Goal: Task Accomplishment & Management: Use online tool/utility

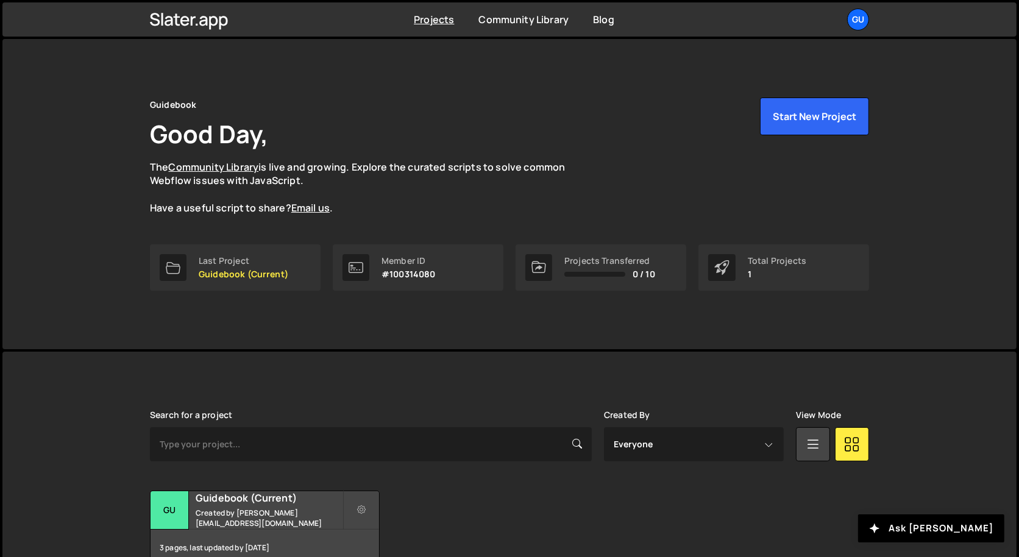
scroll to position [69, 0]
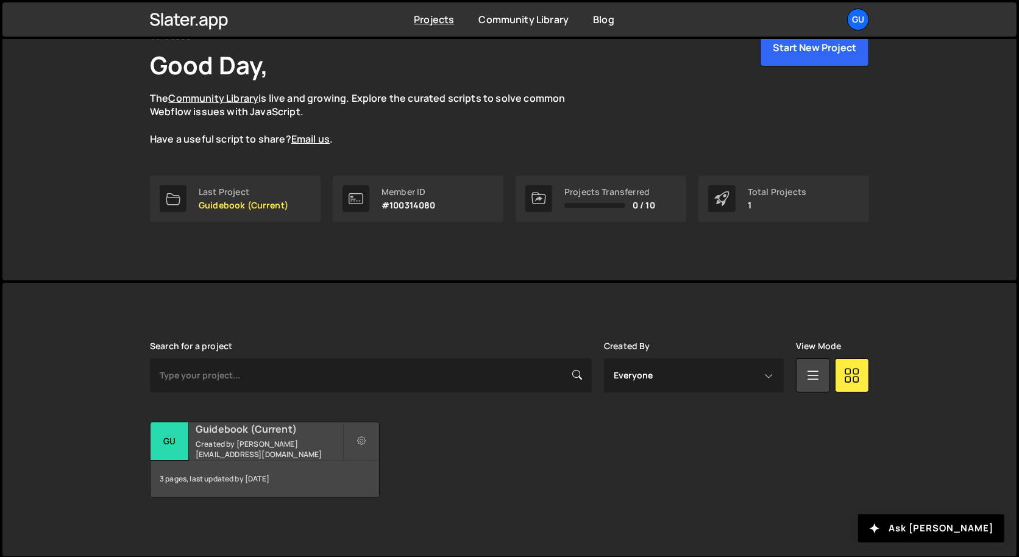
click at [302, 444] on small "Created by [PERSON_NAME][EMAIL_ADDRESS][DOMAIN_NAME]" at bounding box center [269, 449] width 147 height 21
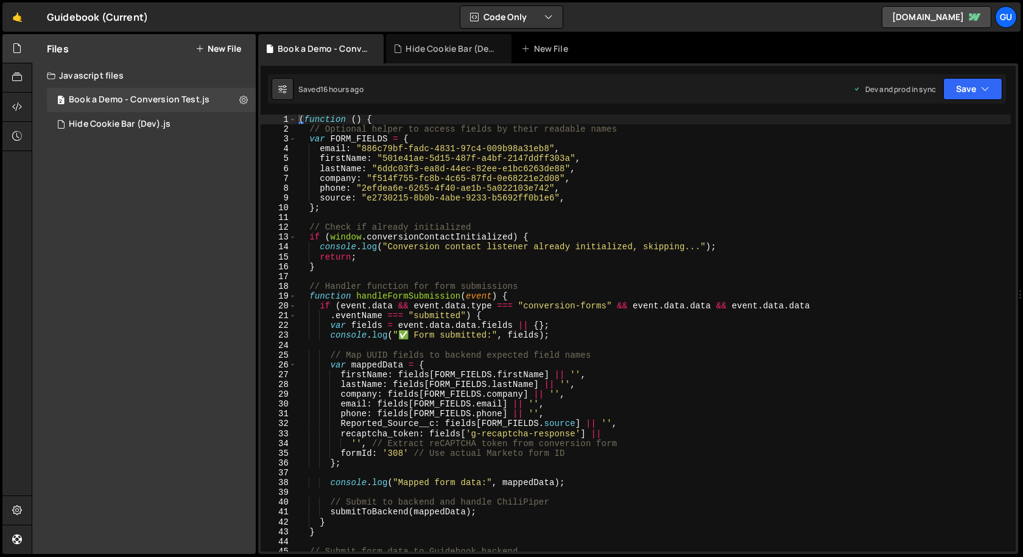
scroll to position [1623, 0]
click at [228, 52] on button "New File" at bounding box center [219, 49] width 46 height 10
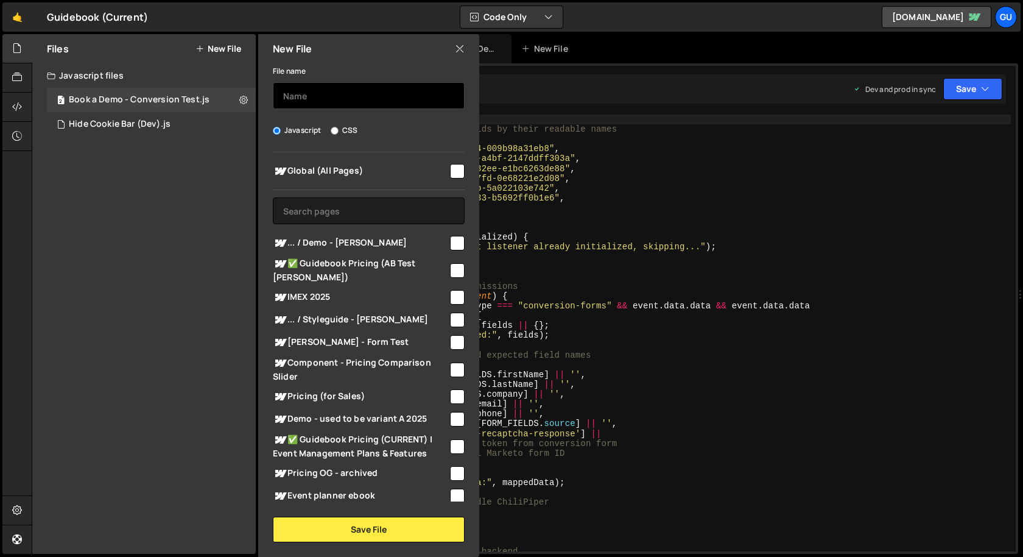
click at [308, 96] on input "text" at bounding box center [369, 95] width 192 height 27
type input "CookiePro"
click at [448, 172] on div at bounding box center [456, 170] width 16 height 16
click at [450, 169] on input "checkbox" at bounding box center [457, 171] width 15 height 15
checkbox input "true"
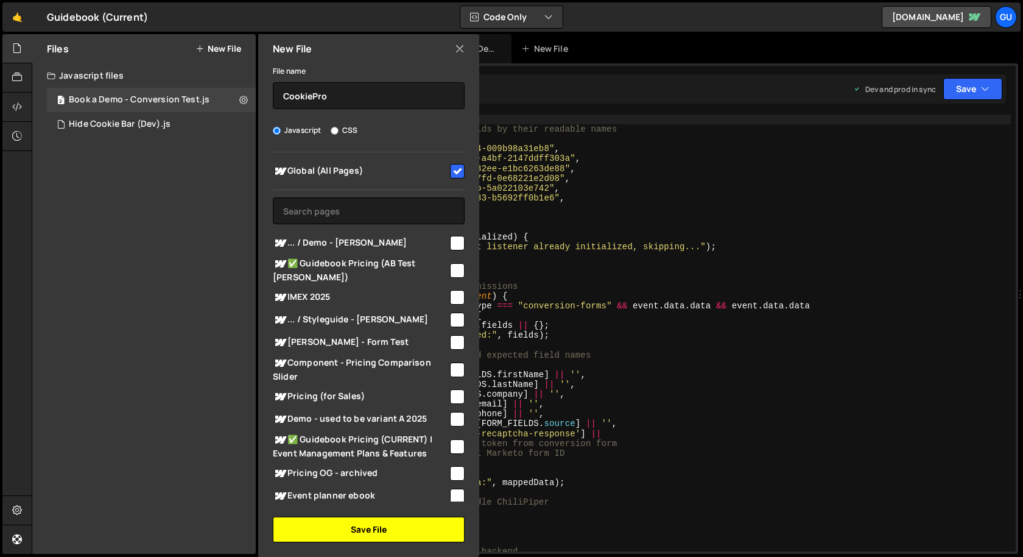
click at [399, 521] on button "Save File" at bounding box center [369, 530] width 192 height 26
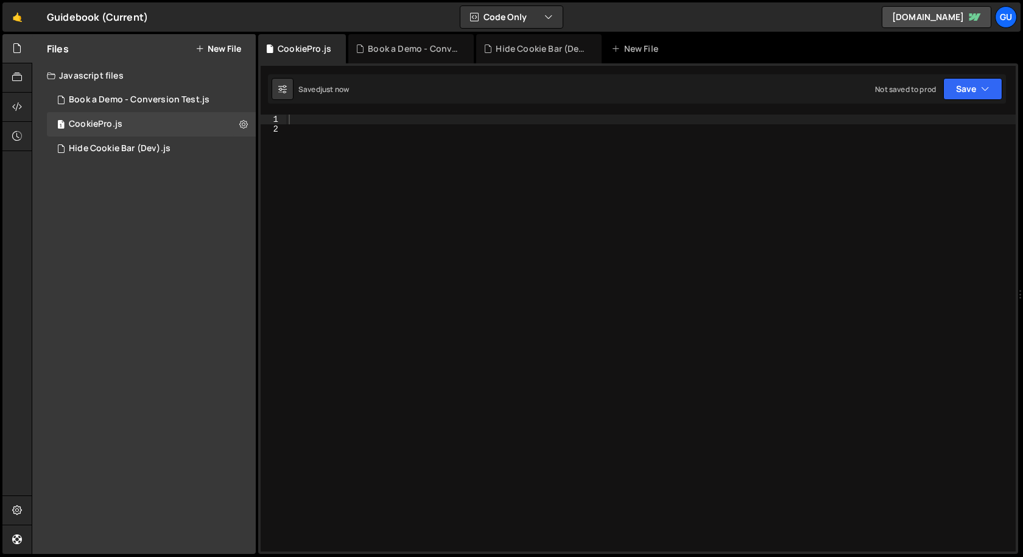
scroll to position [0, 0]
click at [680, 166] on div at bounding box center [651, 343] width 730 height 457
click at [674, 132] on div at bounding box center [651, 343] width 730 height 457
click at [677, 116] on div at bounding box center [651, 343] width 730 height 457
paste textarea "</script>"
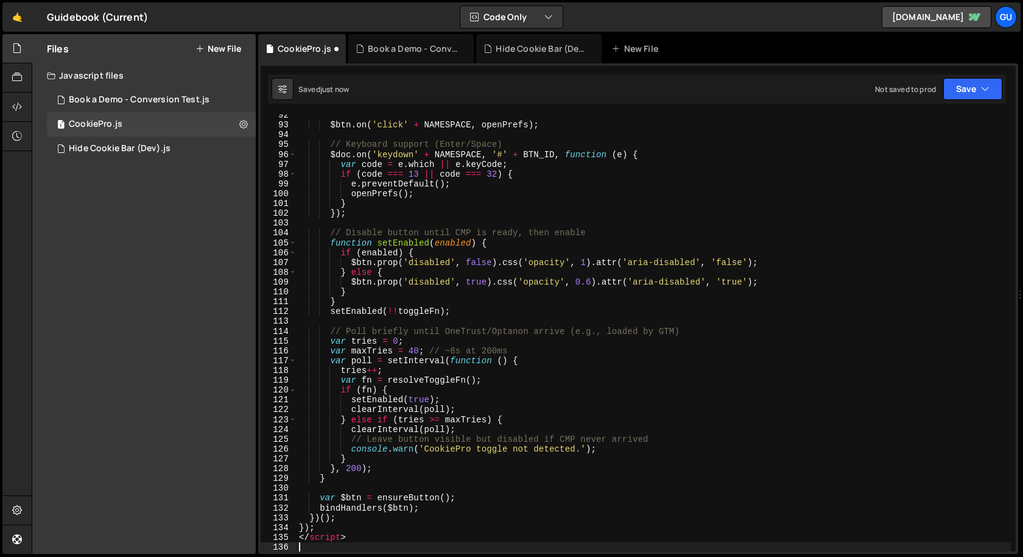
scroll to position [897, 0]
click at [328, 534] on div "$btn . on ( 'click' + NAMESPACE , openPrefs ) ; // Keyboard support (Enter/Spac…" at bounding box center [654, 338] width 715 height 457
click at [326, 538] on div "$btn . on ( 'click' + NAMESPACE , openPrefs ) ; // Keyboard support (Enter/Spac…" at bounding box center [654, 338] width 715 height 457
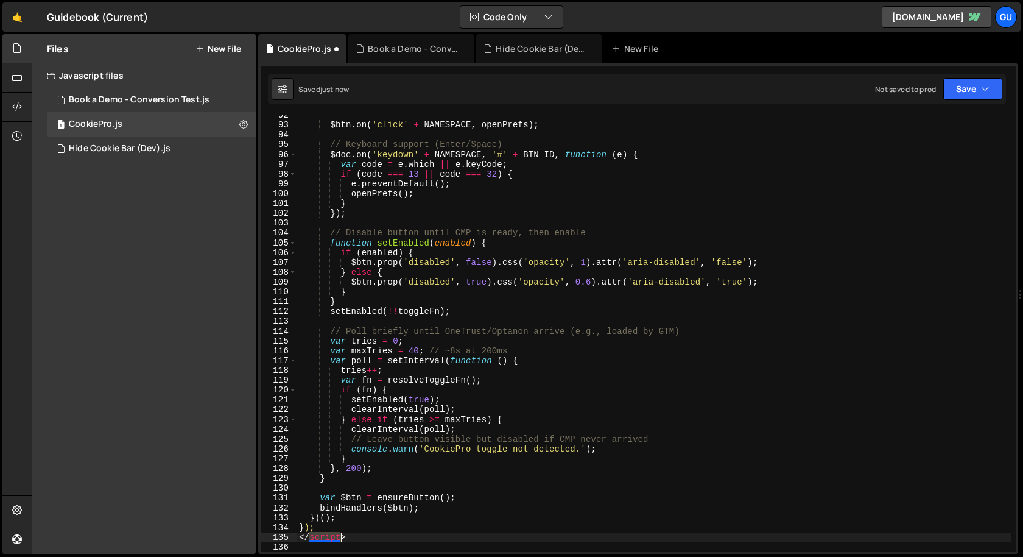
type textarea "</script>"
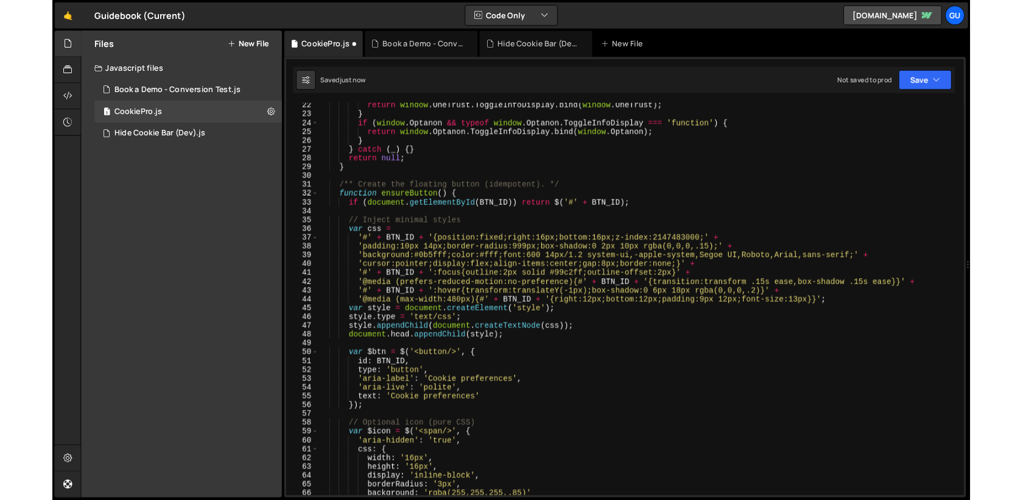
scroll to position [0, 0]
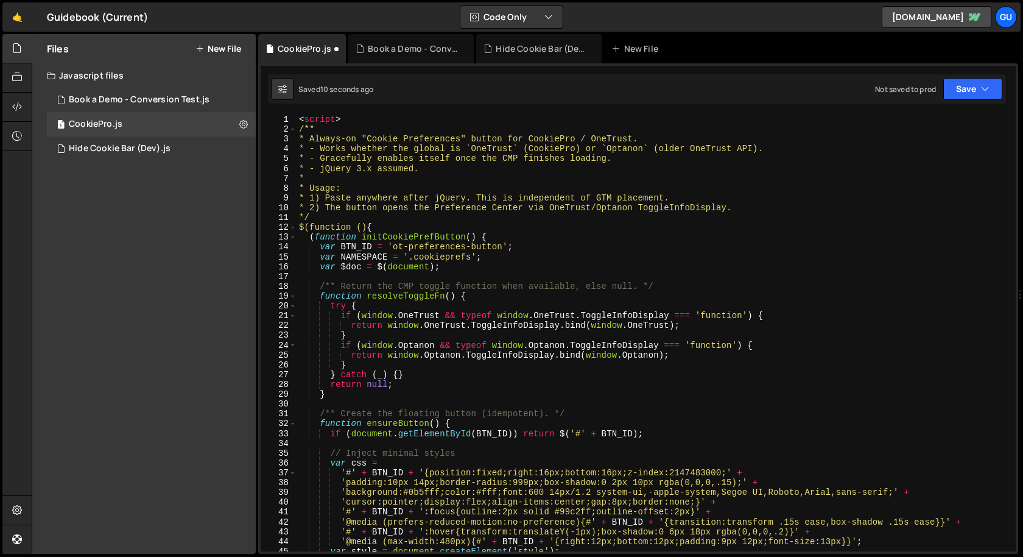
click at [333, 121] on div "< script > /** * Always-on "Cookie Preferences" button for CookiePro / OneTrust…" at bounding box center [654, 343] width 715 height 457
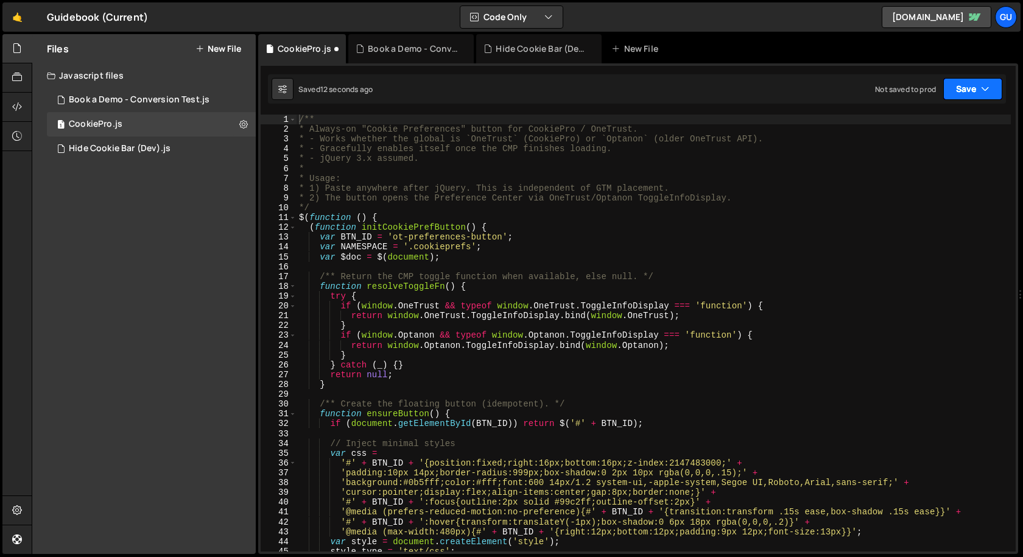
click at [987, 88] on icon "button" at bounding box center [985, 89] width 9 height 12
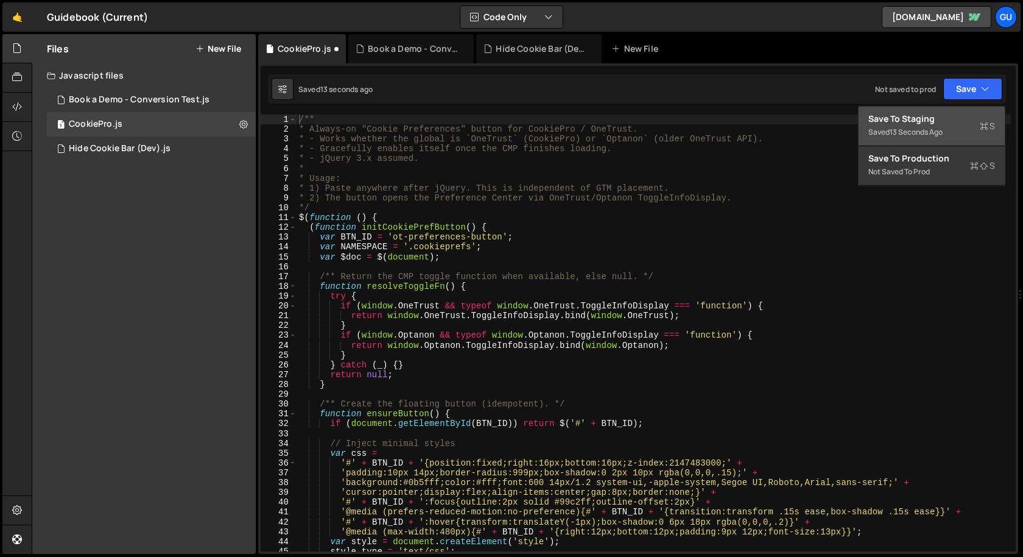
click at [956, 122] on div "Save to Staging S" at bounding box center [932, 119] width 127 height 12
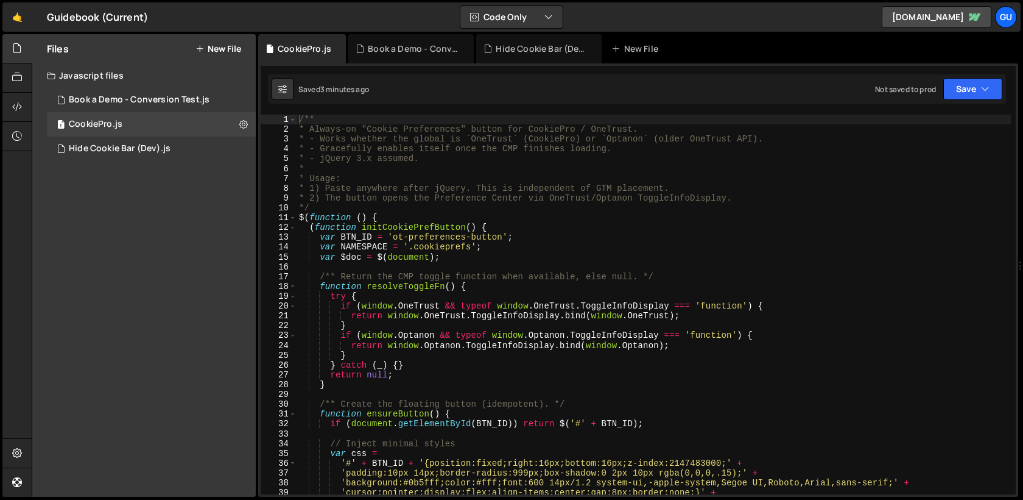
click at [496, 231] on div "/** * Always-on "Cookie Preferences" button for CookiePro / OneTrust. * - Works…" at bounding box center [654, 314] width 715 height 399
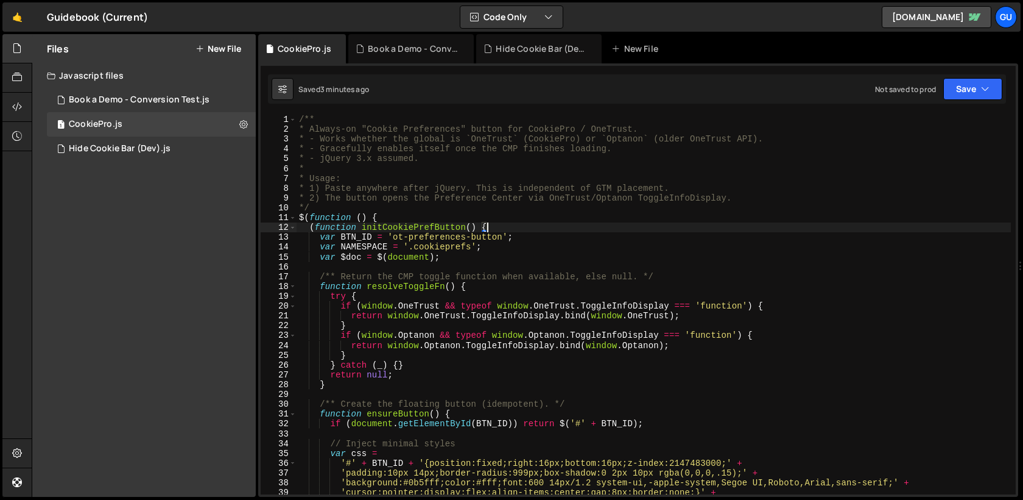
type textarea "});"
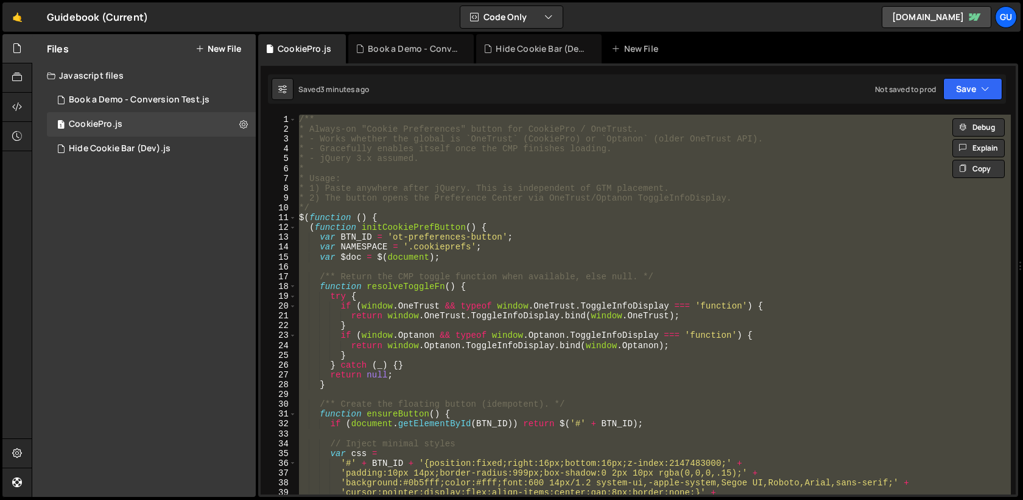
paste textarea
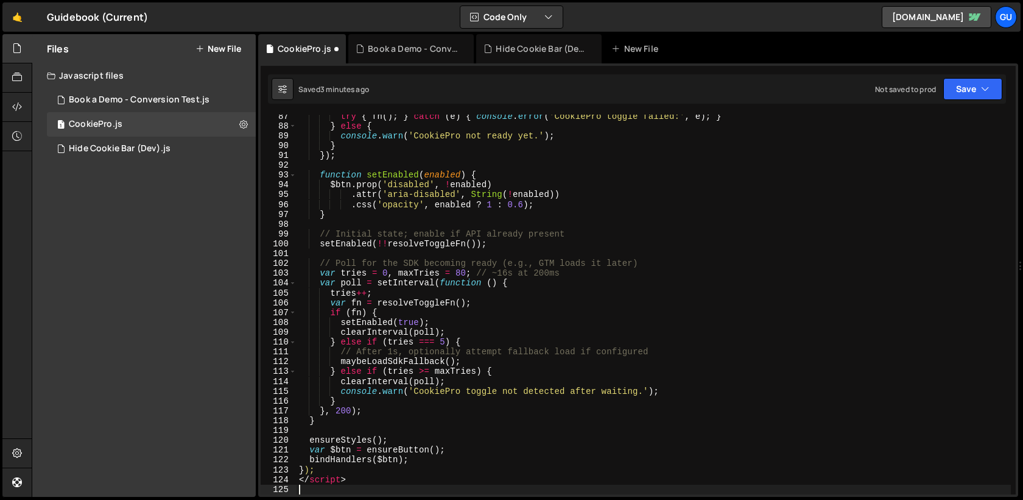
click at [329, 484] on div "try { fn ( ) ; } catch ( e ) { console . error ( 'CookiePro toggle failed:' , e…" at bounding box center [654, 310] width 715 height 399
click at [332, 482] on div "try { fn ( ) ; } catch ( e ) { console . error ( 'CookiePro toggle failed:' , e…" at bounding box center [654, 310] width 715 height 399
click at [332, 481] on div "try { fn ( ) ; } catch ( e ) { console . error ( 'CookiePro toggle failed:' , e…" at bounding box center [654, 310] width 715 height 399
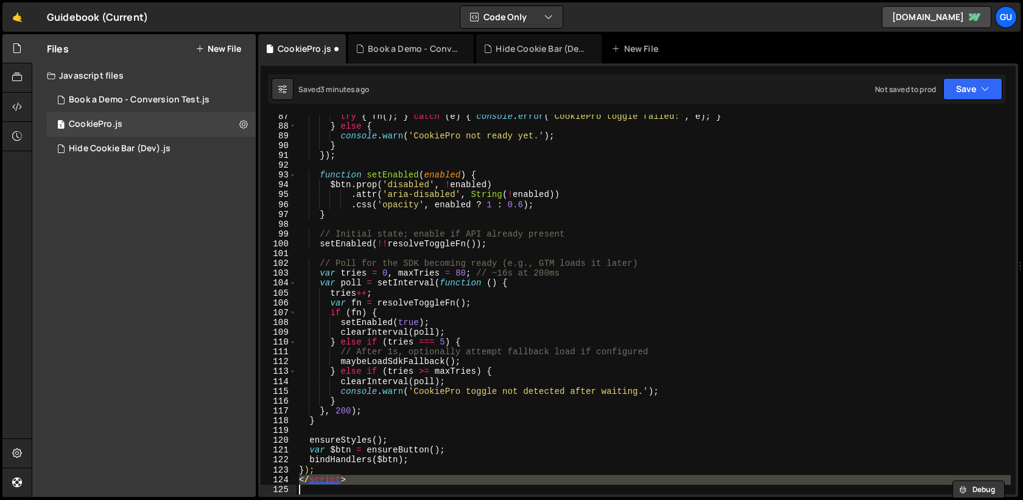
click at [332, 481] on div "try { fn ( ) ; } catch ( e ) { console . error ( 'CookiePro toggle failed:' , e…" at bounding box center [654, 310] width 715 height 399
type textarea "</script>"
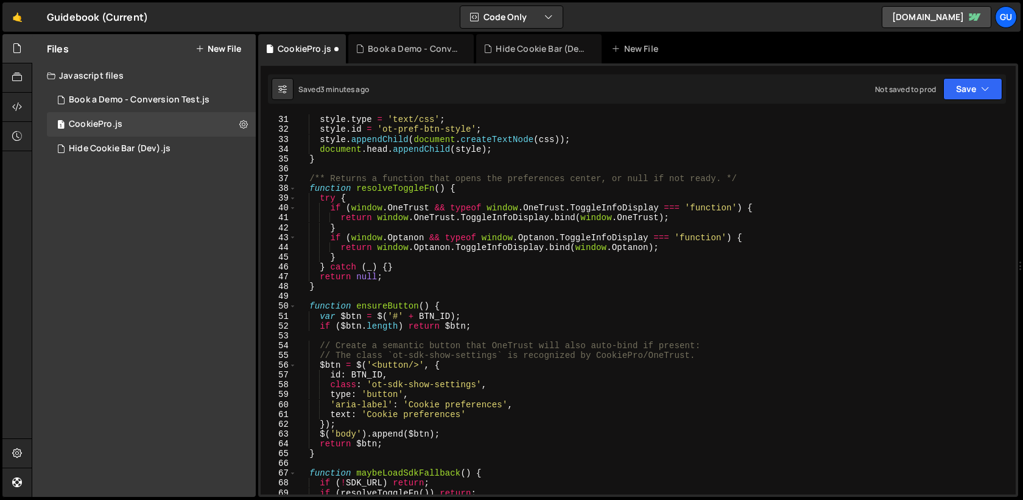
scroll to position [0, 0]
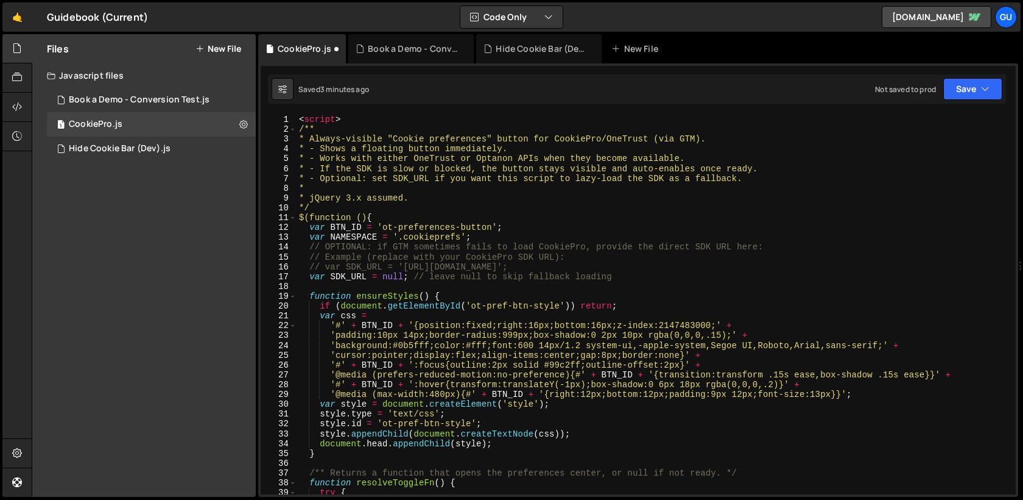
click at [319, 115] on div "< script > /** * Always-visible "Cookie preferences" button for CookiePro/OneTr…" at bounding box center [654, 314] width 715 height 399
type textarea "/**"
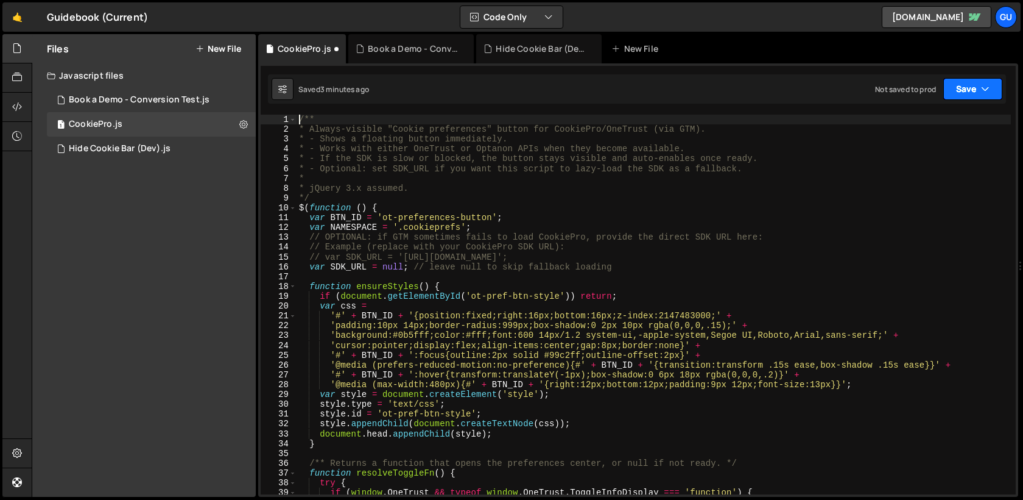
click at [978, 80] on button "Save" at bounding box center [973, 89] width 59 height 22
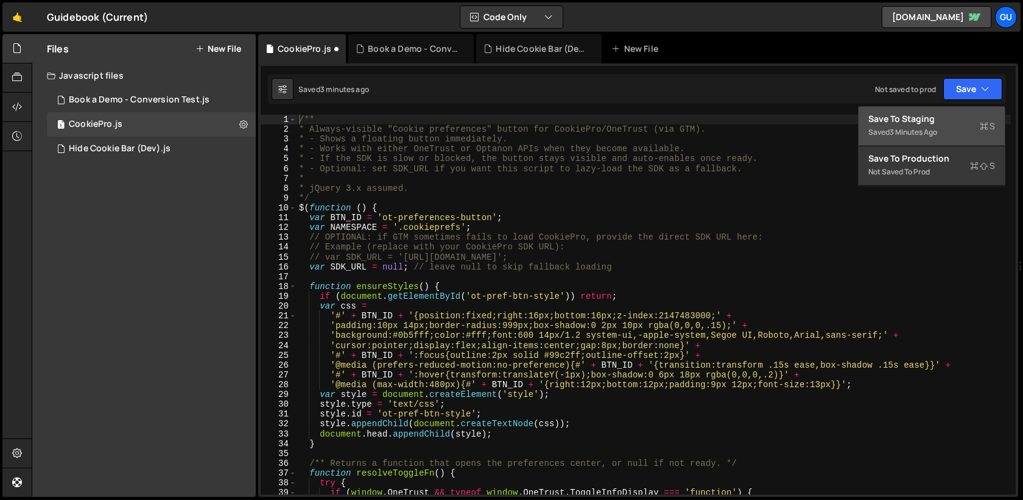
click at [957, 116] on div "Save to Staging S" at bounding box center [932, 119] width 127 height 12
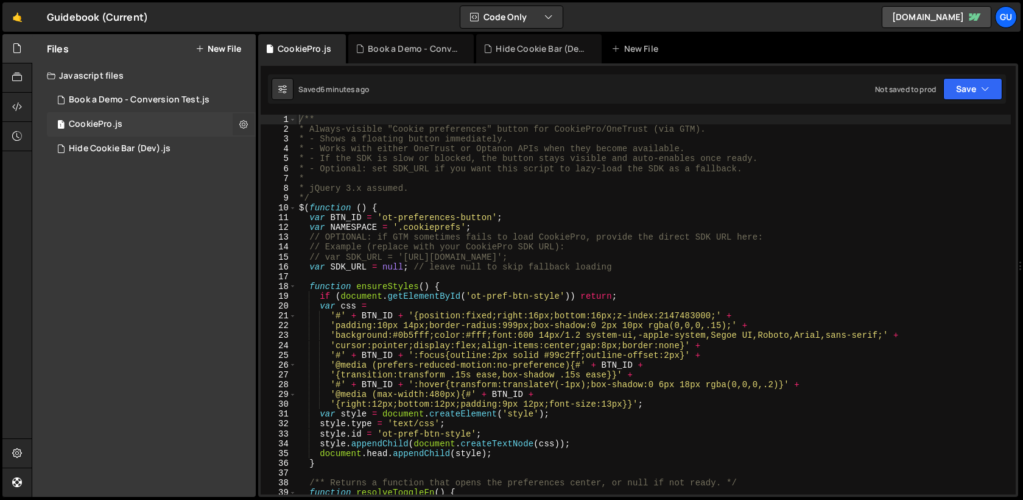
click at [244, 120] on icon at bounding box center [243, 124] width 9 height 12
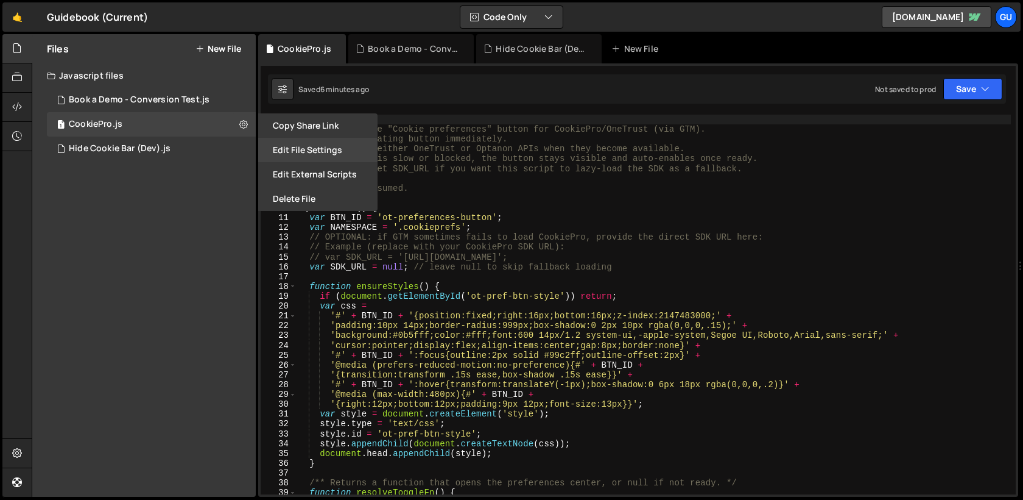
click at [326, 145] on button "Edit File Settings" at bounding box center [317, 150] width 119 height 24
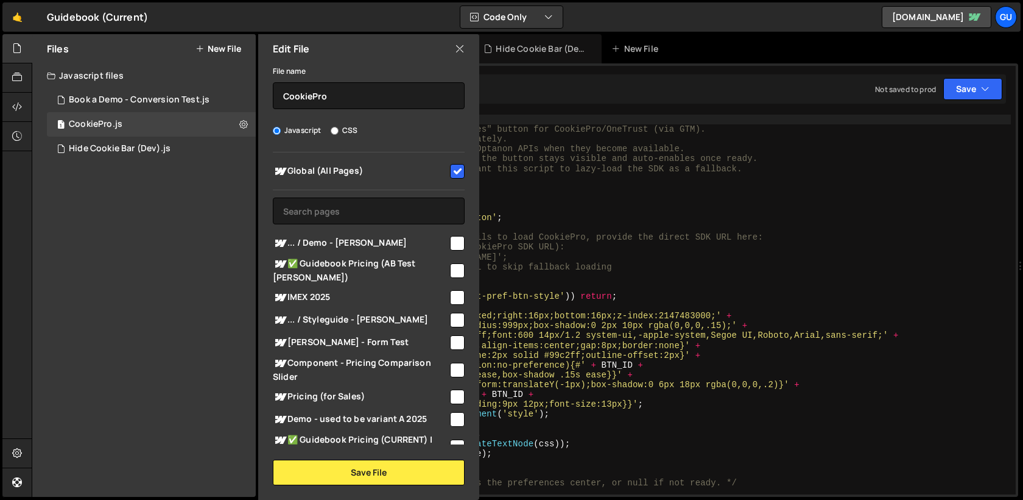
click at [450, 170] on input "checkbox" at bounding box center [457, 171] width 15 height 15
checkbox input "false"
click at [409, 214] on input "text" at bounding box center [369, 210] width 192 height 27
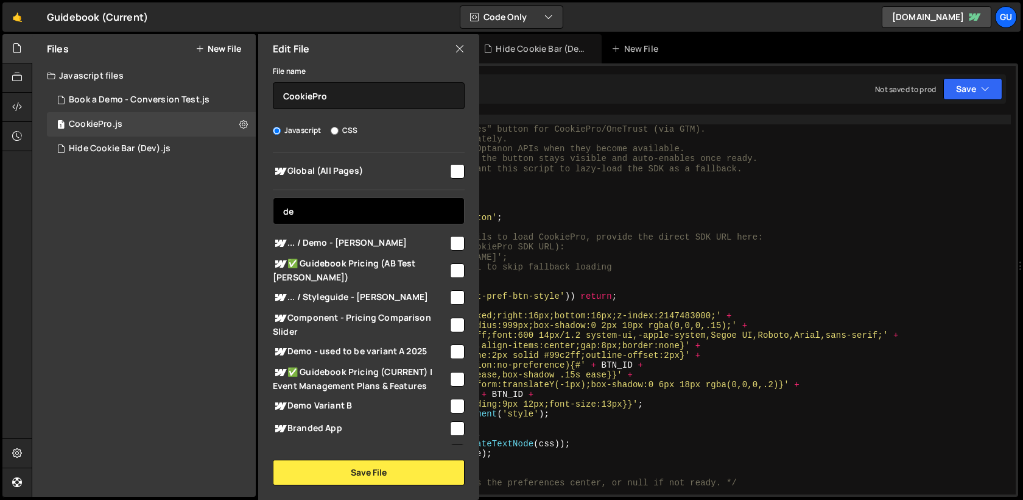
type input "d"
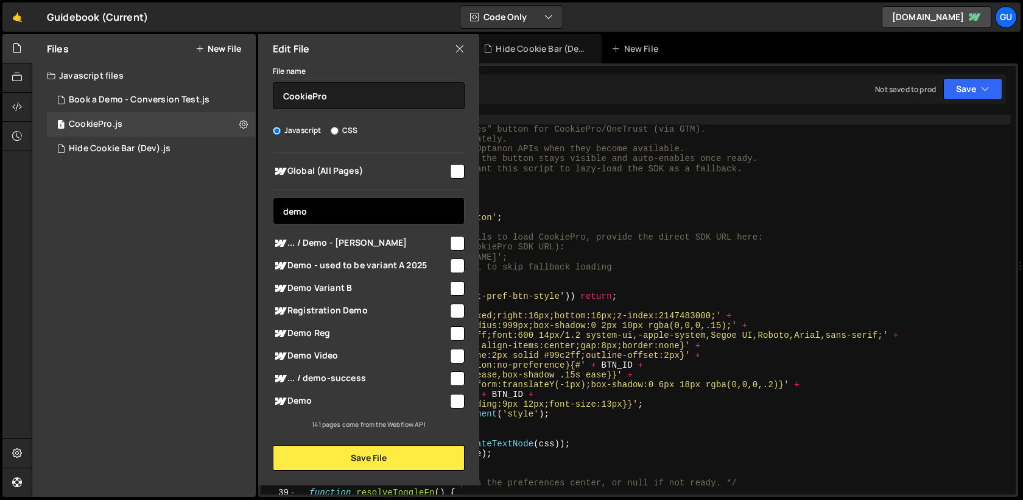
type input "demo"
click at [462, 247] on input "checkbox" at bounding box center [457, 243] width 15 height 15
checkbox input "true"
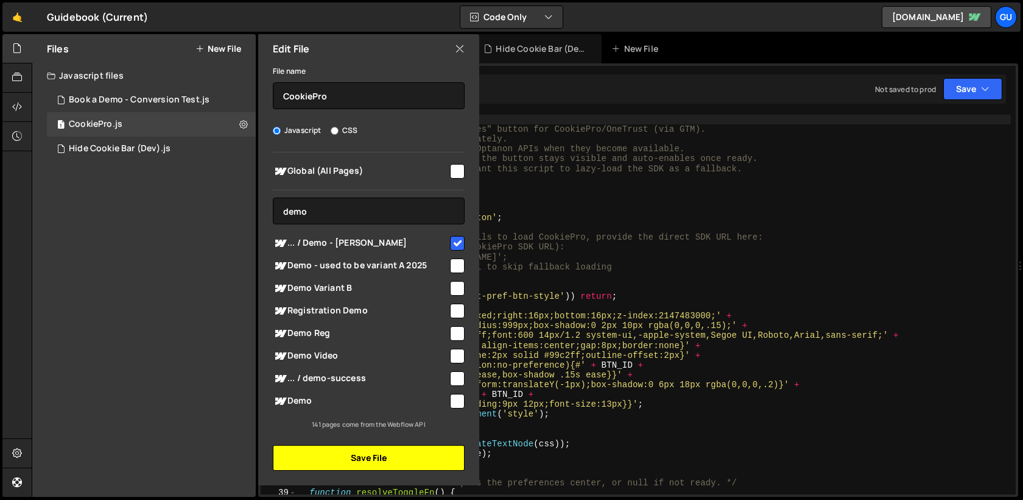
click at [412, 462] on button "Save File" at bounding box center [369, 458] width 192 height 26
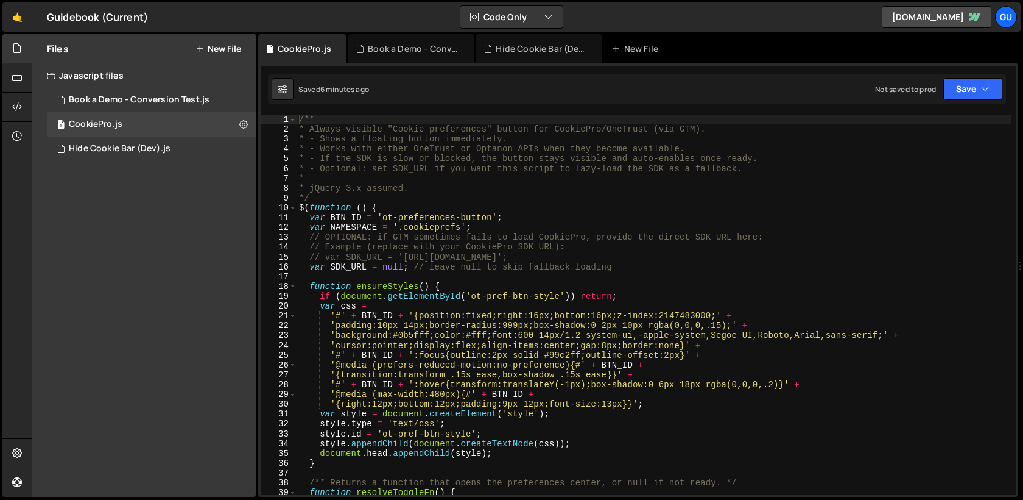
click at [987, 103] on div "Saved 6 minutes ago Not saved to prod Upgrade to Edit Save Save to Staging S Sa…" at bounding box center [637, 88] width 738 height 29
click at [987, 90] on icon "button" at bounding box center [985, 89] width 9 height 12
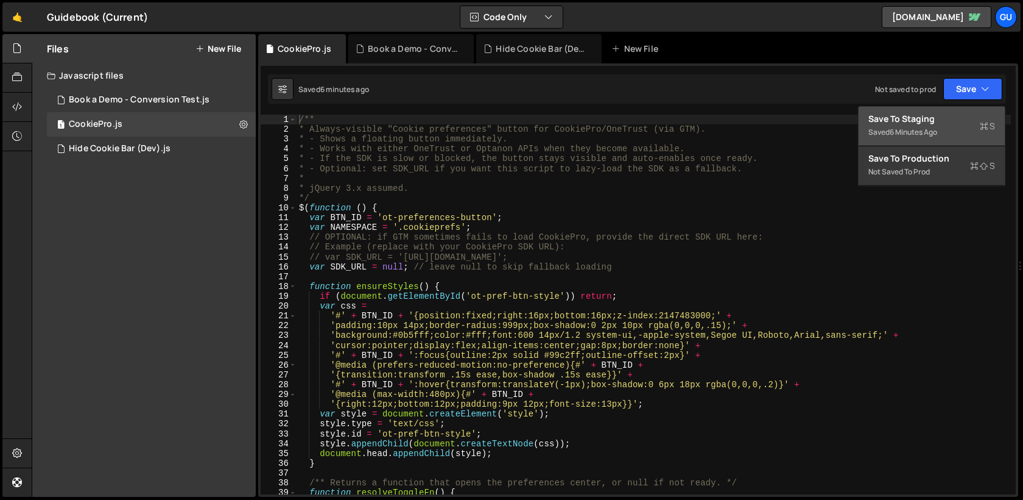
click at [931, 124] on div "Save to Staging S" at bounding box center [932, 119] width 127 height 12
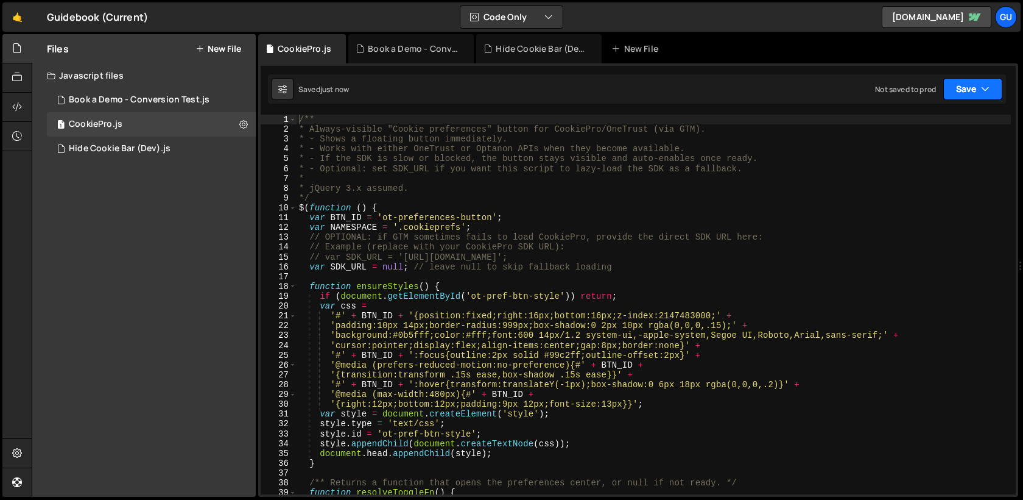
click at [971, 90] on button "Save" at bounding box center [973, 89] width 59 height 22
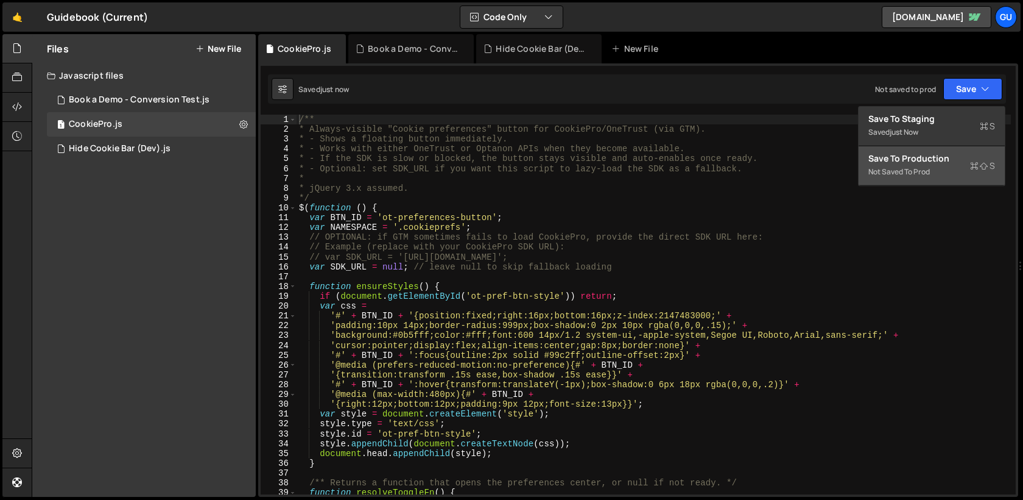
click at [944, 153] on div "Save to Production S" at bounding box center [932, 158] width 127 height 12
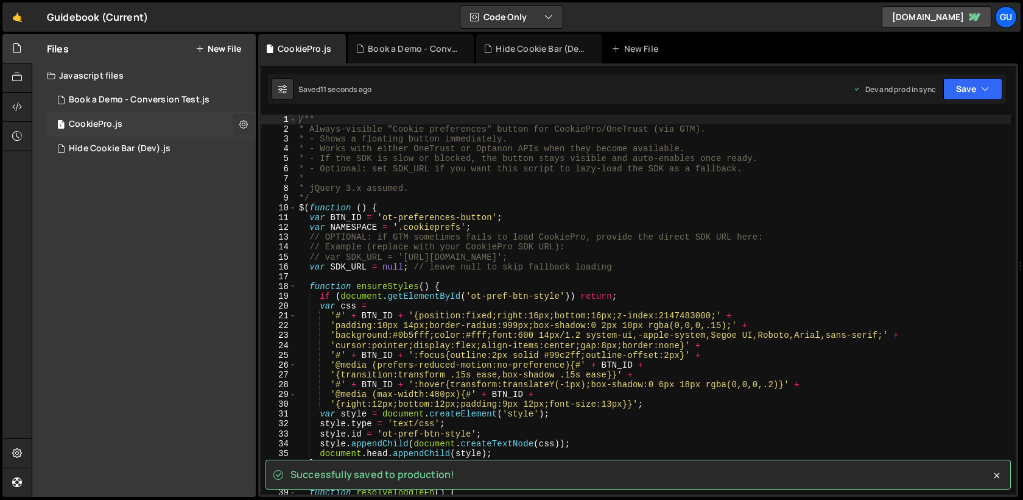
click at [240, 121] on icon at bounding box center [243, 124] width 9 height 12
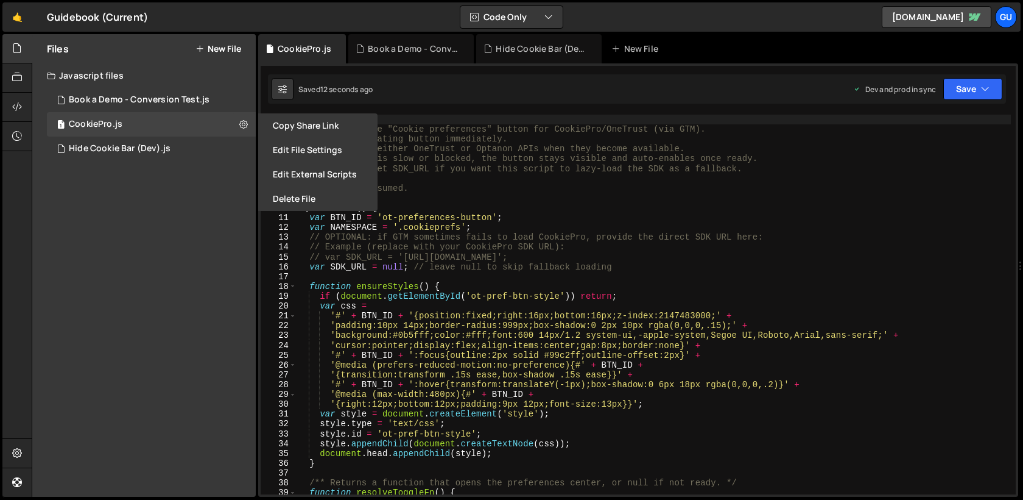
click at [294, 142] on button "Edit File Settings" at bounding box center [317, 150] width 119 height 24
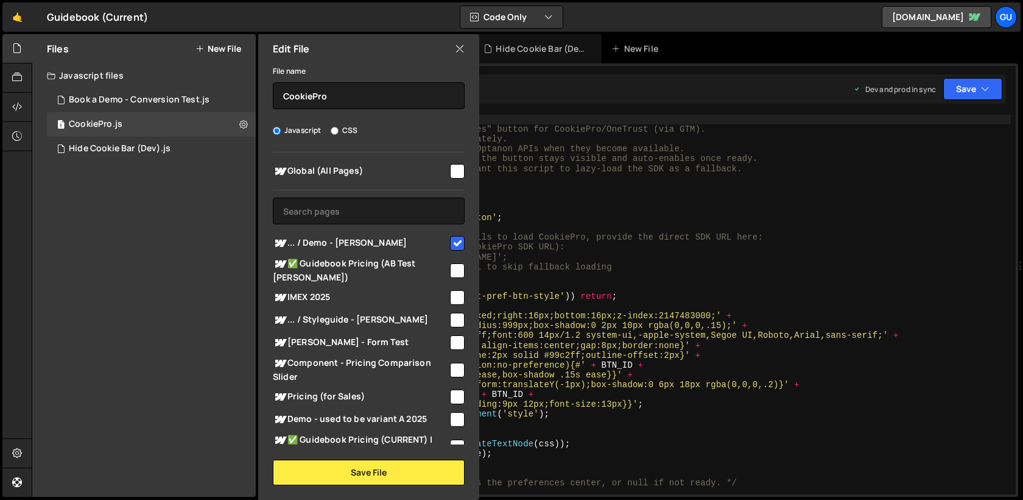
click at [458, 52] on icon at bounding box center [460, 48] width 10 height 13
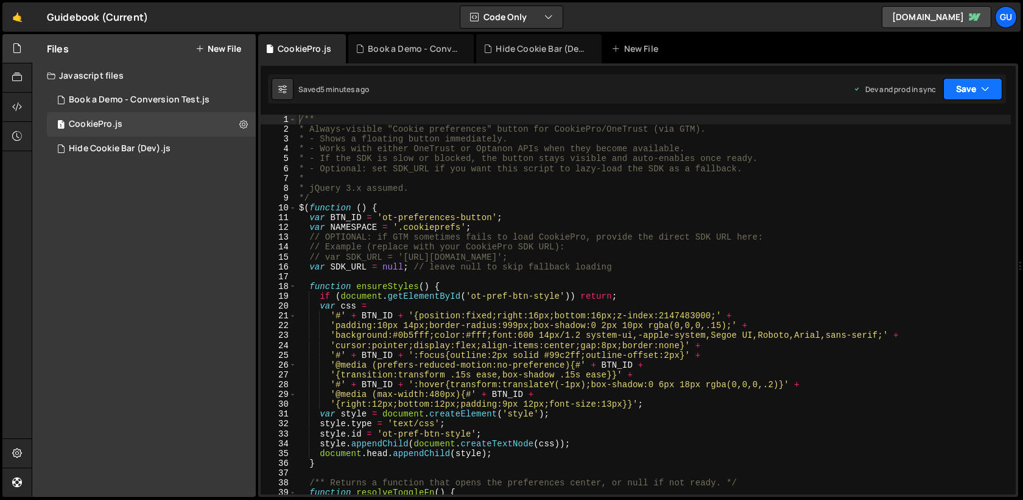
click at [967, 89] on button "Save" at bounding box center [973, 89] width 59 height 22
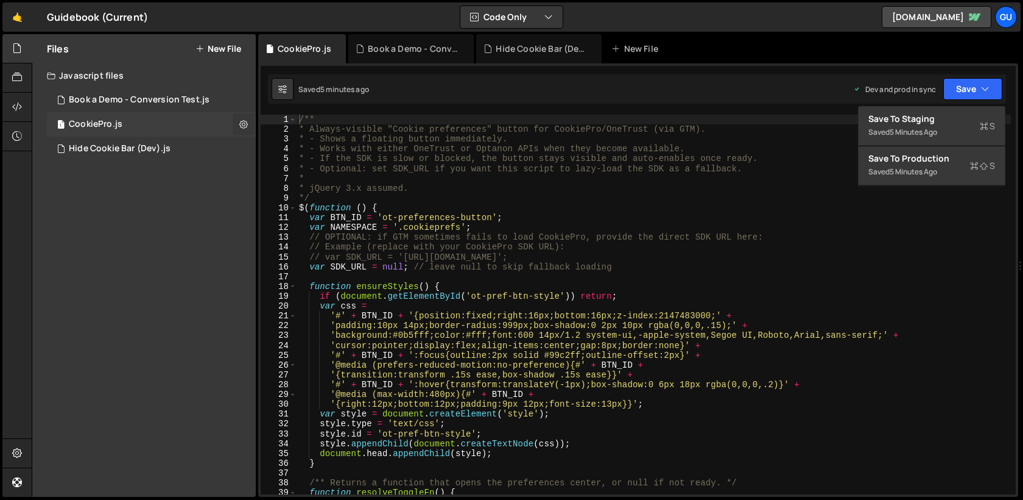
click at [245, 119] on icon at bounding box center [243, 124] width 9 height 12
type input "CookiePro"
radio input "true"
checkbox input "true"
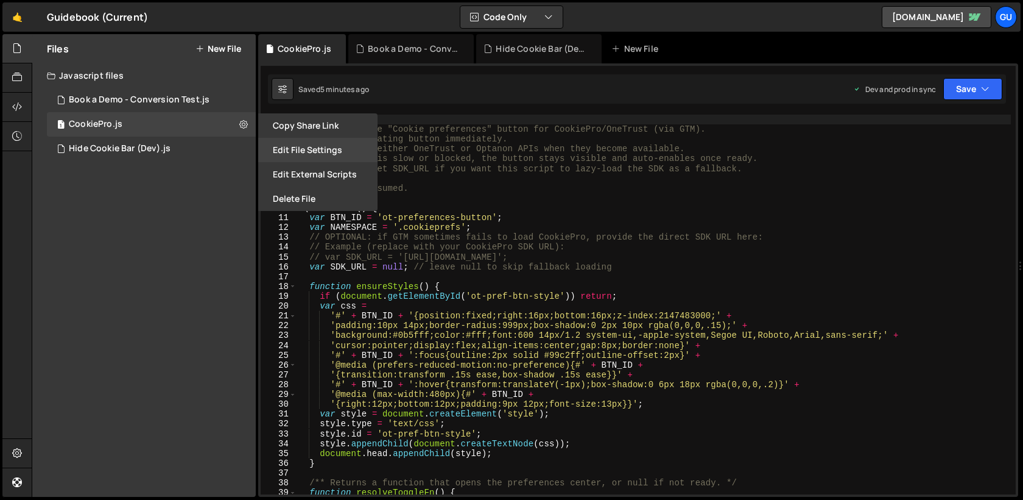
click at [334, 154] on button "Edit File Settings" at bounding box center [317, 150] width 119 height 24
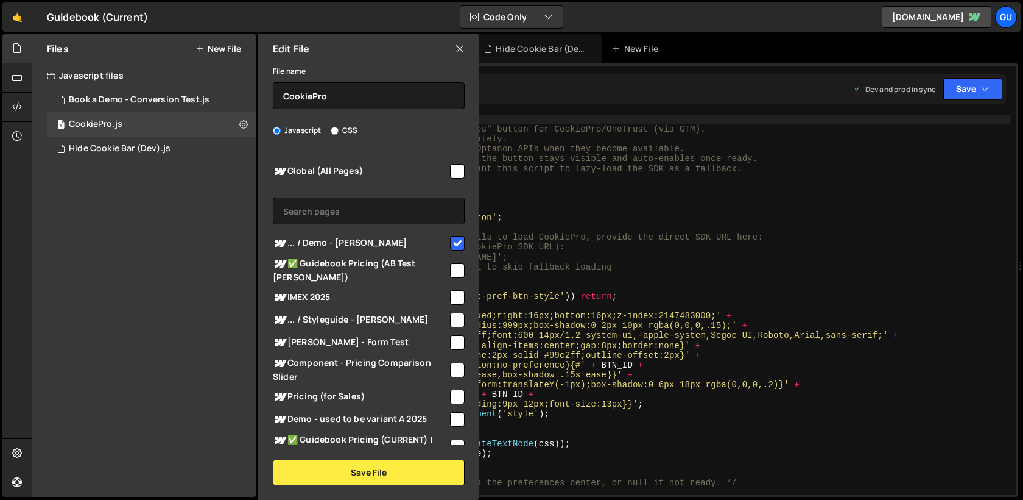
click at [460, 166] on div "Global (All Pages) ... / Demo - [PERSON_NAME]" at bounding box center [368, 298] width 221 height 292
click at [451, 173] on input "checkbox" at bounding box center [457, 171] width 15 height 15
checkbox input "true"
click at [453, 240] on input "checkbox" at bounding box center [457, 243] width 15 height 15
checkbox input "false"
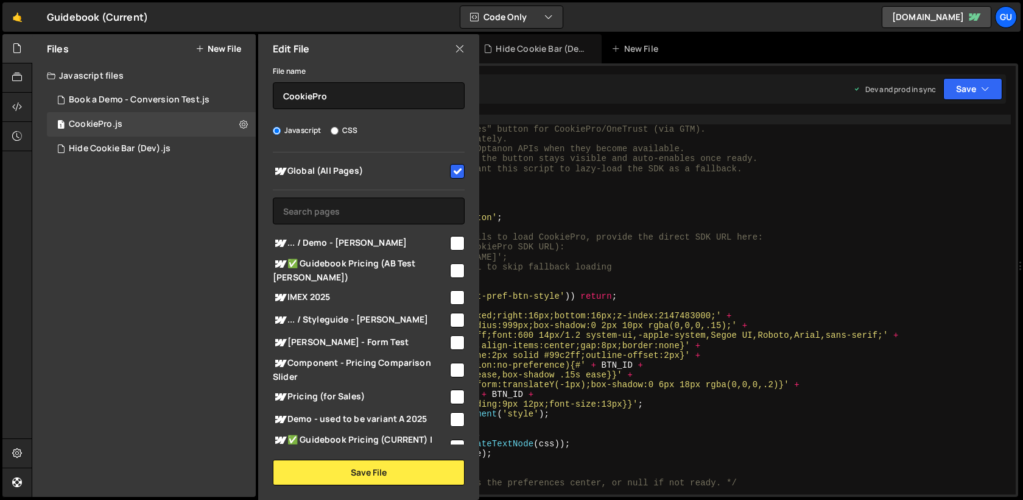
click at [453, 176] on input "checkbox" at bounding box center [457, 171] width 15 height 15
click at [454, 173] on input "checkbox" at bounding box center [457, 171] width 15 height 15
checkbox input "true"
click at [394, 465] on button "Save File" at bounding box center [369, 472] width 192 height 26
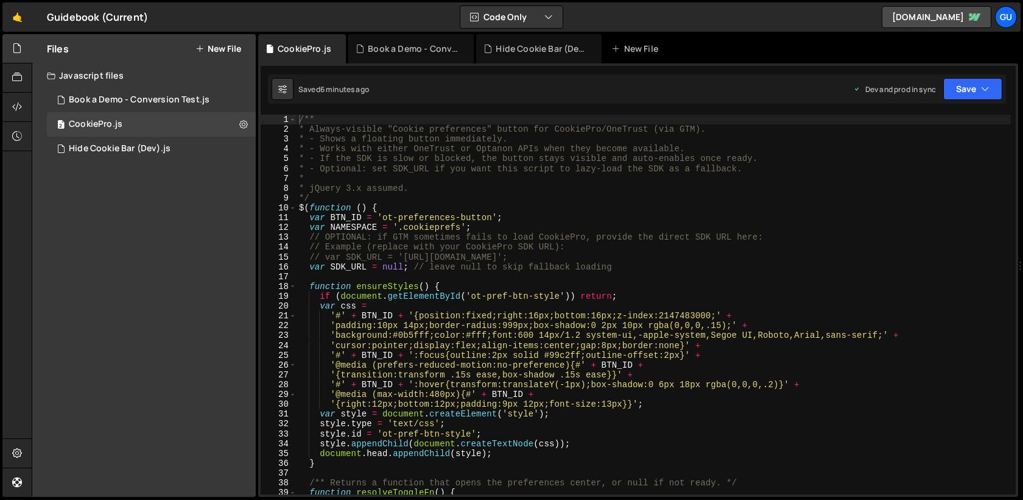
click at [992, 103] on div "Saved 6 minutes ago Dev and prod in sync Upgrade to Edit Save Save to Staging S…" at bounding box center [637, 88] width 738 height 29
click at [984, 82] on button "Save" at bounding box center [973, 89] width 59 height 22
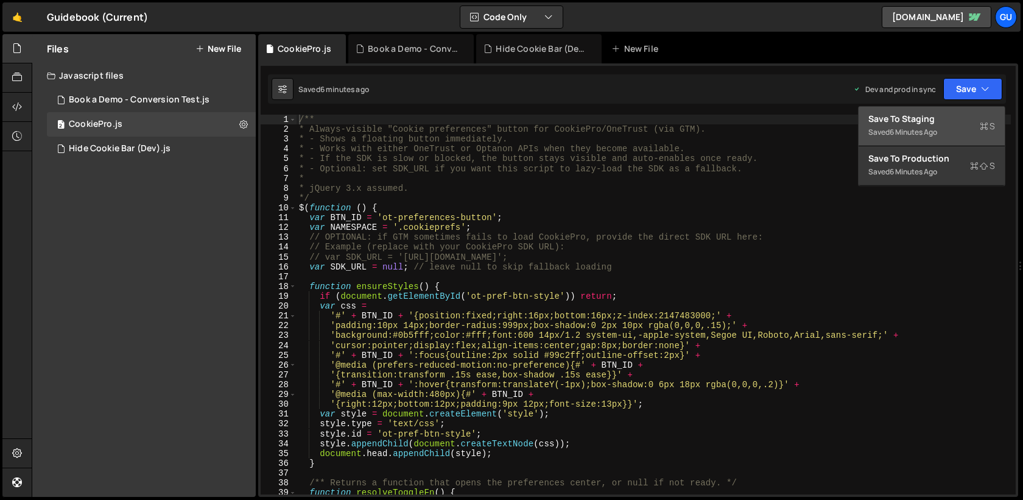
click at [967, 111] on button "Save to Staging S Saved 6 minutes ago" at bounding box center [932, 127] width 146 height 40
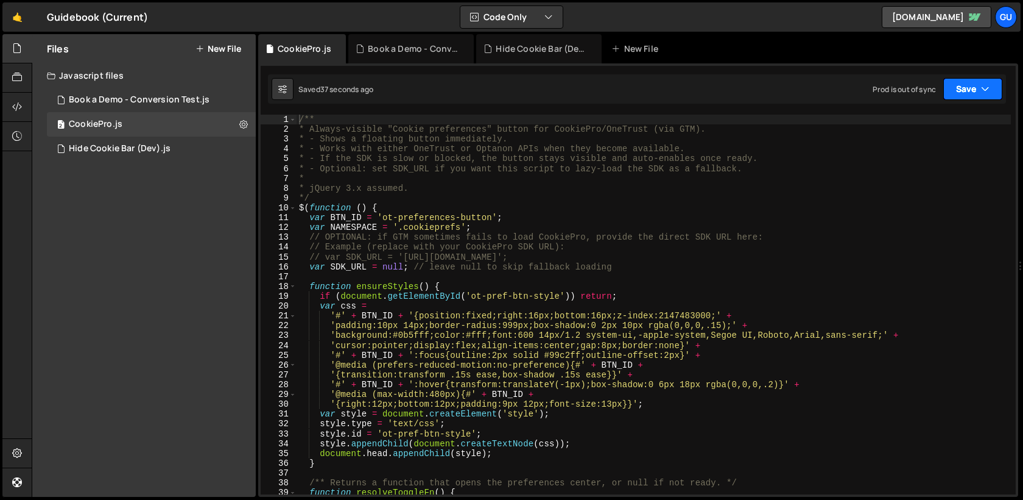
click at [993, 80] on button "Save" at bounding box center [973, 89] width 59 height 22
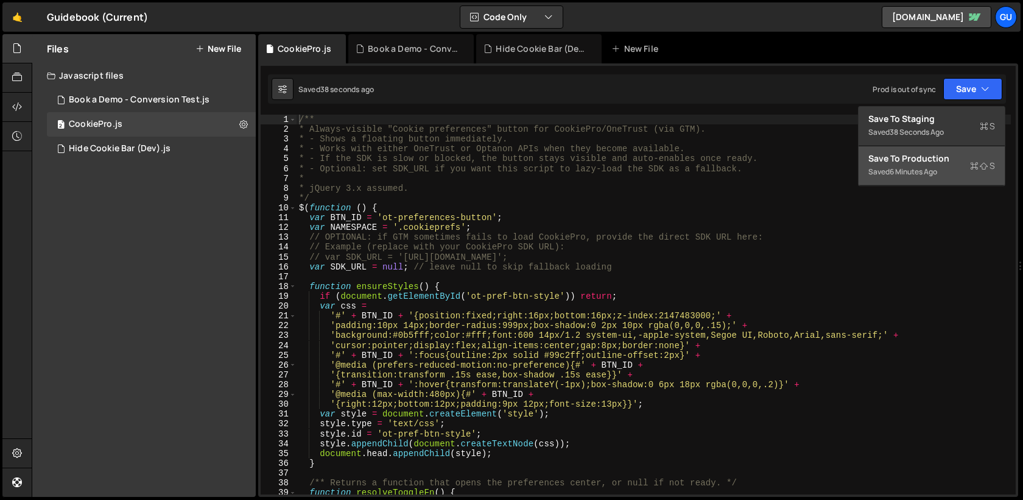
click at [958, 163] on div "Save to Production S" at bounding box center [932, 158] width 127 height 12
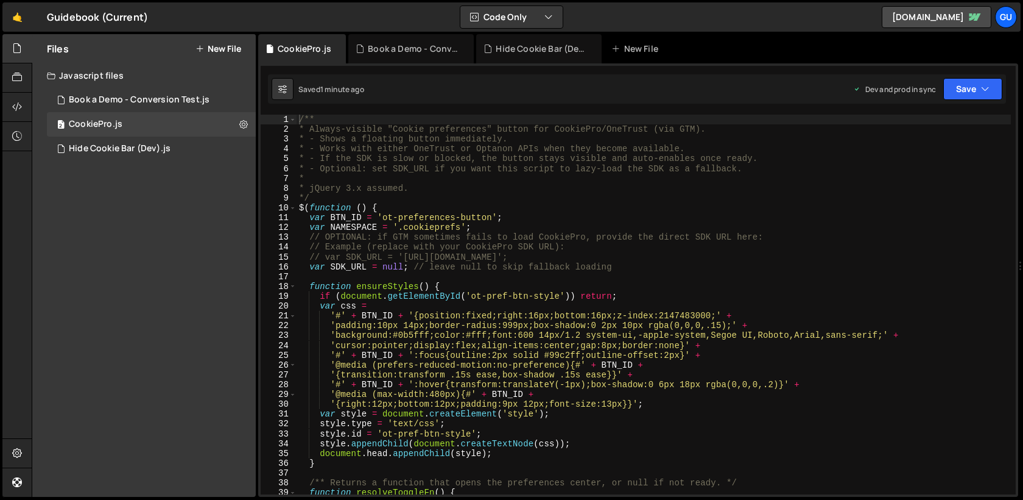
click at [421, 126] on div "/** * Always-visible "Cookie preferences" button for CookiePro/OneTrust (via GT…" at bounding box center [654, 314] width 715 height 399
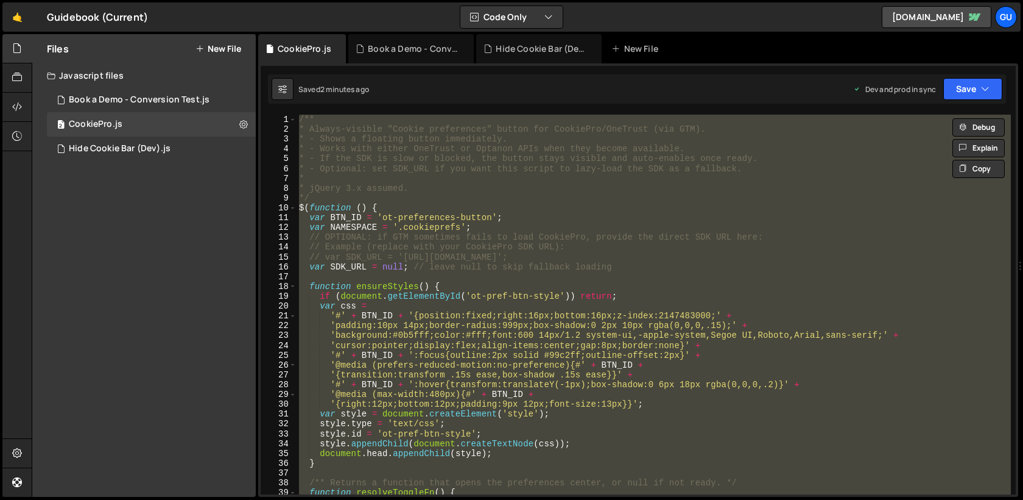
click at [504, 160] on div "/** * Always-visible "Cookie preferences" button for CookiePro/OneTrust (via GT…" at bounding box center [654, 305] width 715 height 380
paste textarea "</script>"
type textarea "</script>"
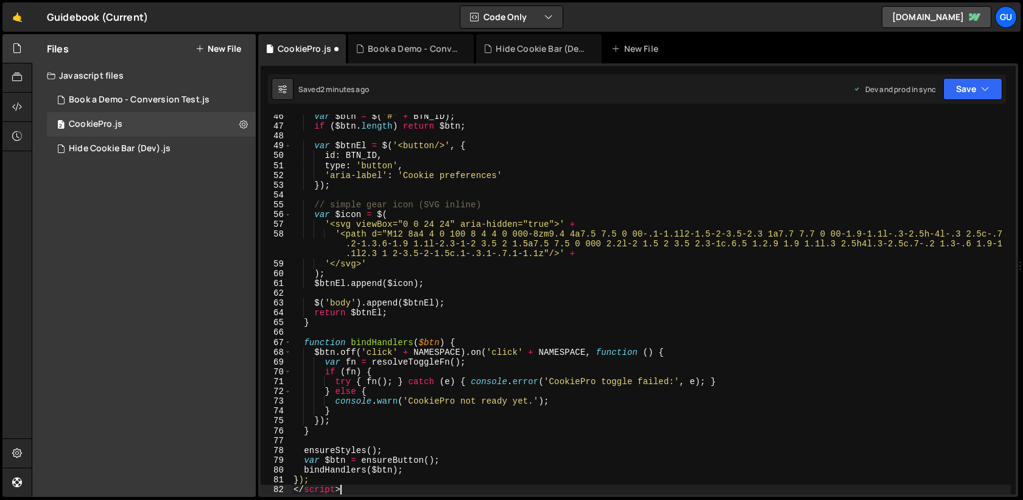
click at [337, 486] on div "var $btn = $ ( '#' + BTN_ID ) ; if ( $btn . length ) return $btn ; var $btnEl =…" at bounding box center [651, 310] width 720 height 399
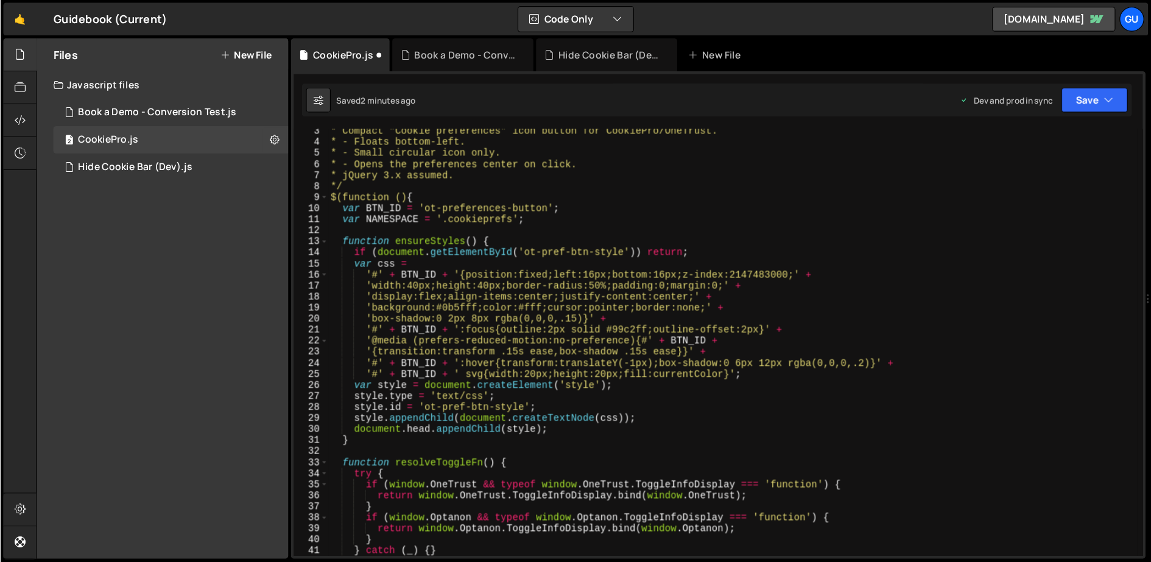
scroll to position [0, 0]
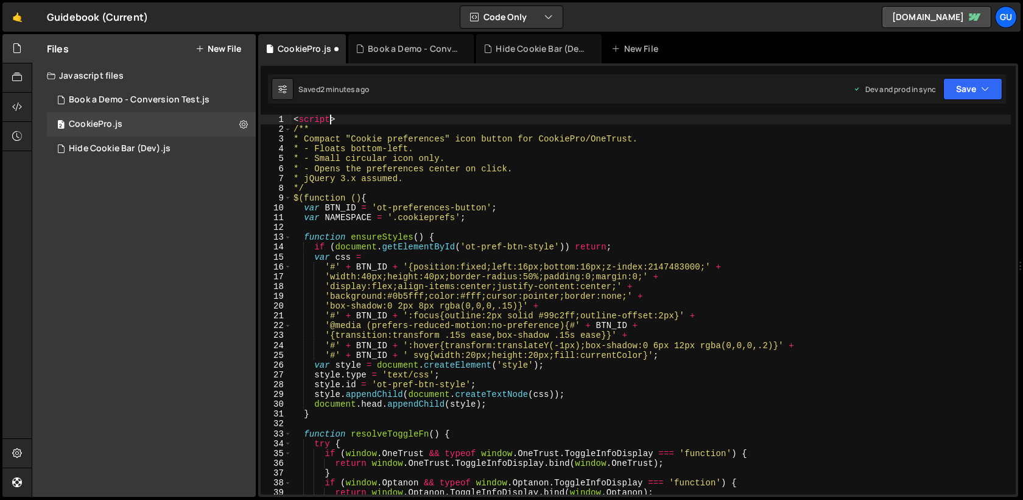
click at [330, 120] on div "< script > /** * Compact "Cookie preferences" icon button for CookiePro/OneTrus…" at bounding box center [651, 314] width 720 height 399
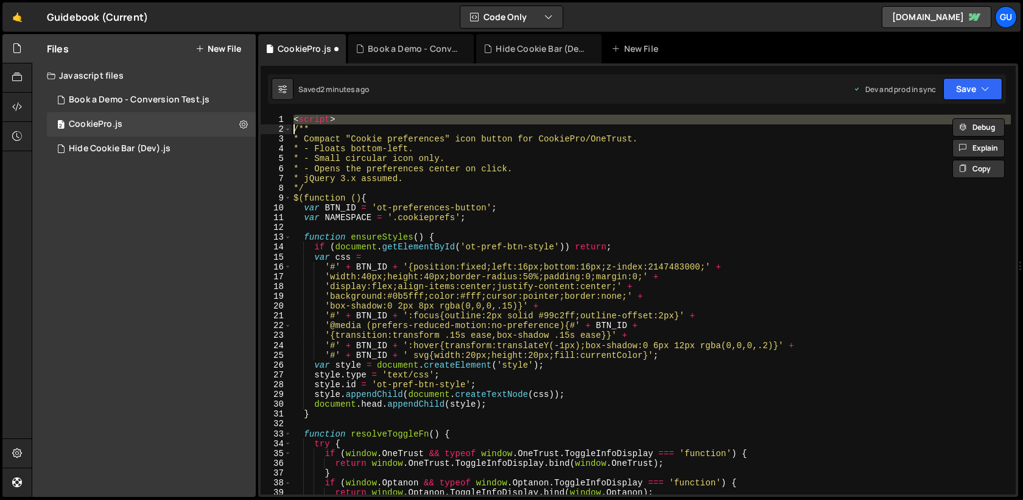
click at [330, 120] on div "< script > /** * Compact "Cookie preferences" icon button for CookiePro/OneTrus…" at bounding box center [651, 314] width 720 height 399
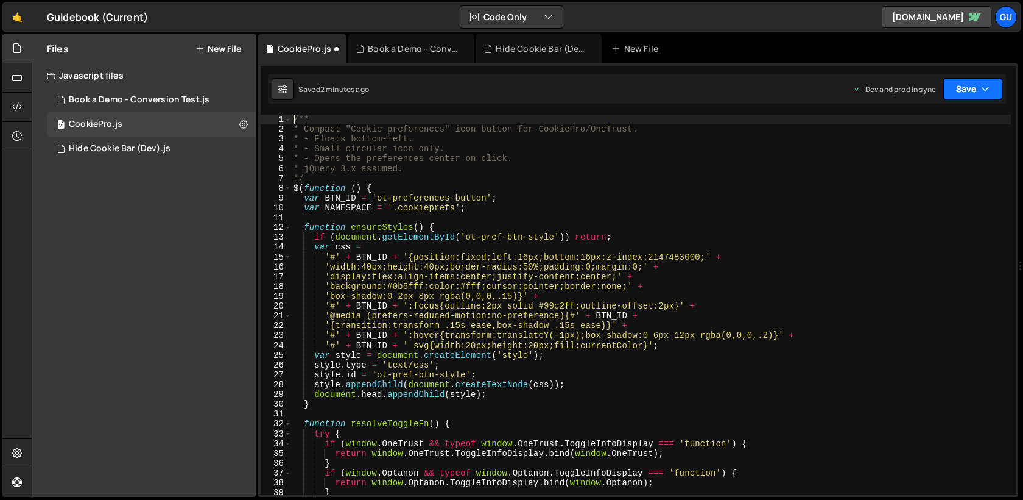
click at [961, 79] on button "Save" at bounding box center [973, 89] width 59 height 22
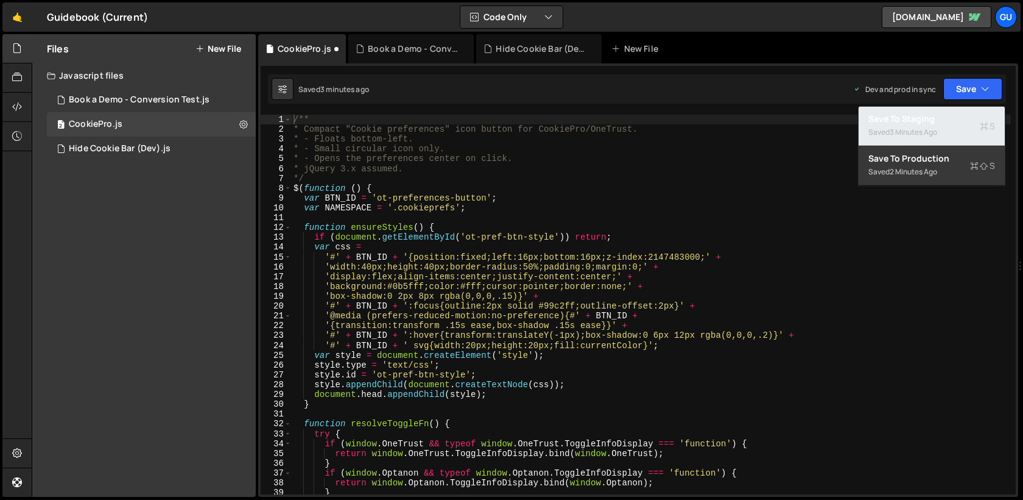
click at [973, 116] on div "Save to Staging S" at bounding box center [932, 119] width 127 height 12
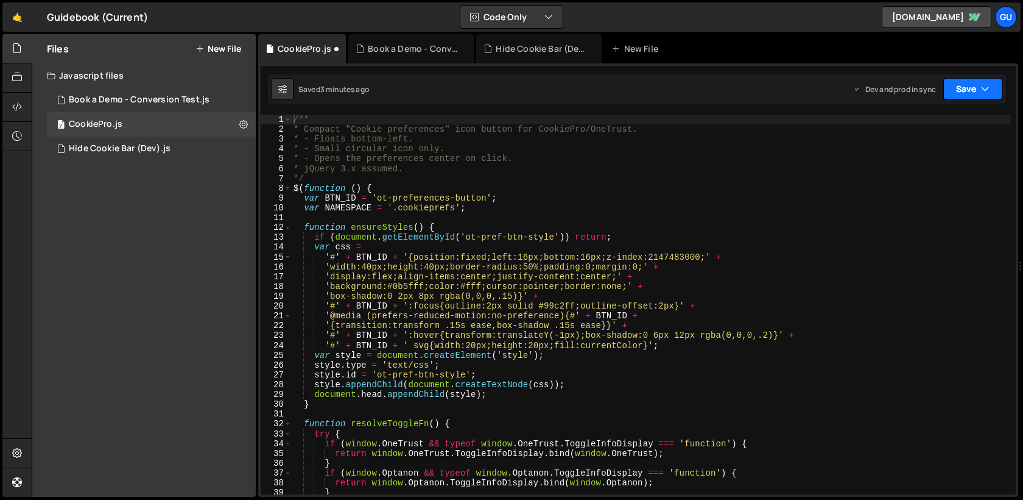
click at [980, 89] on button "Save" at bounding box center [973, 89] width 59 height 22
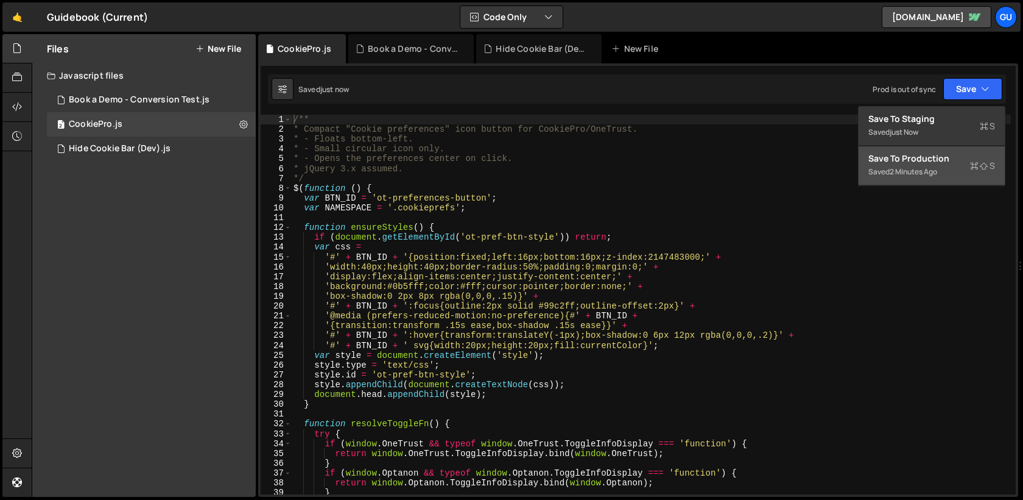
click at [957, 154] on div "Save to Production S" at bounding box center [932, 158] width 127 height 12
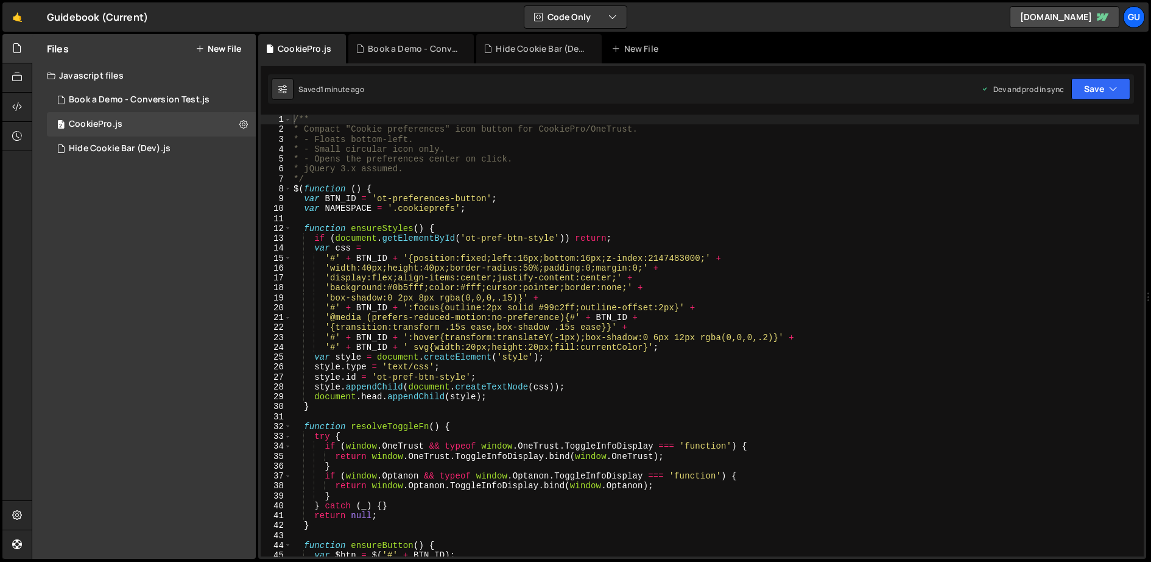
click at [602, 235] on div "/** * Compact "Cookie preferences" icon button for CookiePro/OneTrust. * - Floa…" at bounding box center [715, 346] width 849 height 462
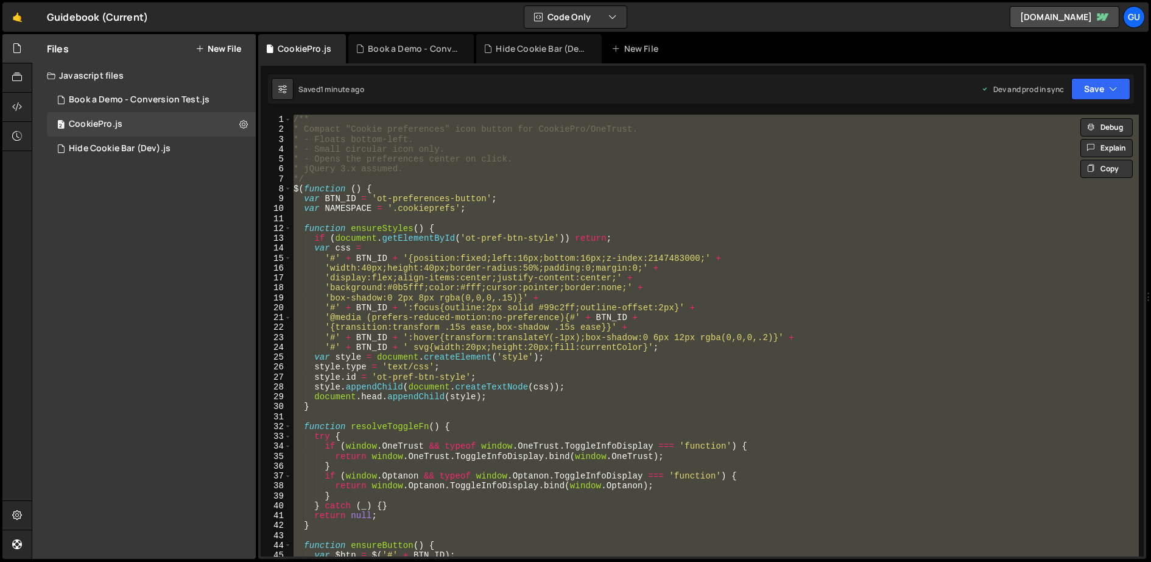
paste textarea "</script>"
type textarea "</script>"
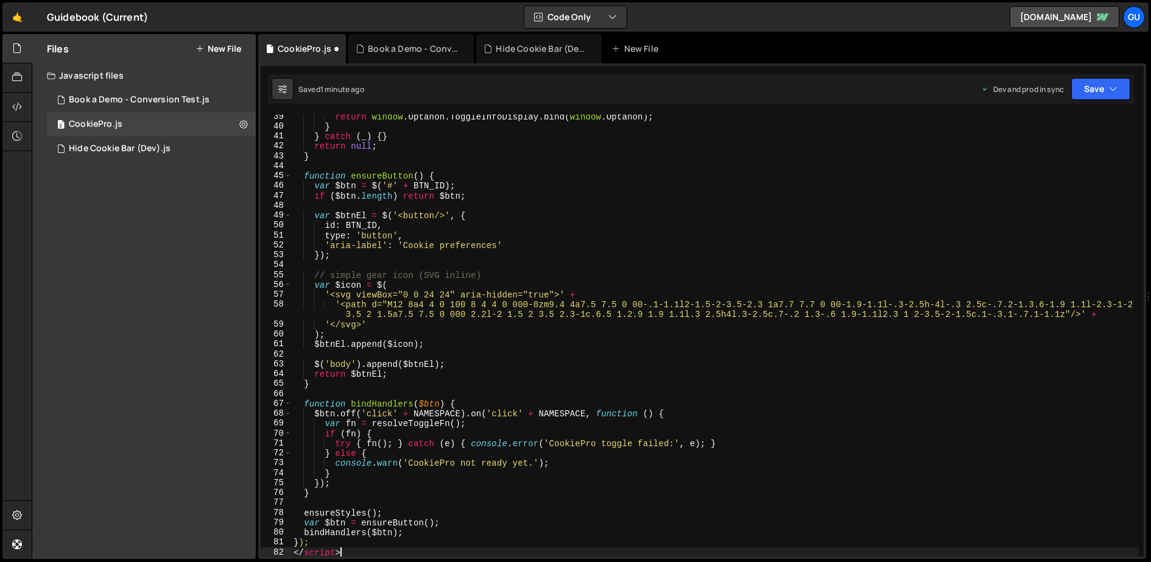
click at [330, 552] on div "return window . Optanon . ToggleInfoDisplay . bind ( window . Optanon ) ; } } c…" at bounding box center [715, 342] width 849 height 462
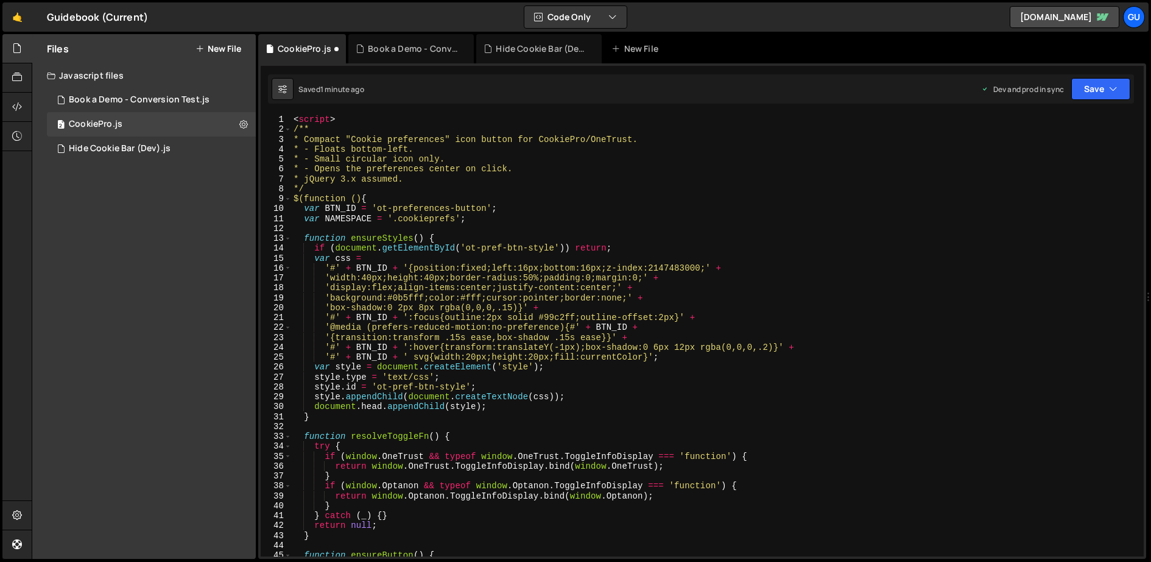
scroll to position [0, 0]
click at [312, 125] on div "< script > /** * Compact "Cookie preferences" icon button for CookiePro/OneTrus…" at bounding box center [715, 346] width 849 height 462
click at [317, 121] on div "< script > /** * Compact "Cookie preferences" icon button for CookiePro/OneTrus…" at bounding box center [715, 346] width 849 height 462
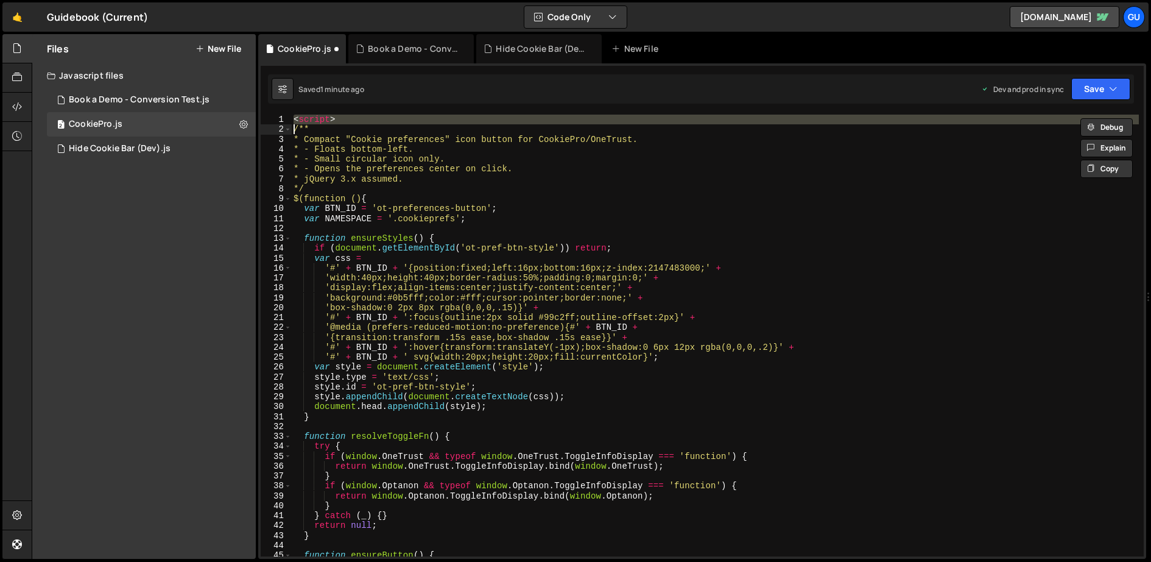
click at [317, 121] on div "< script > /** * Compact "Cookie preferences" icon button for CookiePro/OneTrus…" at bounding box center [715, 346] width 849 height 462
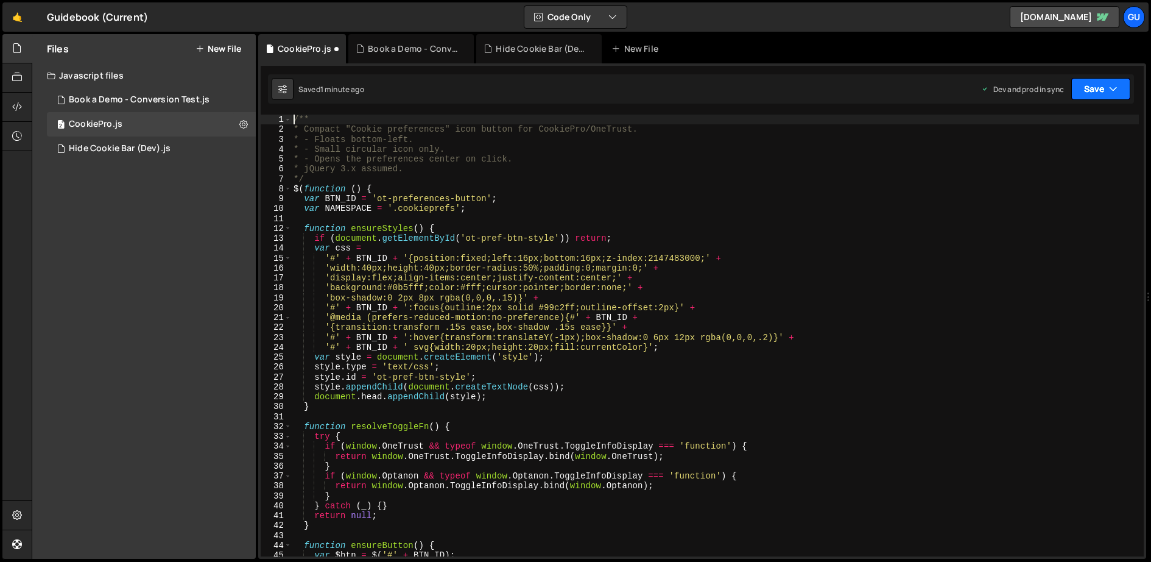
click at [1023, 85] on icon "button" at bounding box center [1113, 89] width 9 height 12
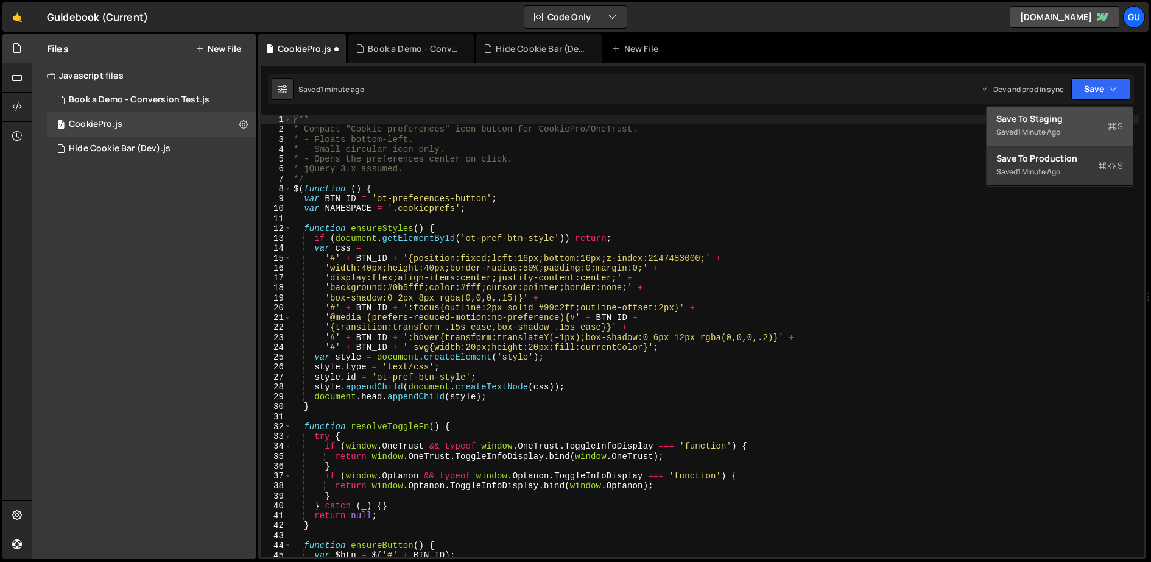
click at [1023, 122] on div "Save to Staging S" at bounding box center [1060, 119] width 127 height 12
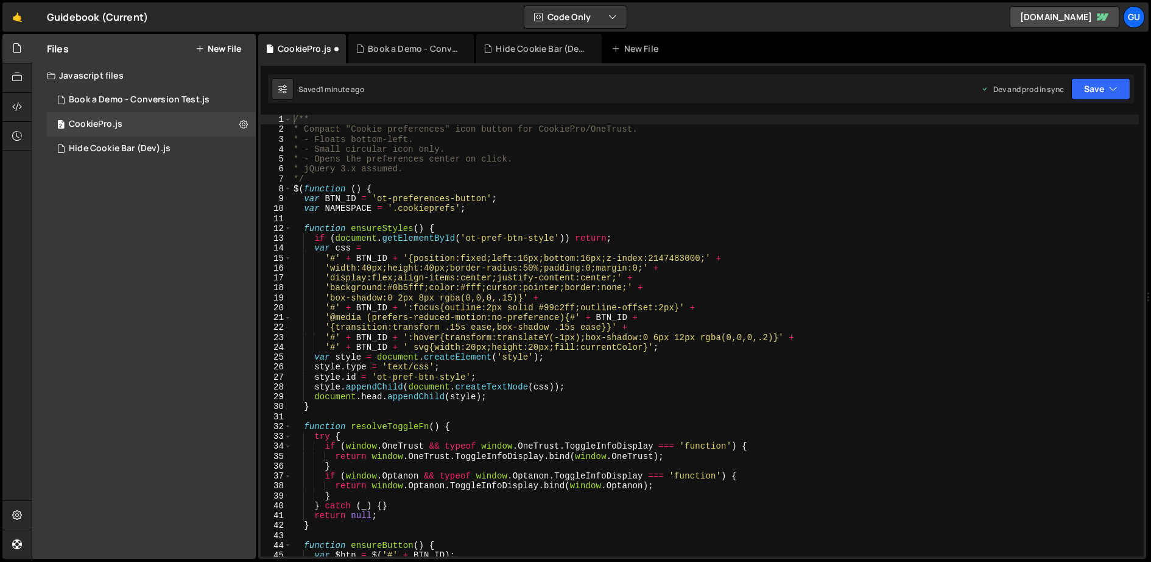
click at [1023, 100] on div "Saved 1 minute ago Dev and prod in sync Upgrade to Edit Save Save to Staging S …" at bounding box center [701, 88] width 866 height 29
click at [1023, 78] on button "Save" at bounding box center [1101, 89] width 59 height 22
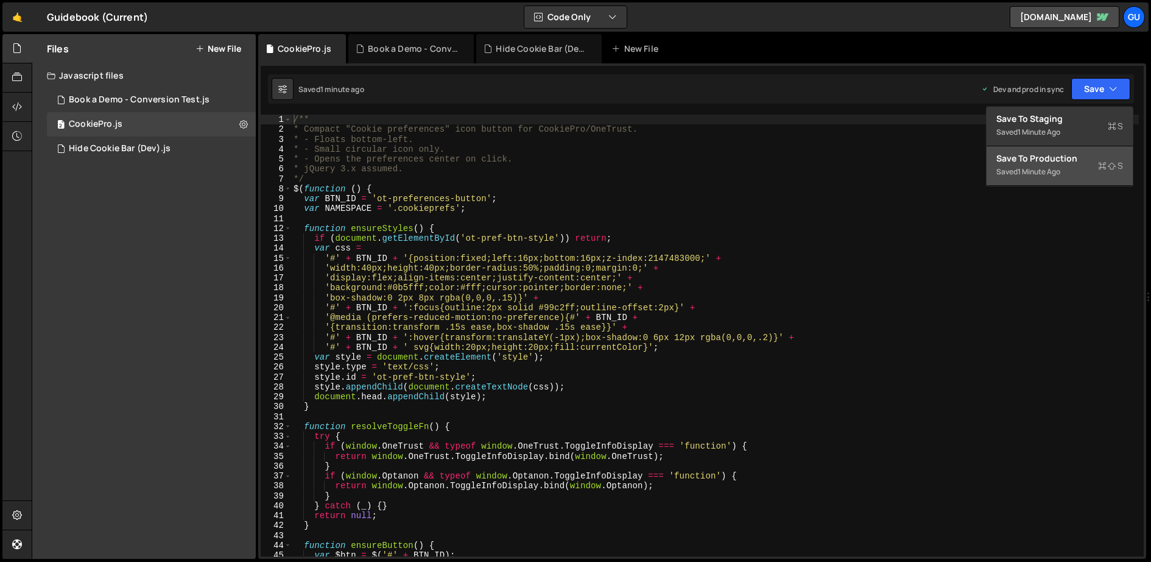
click at [1023, 174] on div "1 minute ago" at bounding box center [1039, 171] width 43 height 10
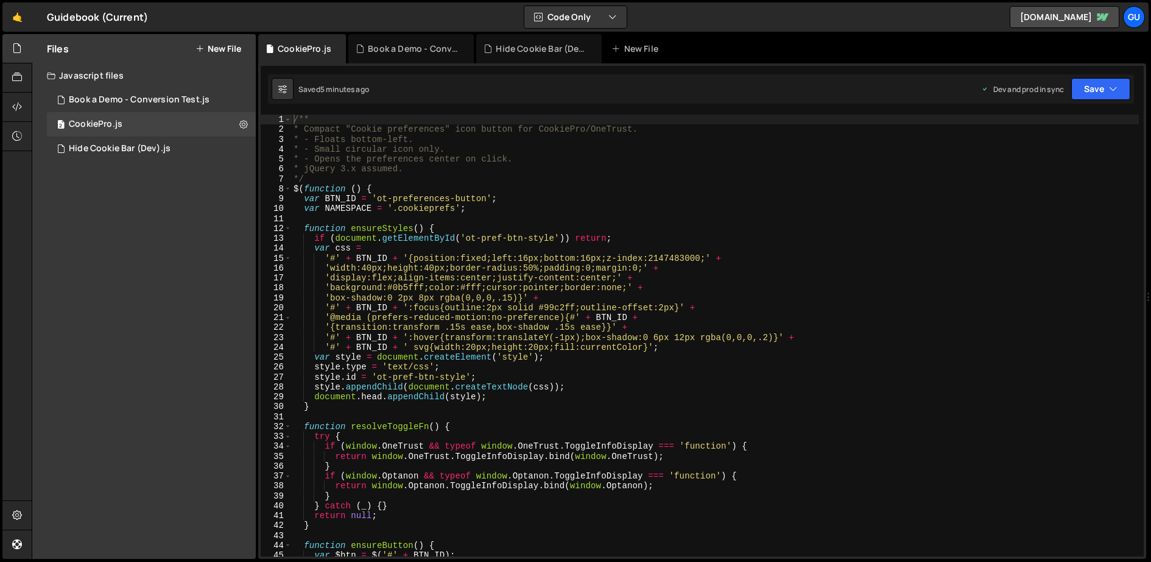
click at [429, 211] on div "/** * Compact "Cookie preferences" icon button for CookiePro/OneTrust. * - Floa…" at bounding box center [715, 346] width 849 height 462
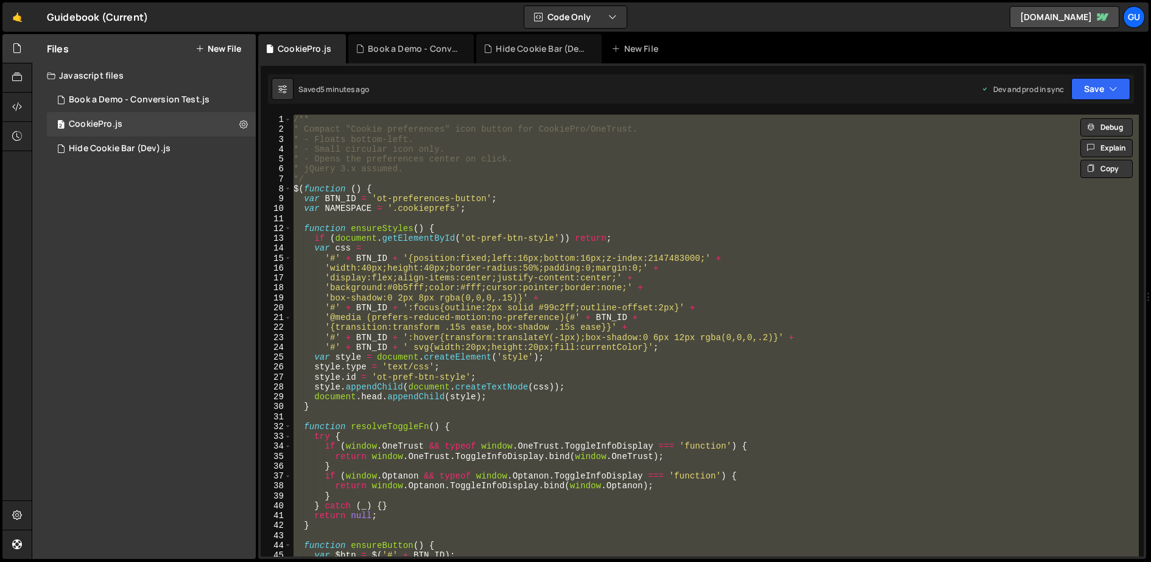
paste textarea "</script>"
type textarea "</script>"
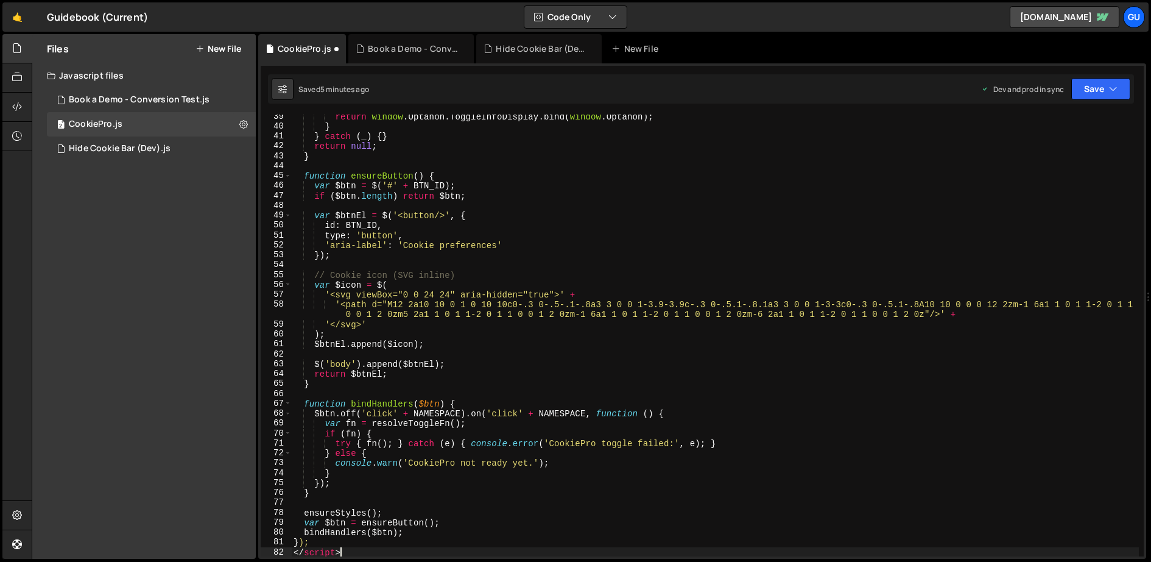
click at [334, 549] on div "return window . Optanon . ToggleInfoDisplay . bind ( window . Optanon ) ; } } c…" at bounding box center [715, 342] width 849 height 462
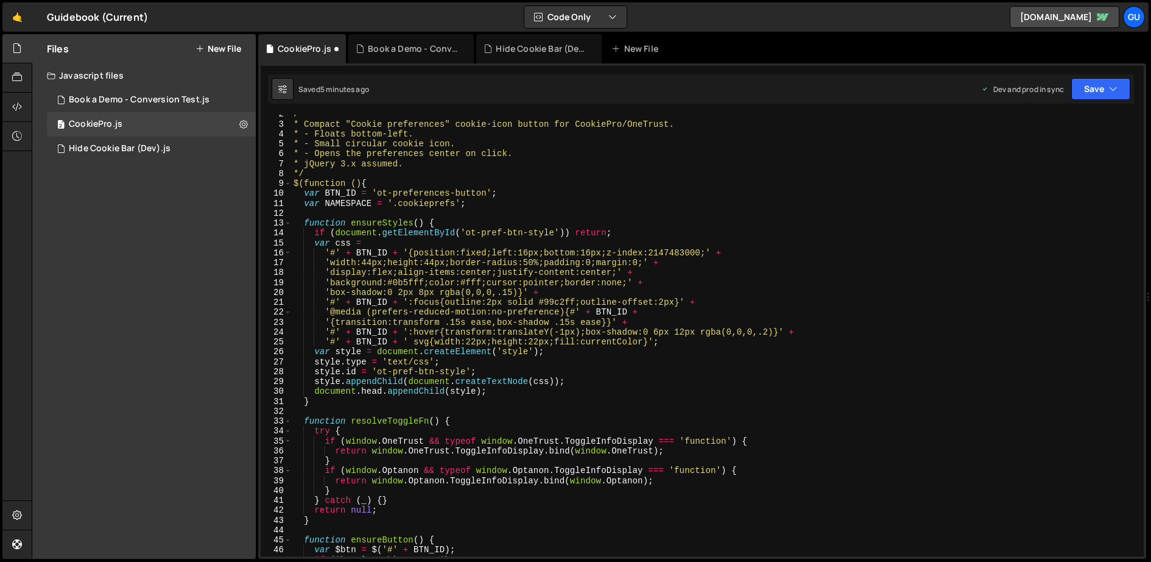
scroll to position [0, 0]
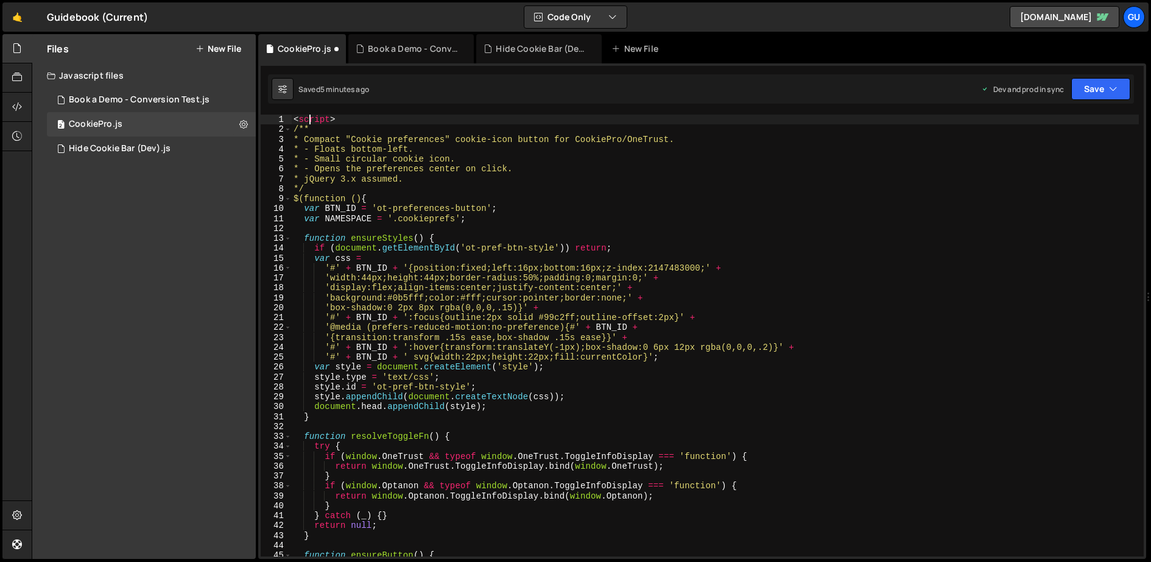
click at [309, 121] on div "< script > /** * Compact "Cookie preferences" cookie-icon button for CookiePro/…" at bounding box center [715, 346] width 849 height 462
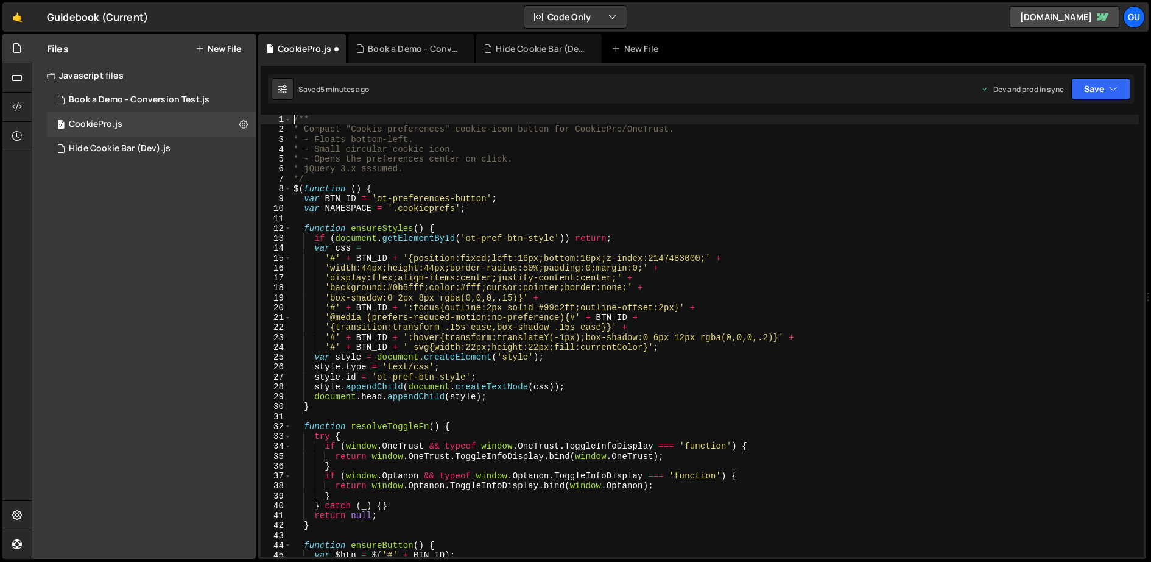
type textarea "/**"
click at [1023, 91] on button "Save" at bounding box center [1101, 89] width 59 height 22
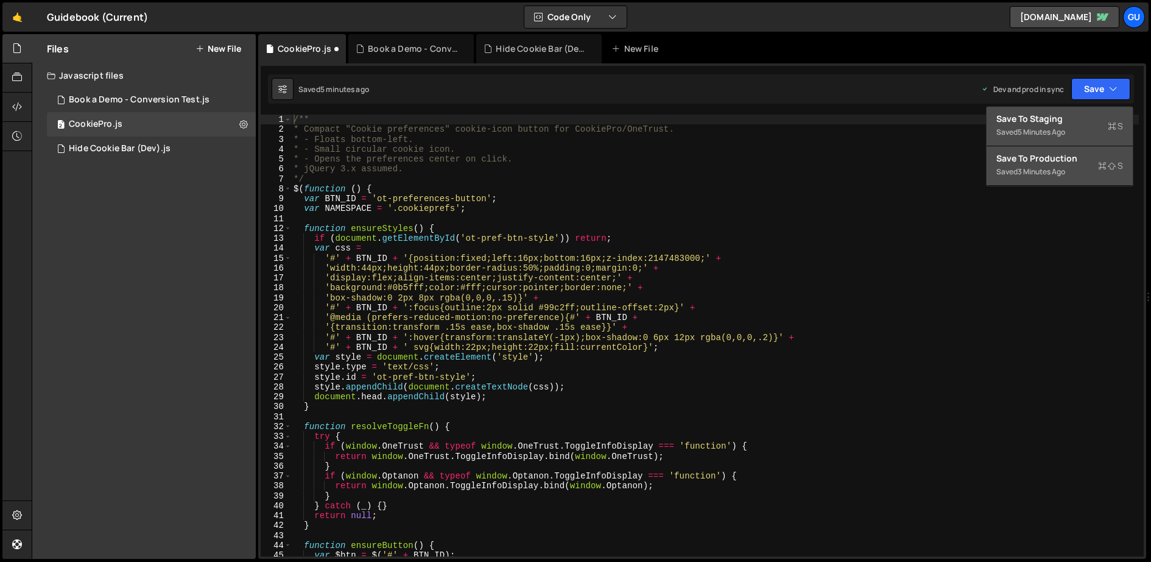
click at [1023, 132] on div "5 minutes ago" at bounding box center [1042, 132] width 48 height 10
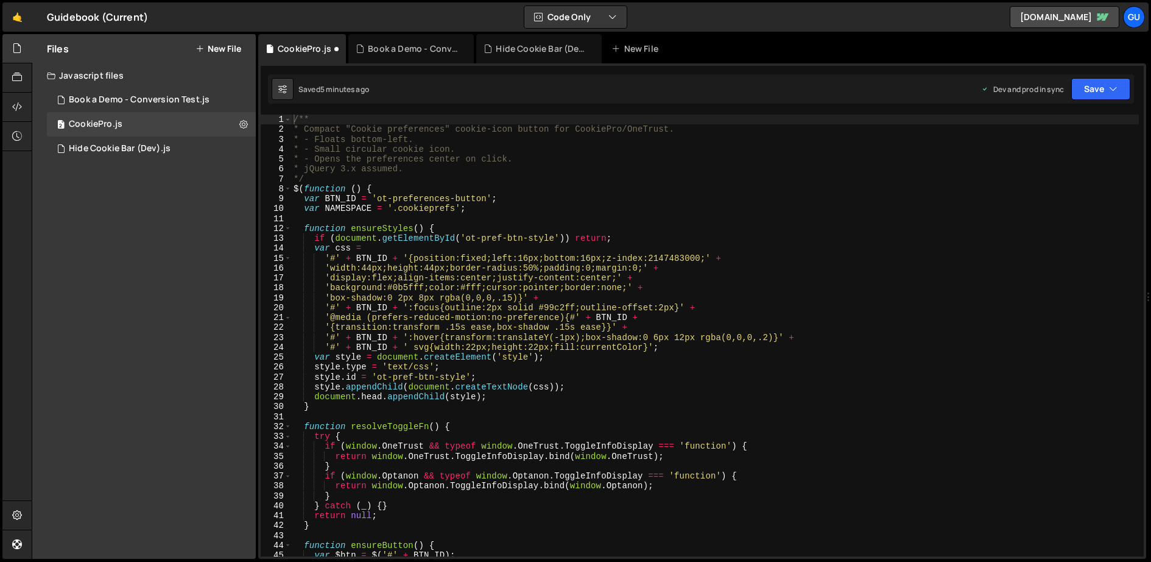
click at [1023, 102] on div "Saved 5 minutes ago Dev and prod in sync Upgrade to Edit Save Save to Staging S…" at bounding box center [701, 88] width 866 height 29
click at [1023, 91] on button "Save" at bounding box center [1101, 89] width 59 height 22
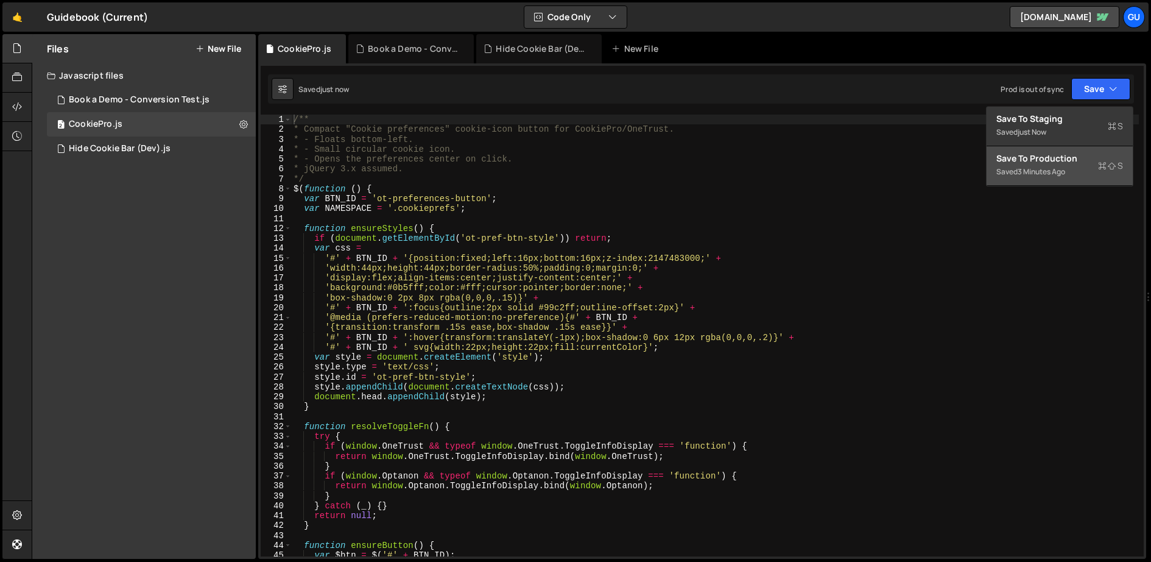
click at [1023, 146] on button "Save to Production S Saved 3 minutes ago" at bounding box center [1060, 166] width 146 height 40
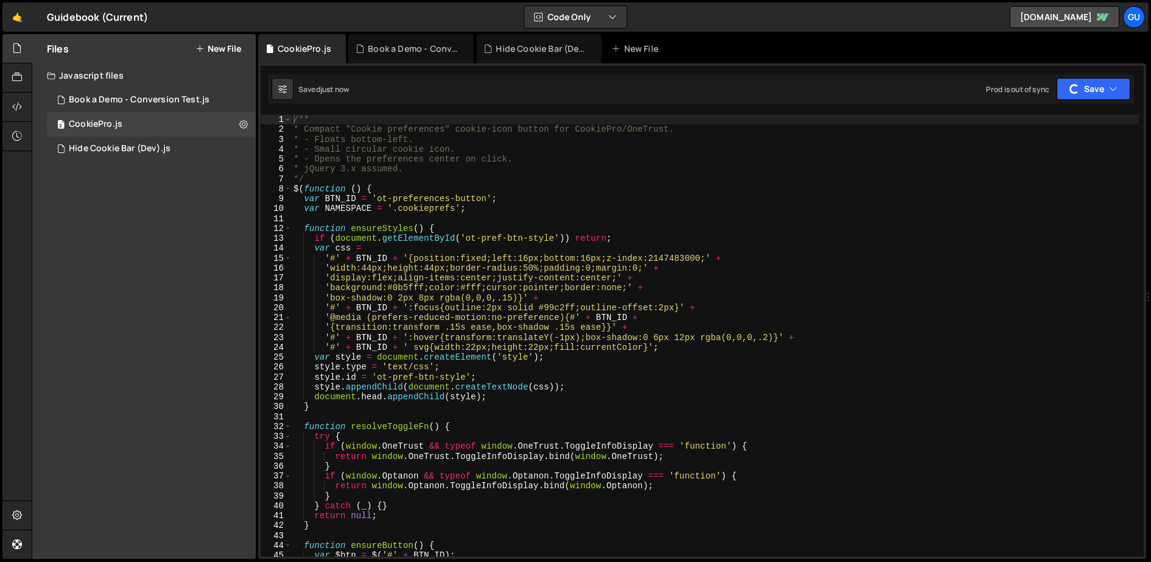
click at [1023, 101] on div "Saved just now Prod is out of sync Upgrade to Edit Save Save to Staging S Saved…" at bounding box center [701, 88] width 866 height 29
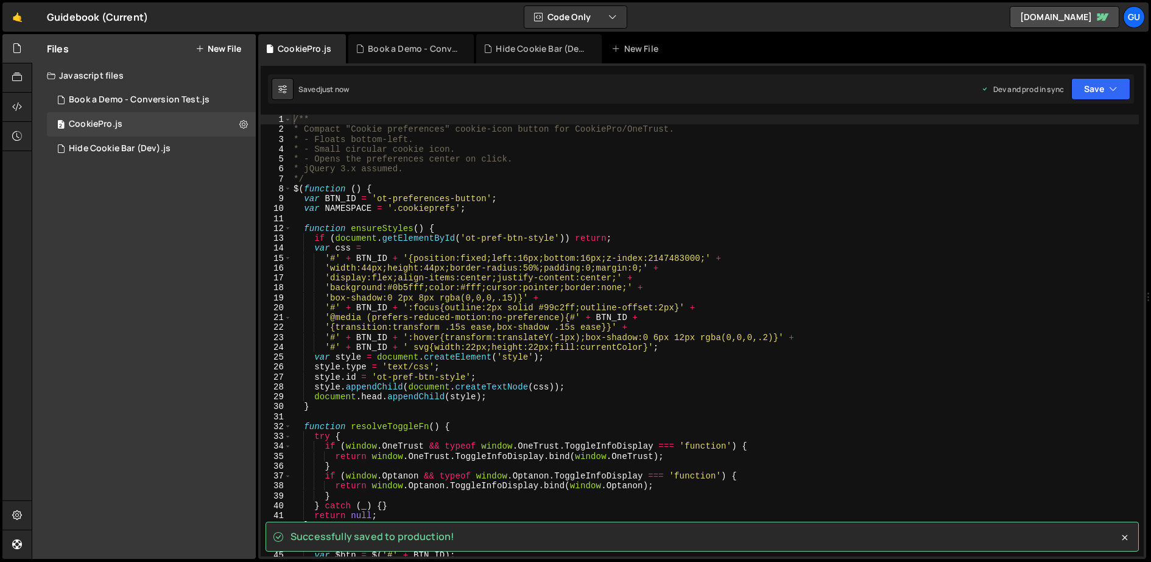
click at [1023, 76] on div "Saved just now Dev and prod in sync Upgrade to Edit Save Save to Staging S Save…" at bounding box center [701, 88] width 866 height 29
click at [1023, 97] on button "Save" at bounding box center [1101, 89] width 59 height 22
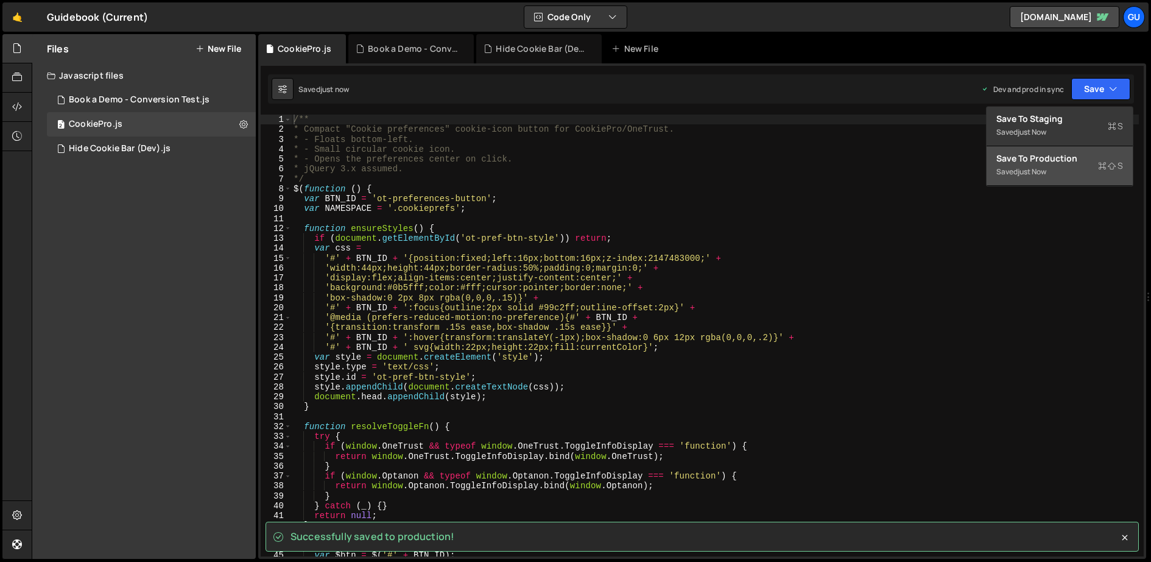
click at [1023, 151] on button "Save to Production S Saved just now" at bounding box center [1060, 166] width 146 height 40
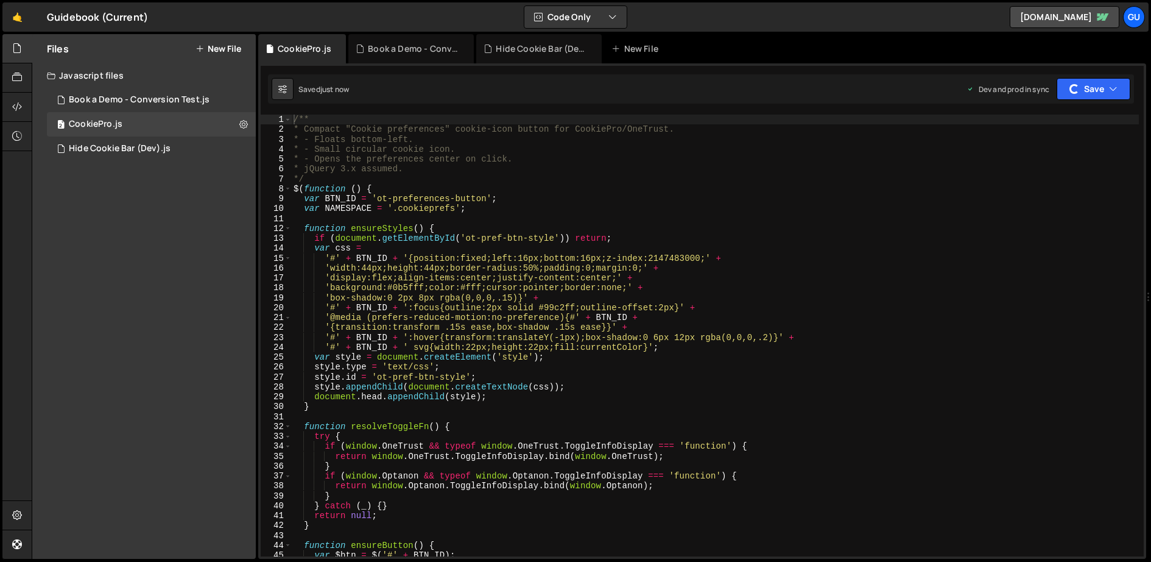
click at [213, 57] on div "Files New File" at bounding box center [144, 48] width 224 height 29
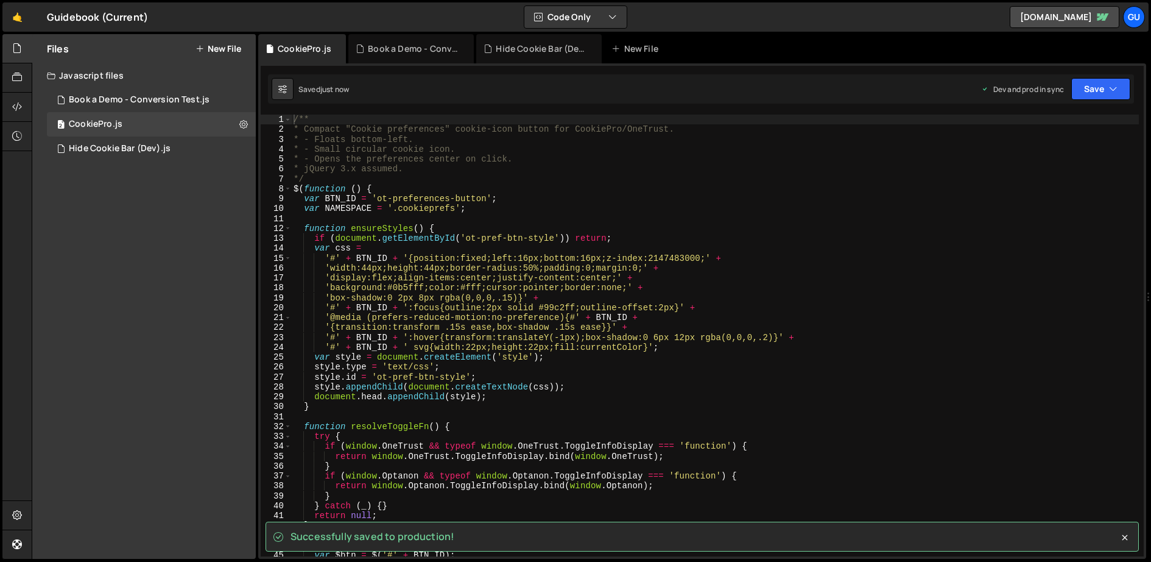
click at [216, 52] on button "New File" at bounding box center [219, 49] width 46 height 10
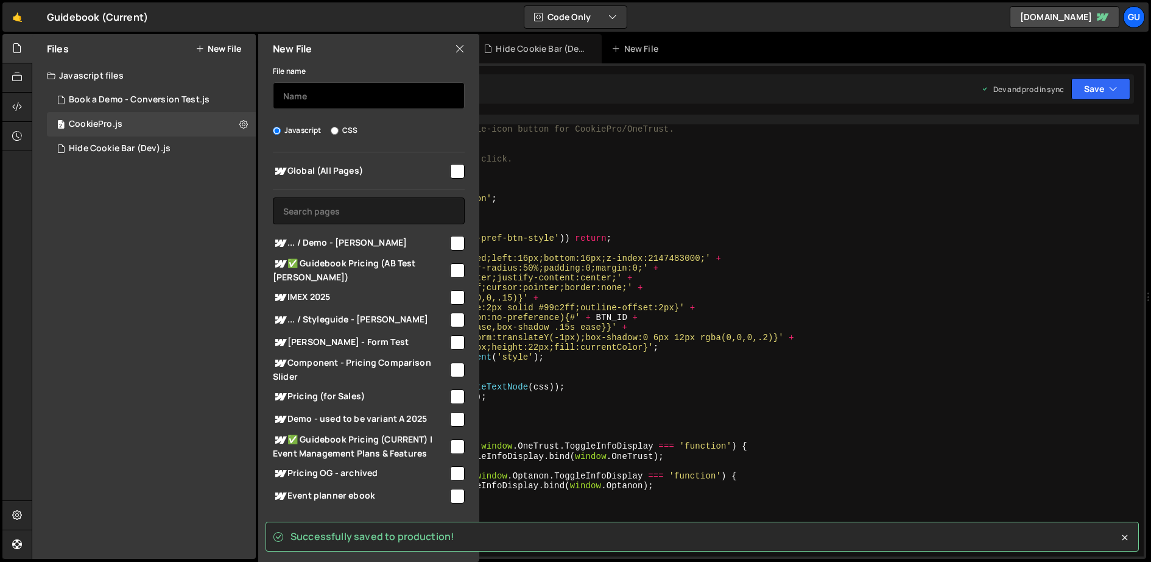
click at [358, 102] on input "text" at bounding box center [369, 95] width 192 height 27
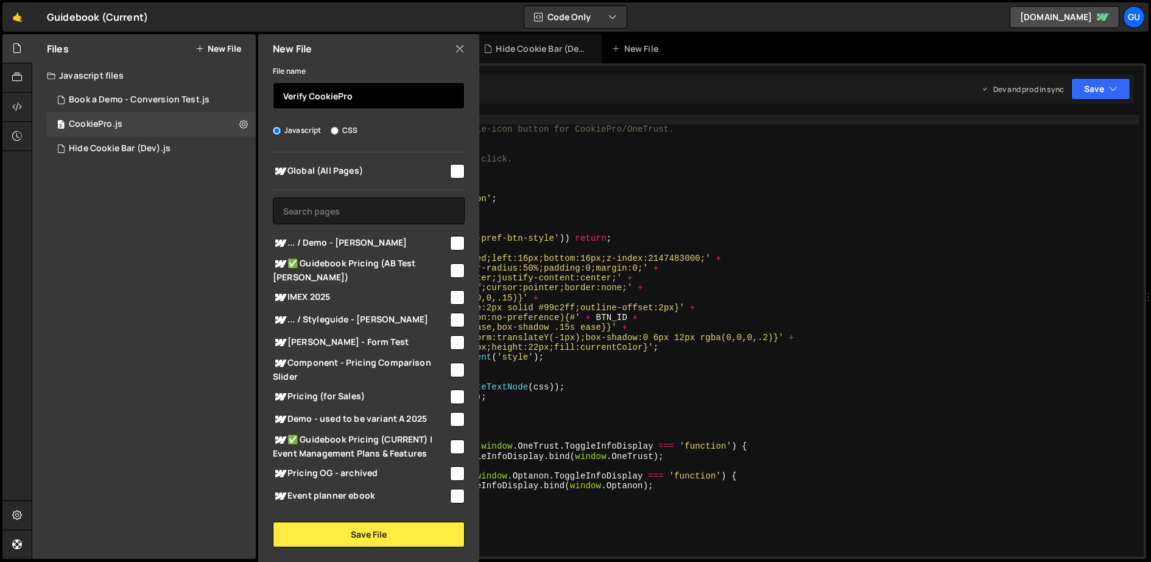
type input "Verify CookiePro"
click at [448, 172] on div at bounding box center [456, 170] width 16 height 16
click at [456, 170] on input "checkbox" at bounding box center [457, 171] width 15 height 15
checkbox input "true"
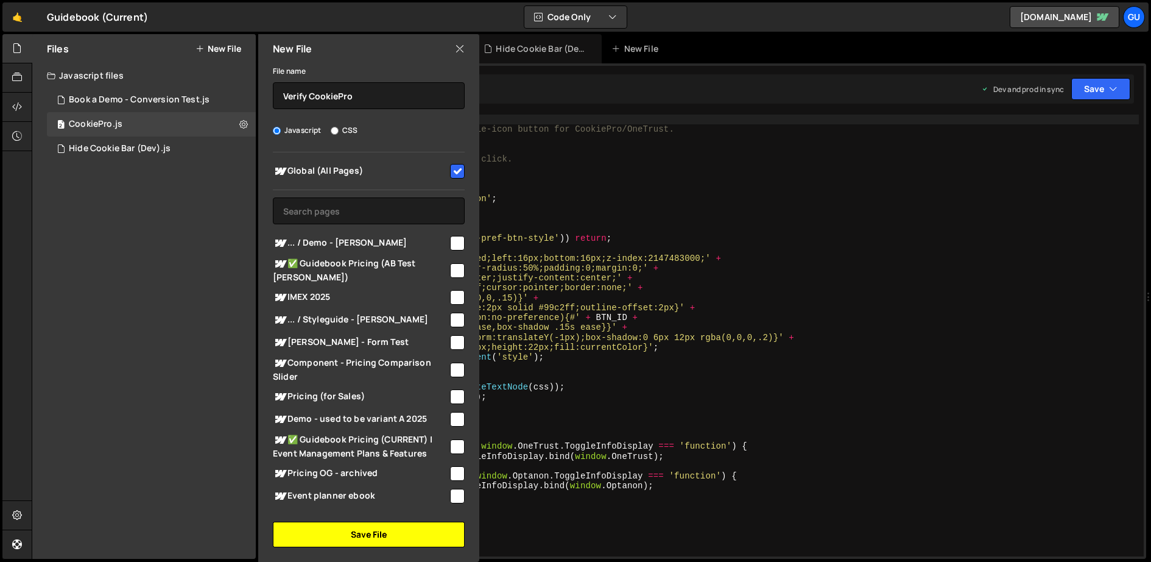
click at [407, 541] on button "Save File" at bounding box center [369, 534] width 192 height 26
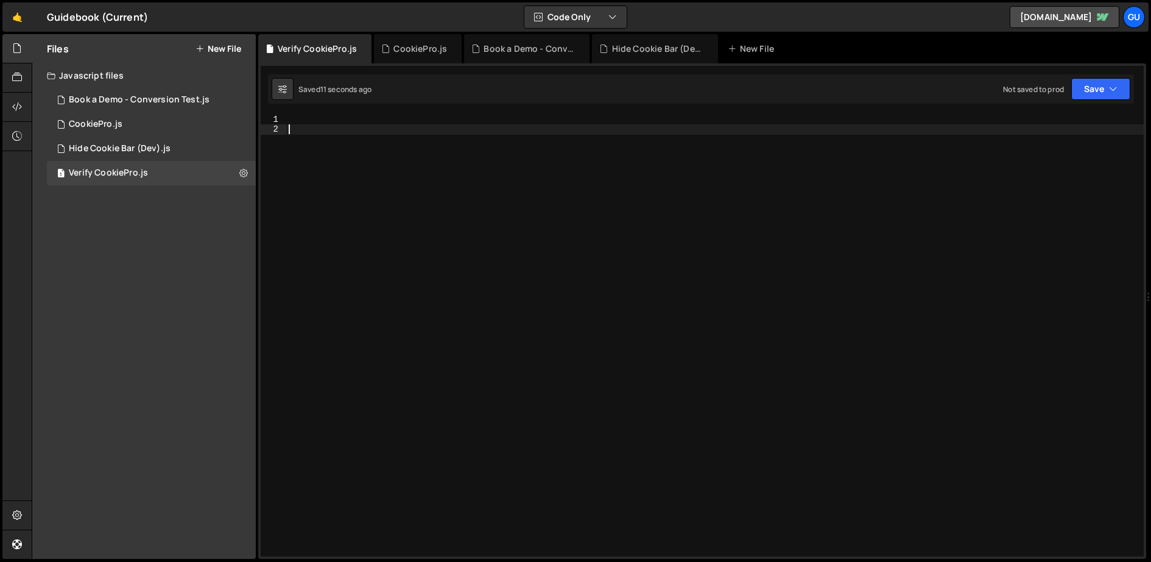
click at [389, 176] on div at bounding box center [715, 346] width 858 height 462
click at [399, 116] on div at bounding box center [715, 346] width 858 height 462
paste textarea "</script>"
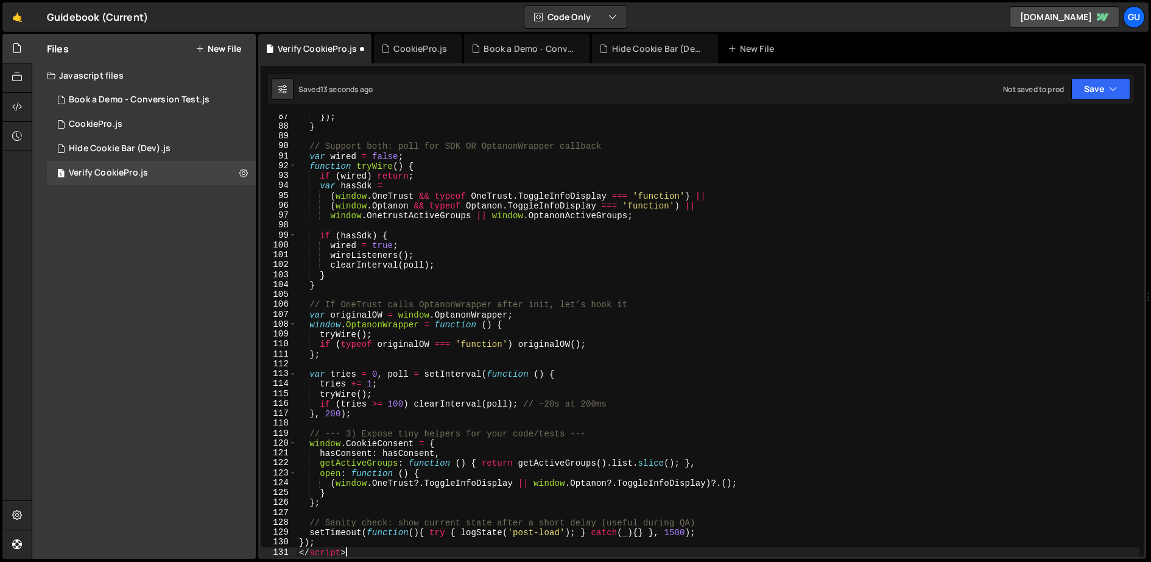
scroll to position [991, 0]
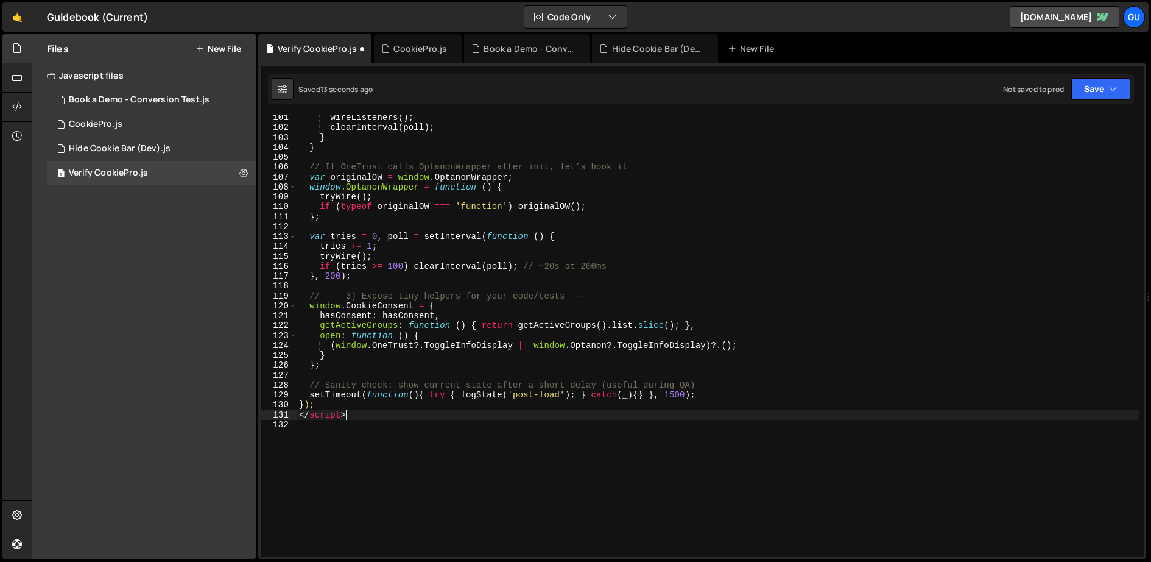
click at [337, 416] on div "wireListeners ( ) ; clearInterval ( poll ) ; } } // If OneTrust calls OptanonWr…" at bounding box center [719, 344] width 844 height 462
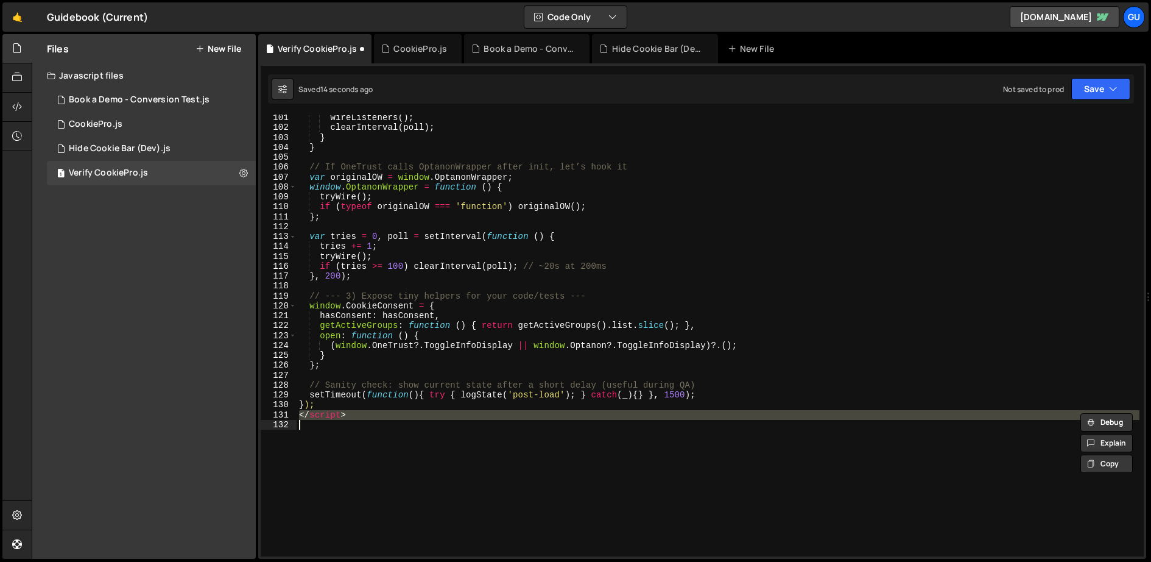
click at [337, 416] on div "wireListeners ( ) ; clearInterval ( poll ) ; } } // If OneTrust calls OptanonWr…" at bounding box center [719, 344] width 844 height 462
type textarea "</script>"
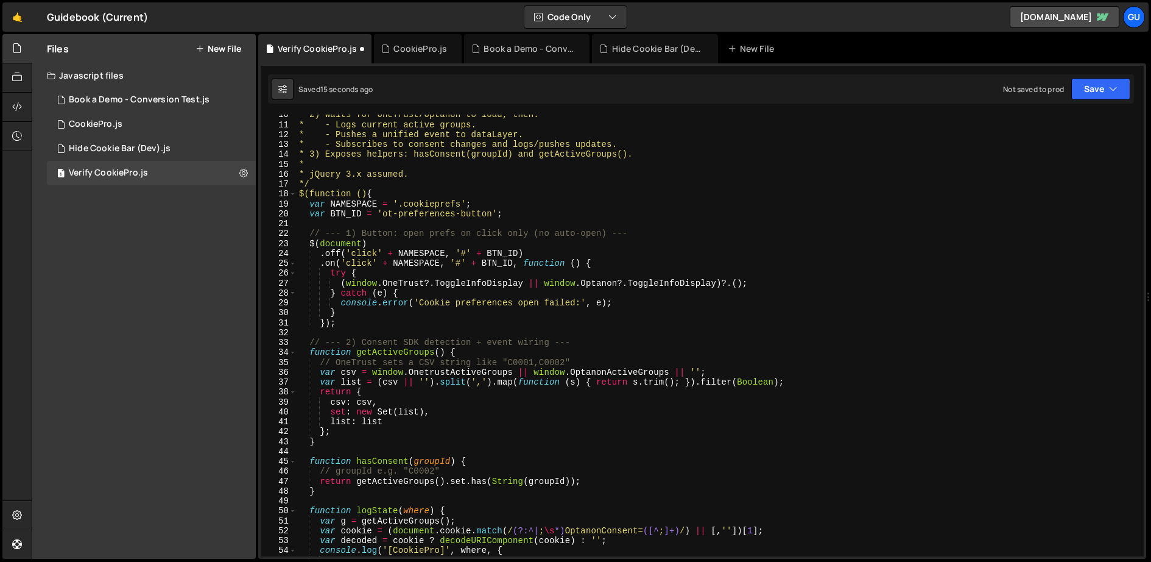
scroll to position [0, 0]
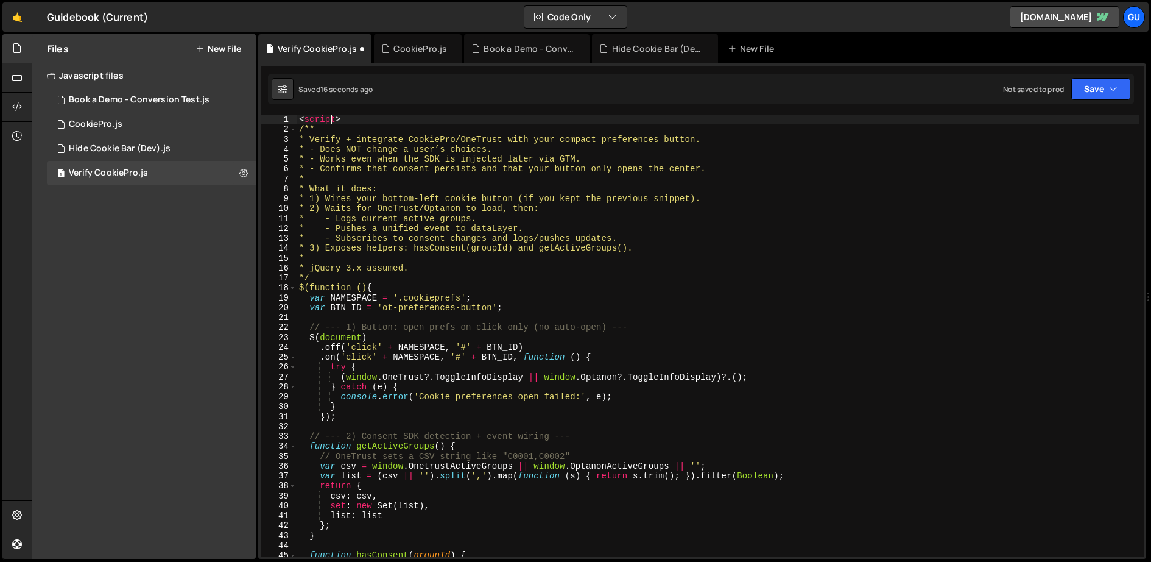
click at [331, 121] on div "< script > /** * Verify + integrate CookiePro/OneTrust with your compact prefer…" at bounding box center [719, 346] width 844 height 462
click at [332, 118] on div "< script > /** * Verify + integrate CookiePro/OneTrust with your compact prefer…" at bounding box center [719, 346] width 844 height 462
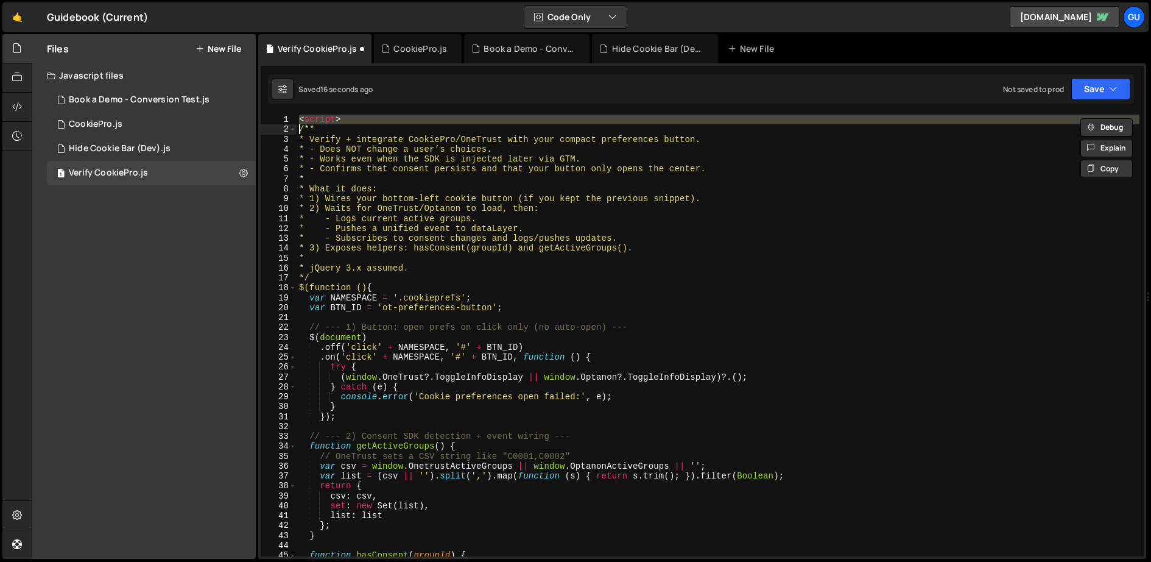
type textarea "/**"
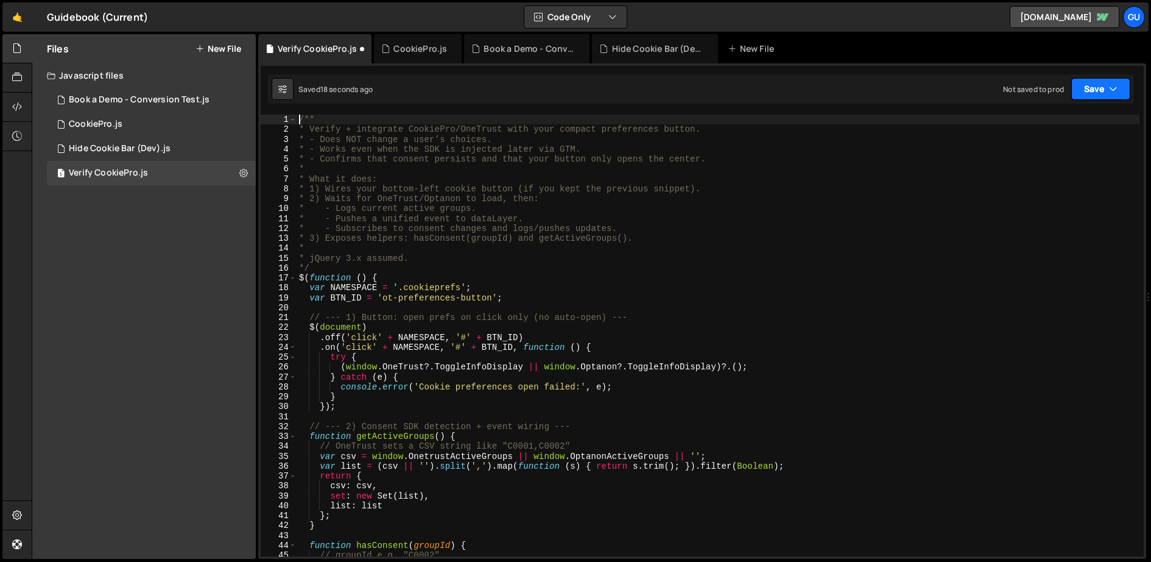
click at [1023, 85] on button "Save" at bounding box center [1101, 89] width 59 height 22
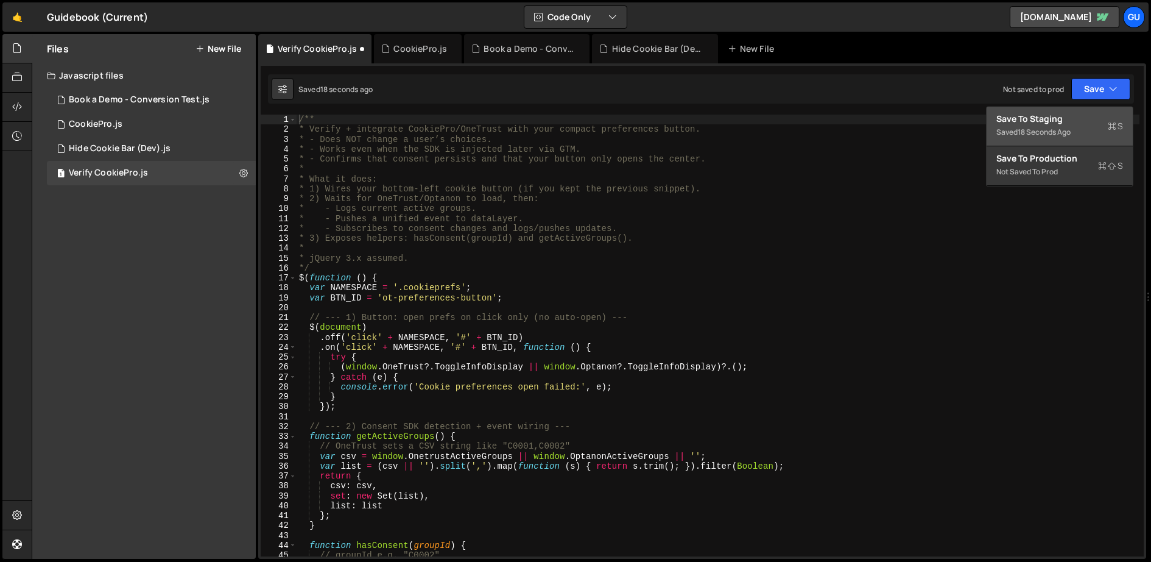
click at [1023, 122] on div "Save to Staging S" at bounding box center [1060, 119] width 127 height 12
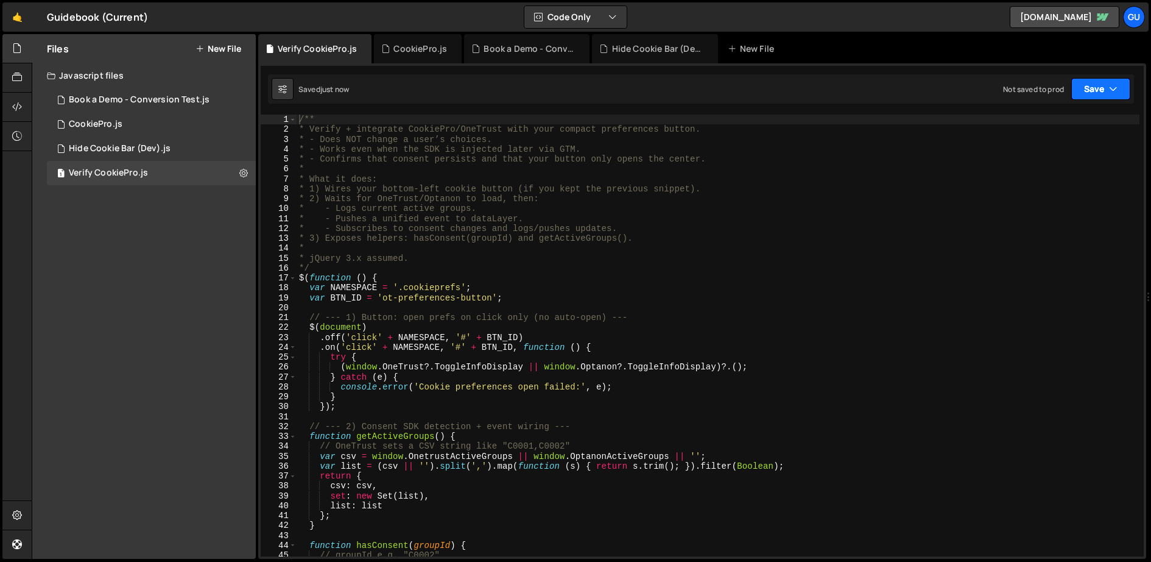
click at [1023, 95] on button "Save" at bounding box center [1101, 89] width 59 height 22
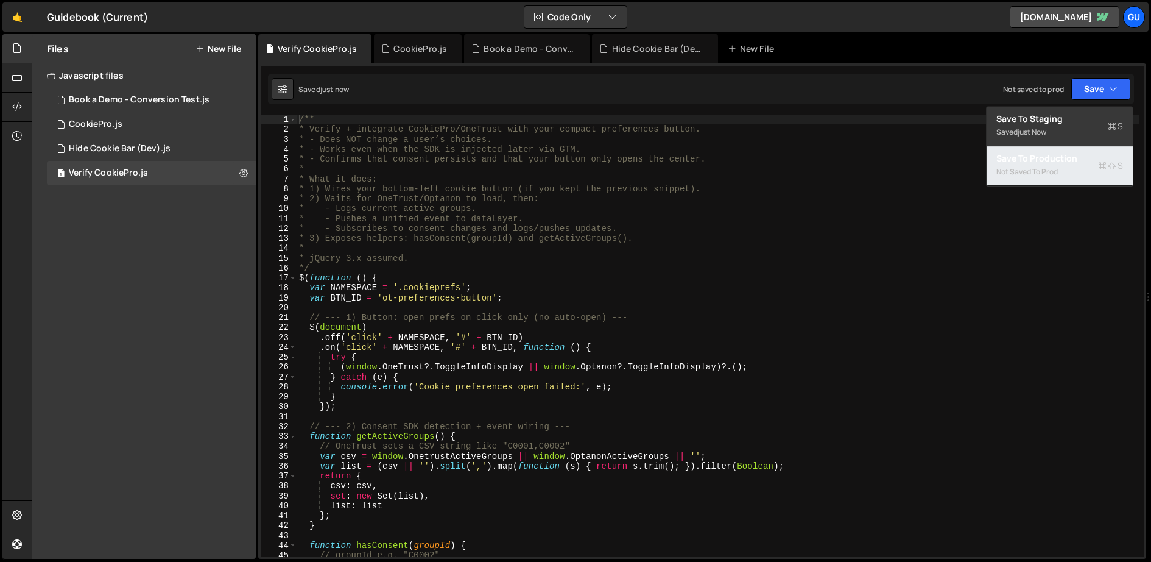
click at [1023, 171] on div "Not saved to prod" at bounding box center [1060, 171] width 127 height 15
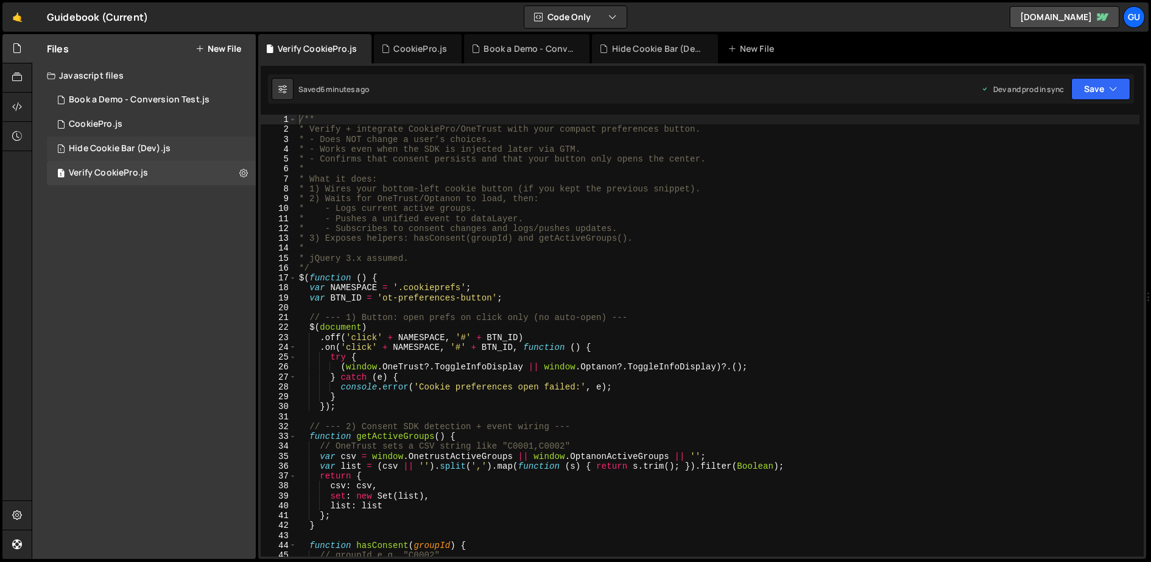
click at [146, 141] on div "1 Hide Cookie Bar (Dev).js 0" at bounding box center [151, 148] width 209 height 24
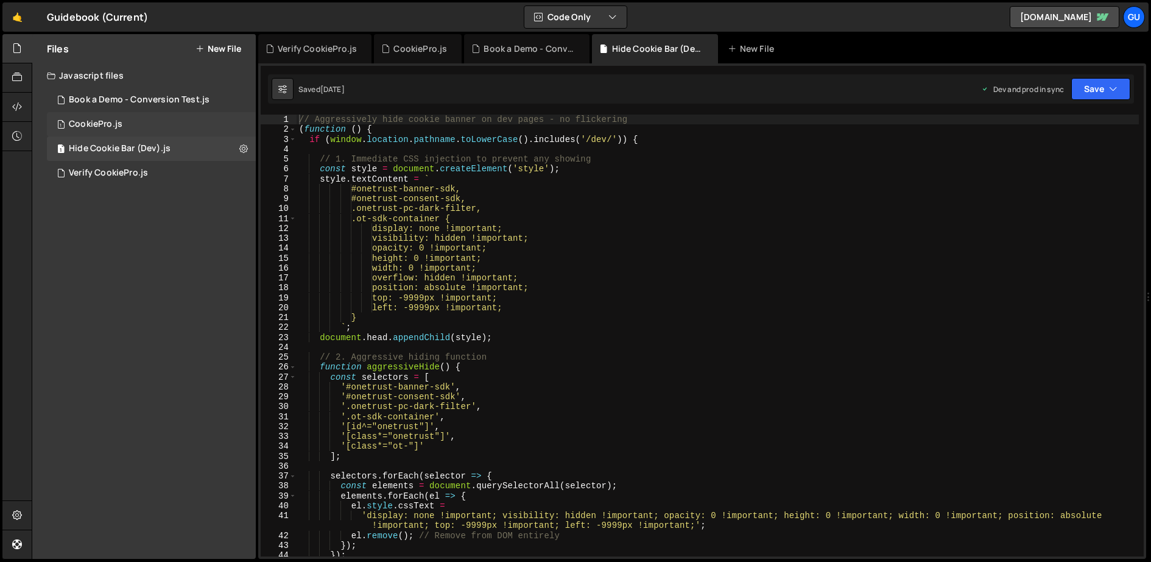
click at [139, 120] on div "1 CookiePro.js 0" at bounding box center [151, 124] width 209 height 24
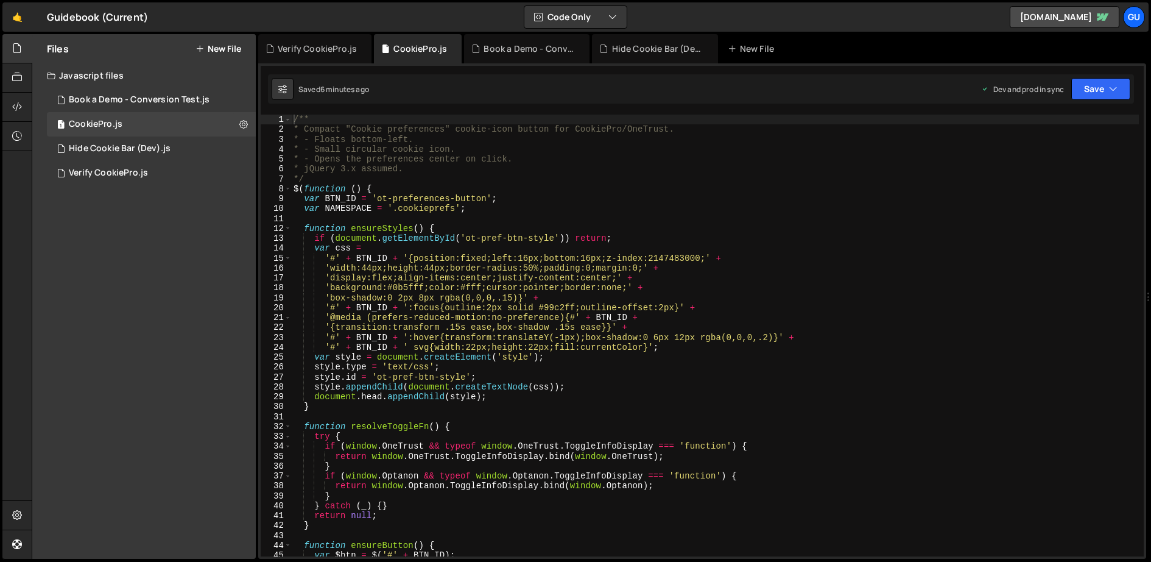
click at [490, 174] on div "/** * Compact "Cookie preferences" cookie-icon button for CookiePro/OneTrust. *…" at bounding box center [715, 346] width 849 height 462
type textarea "});"
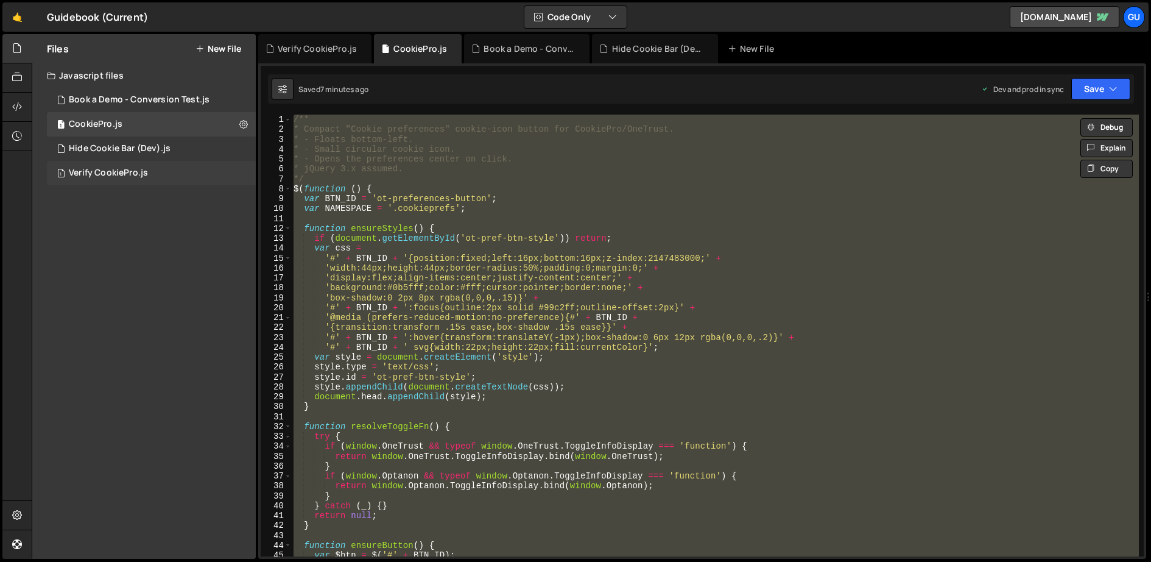
click at [133, 170] on div "Verify CookiePro.js" at bounding box center [108, 173] width 79 height 11
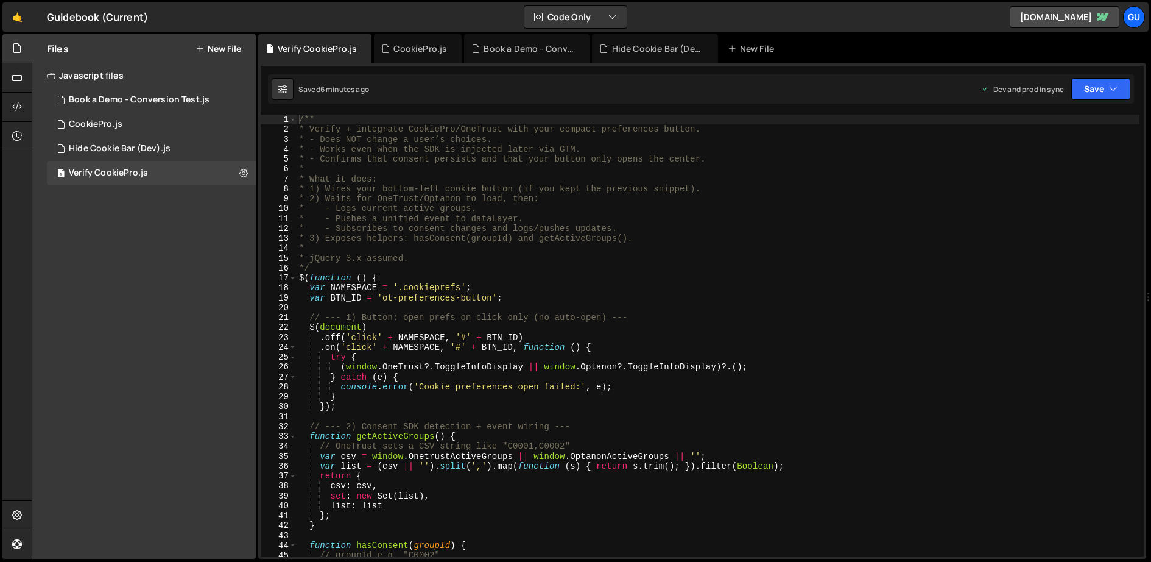
click at [543, 305] on div "/** * Verify + integrate CookiePro/OneTrust with your compact preferences butto…" at bounding box center [719, 346] width 844 height 462
type textarea "});"
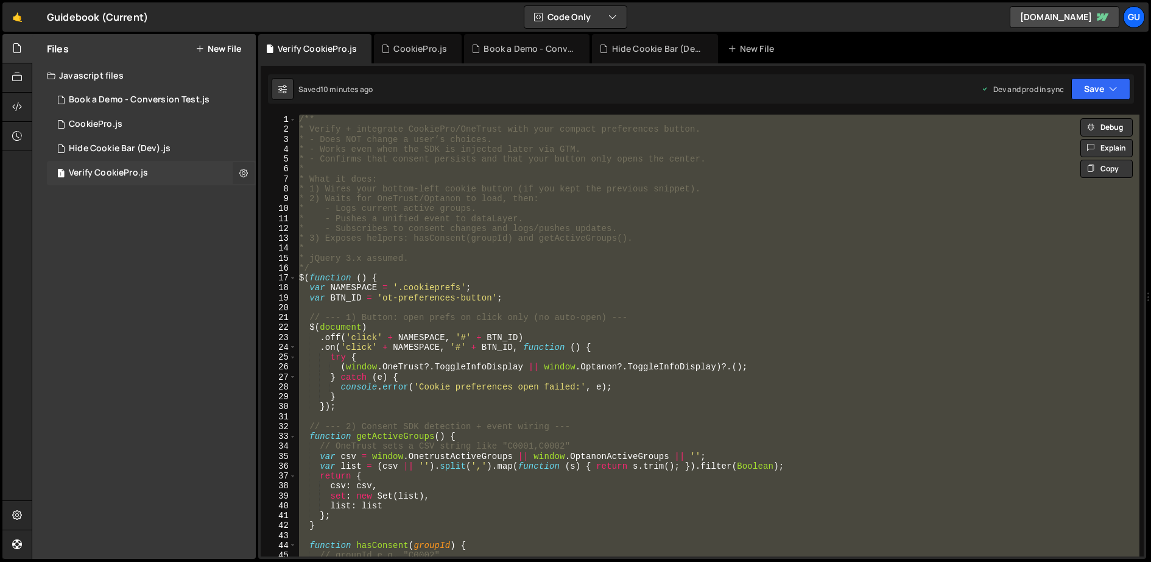
click at [250, 173] on button at bounding box center [244, 173] width 22 height 22
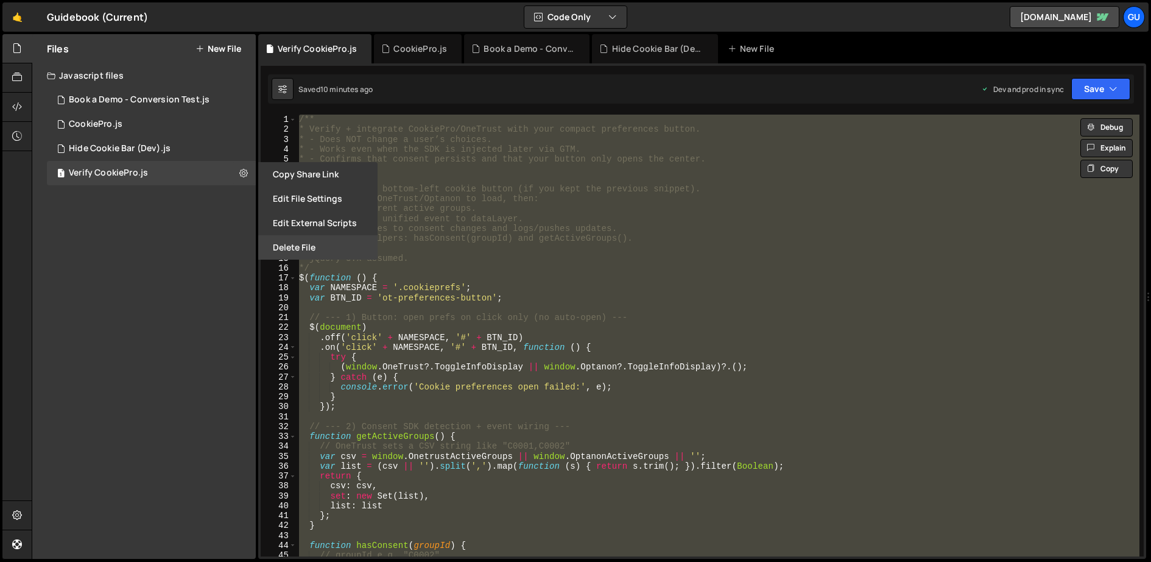
click at [309, 255] on button "Delete File" at bounding box center [317, 247] width 119 height 24
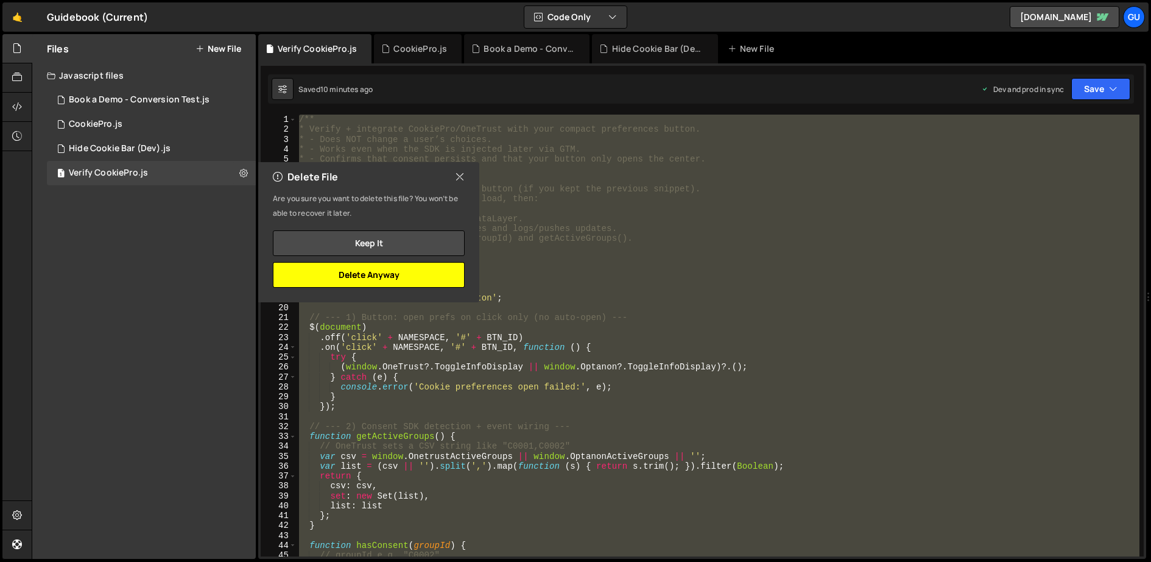
click at [398, 277] on button "Delete Anyway" at bounding box center [369, 275] width 192 height 26
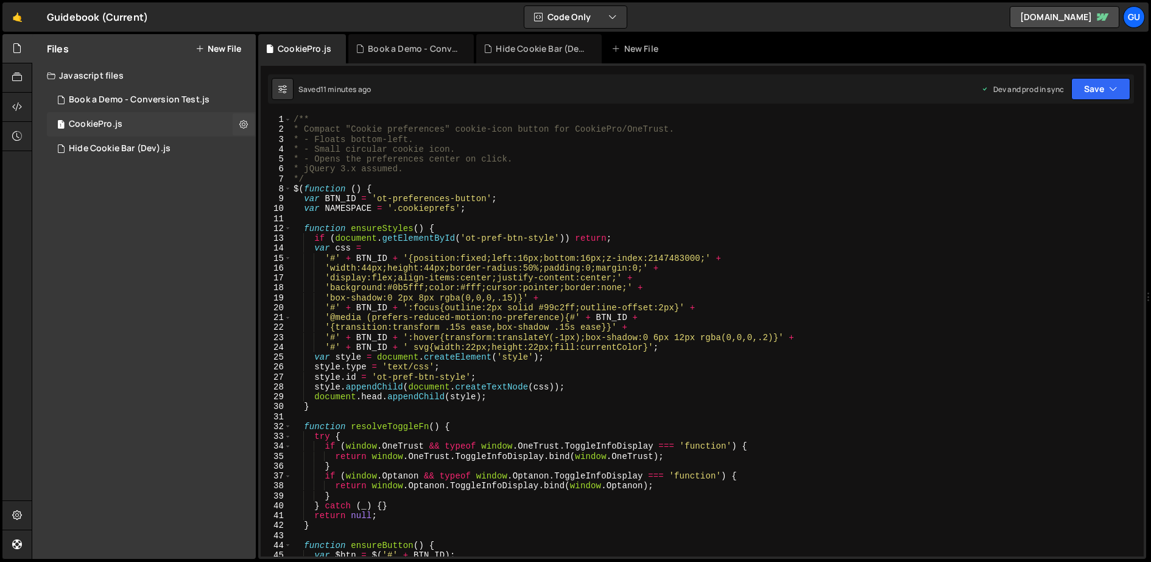
click at [157, 122] on div "1 CookiePro.js 0" at bounding box center [151, 124] width 209 height 24
click at [553, 231] on div "/** * Compact "Cookie preferences" cookie-icon button for CookiePro/OneTrust. *…" at bounding box center [715, 346] width 849 height 462
type textarea "});"
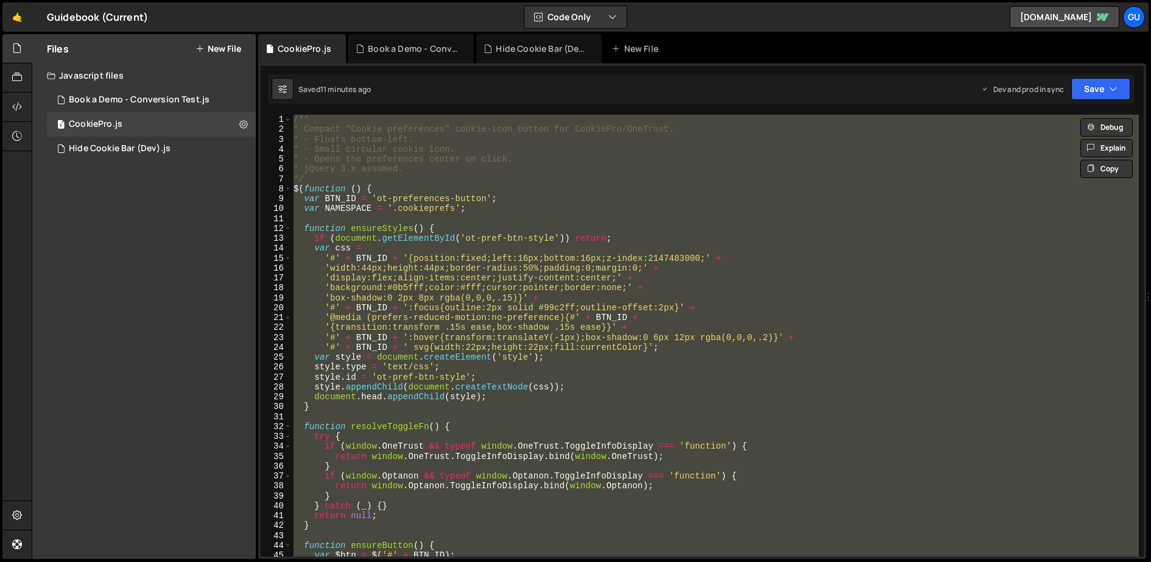
paste textarea
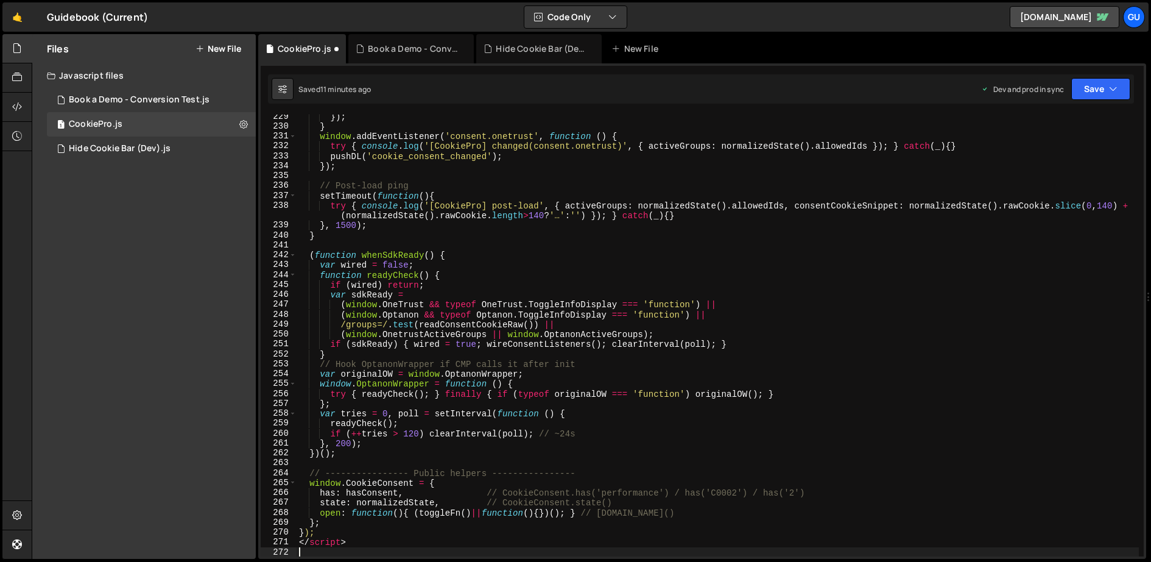
click at [332, 540] on div "}) ; } window . addEventListener ( 'consent.onetrust' , function ( ) { try { co…" at bounding box center [718, 342] width 843 height 462
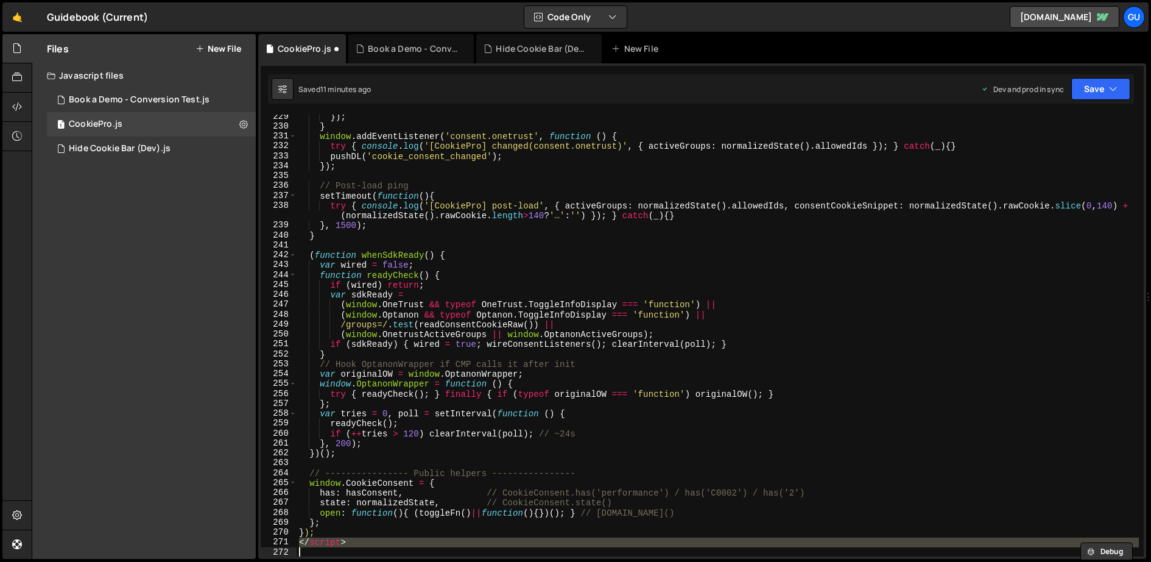
click at [332, 540] on div "}) ; } window . addEventListener ( 'consent.onetrust' , function ( ) { try { co…" at bounding box center [718, 342] width 843 height 462
type textarea "</script>"
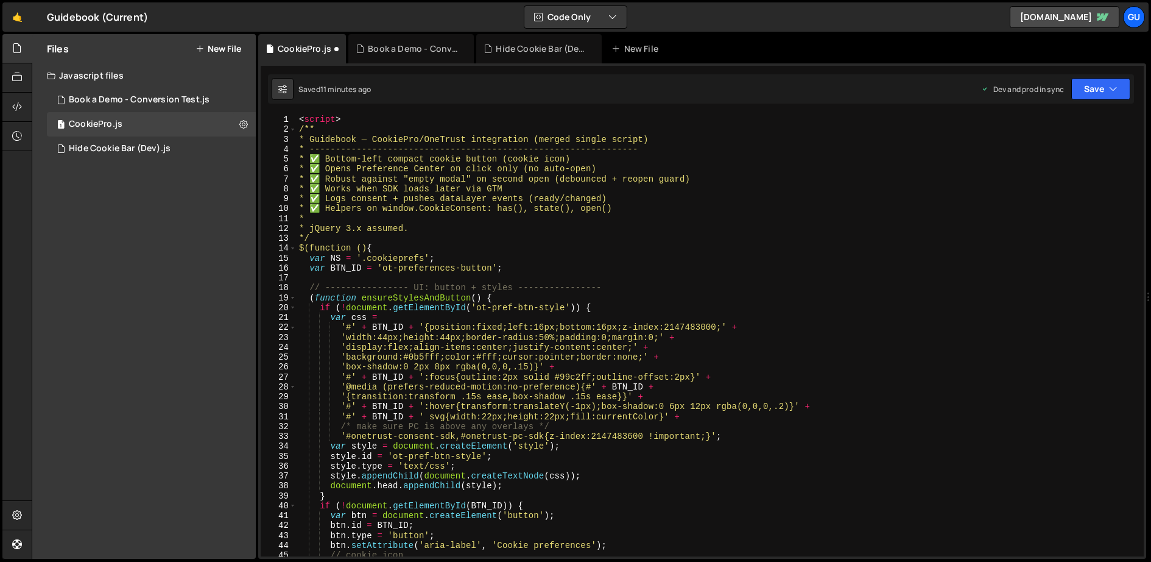
scroll to position [0, 0]
click at [327, 118] on div "< script > /** * Guidebook — CookiePro/OneTrust integration (merged single scri…" at bounding box center [718, 346] width 843 height 462
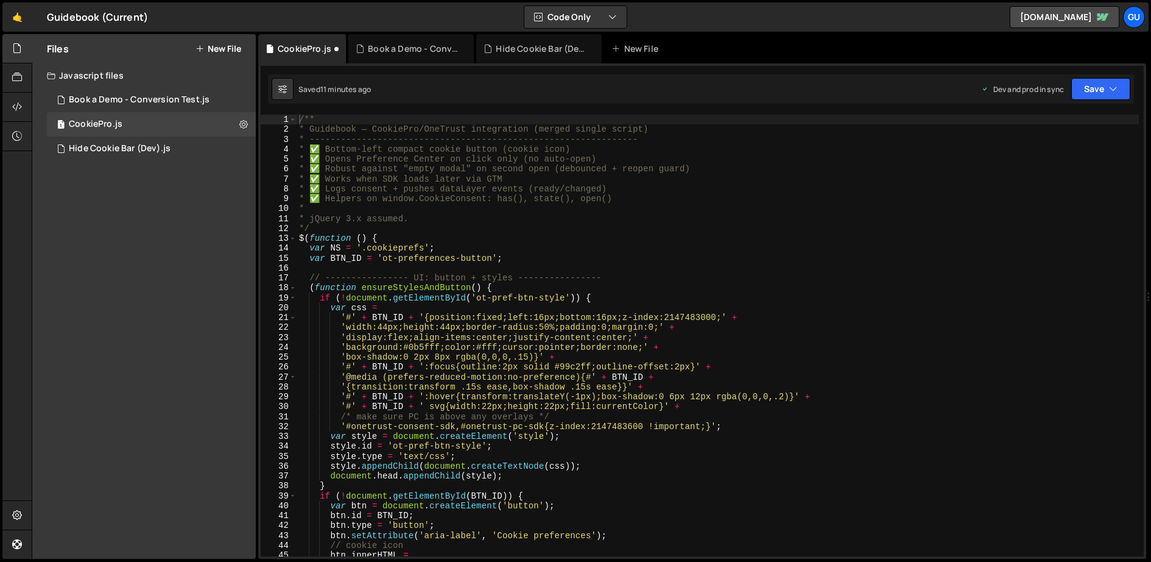
click at [1023, 74] on div "Saved 11 minutes ago Dev and prod in sync Upgrade to Edit Save Save to Staging …" at bounding box center [701, 88] width 866 height 29
click at [1023, 90] on button "Save" at bounding box center [1101, 89] width 59 height 22
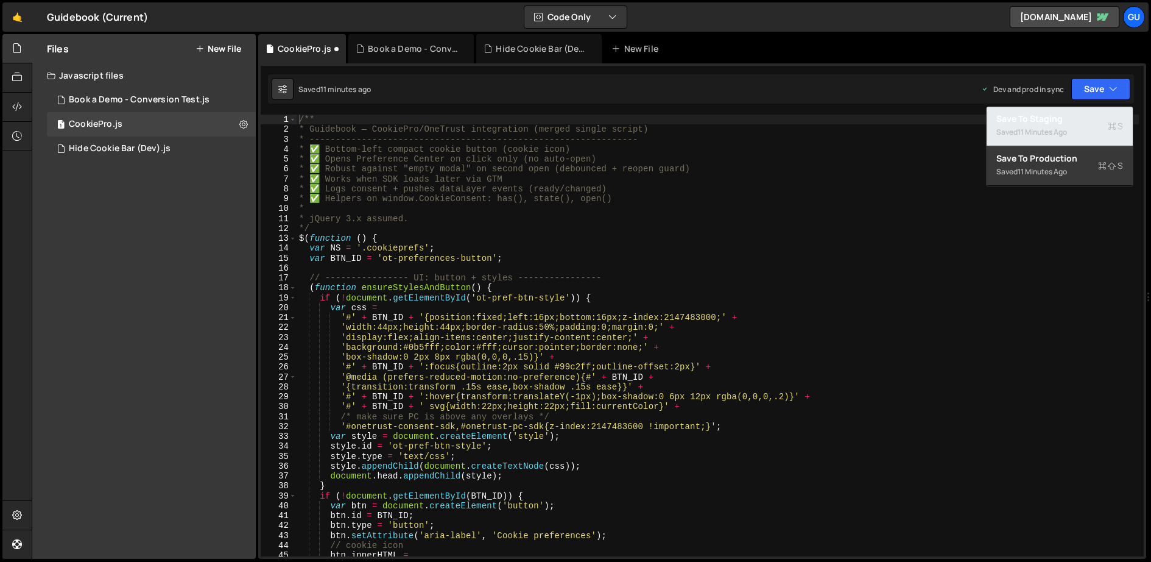
click at [1023, 110] on button "Save to Staging S Saved 11 minutes ago" at bounding box center [1060, 127] width 146 height 40
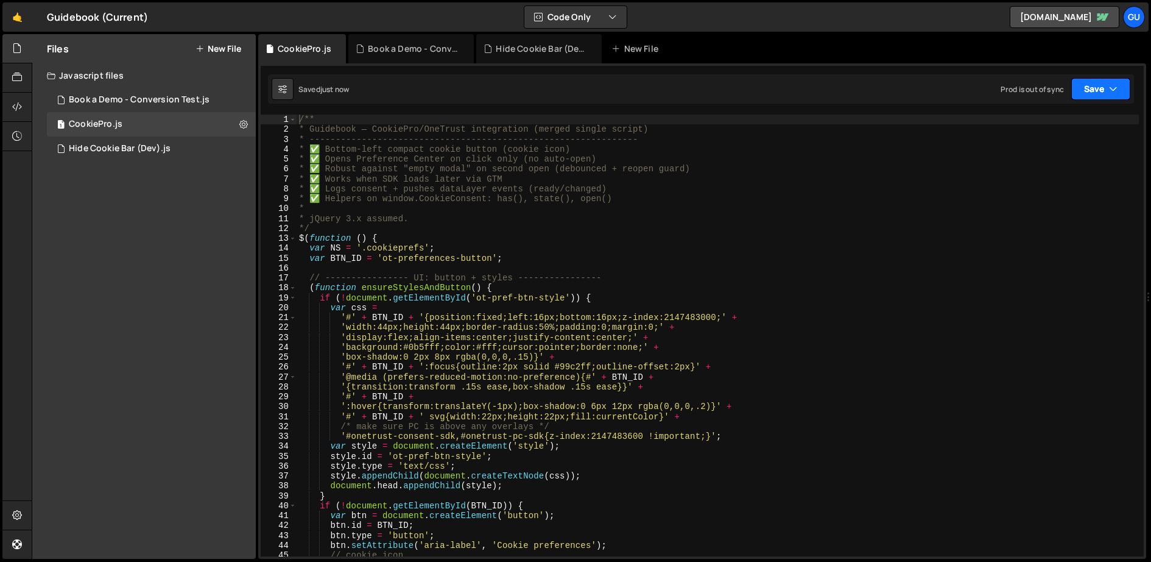
click at [1023, 89] on button "Save" at bounding box center [1101, 89] width 59 height 22
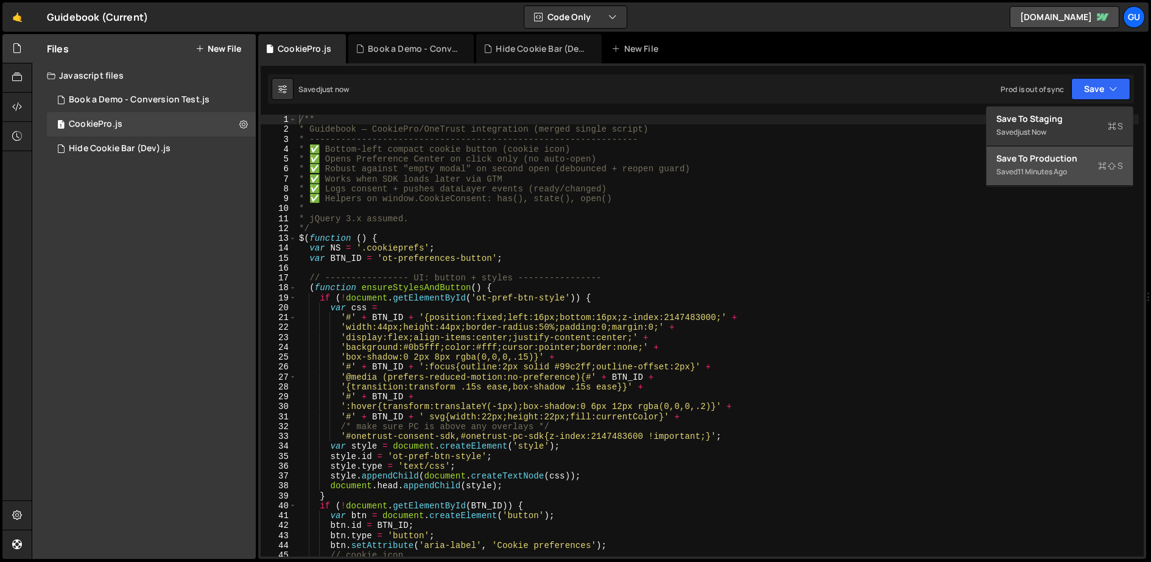
click at [1023, 159] on div "Save to Production S" at bounding box center [1060, 158] width 127 height 12
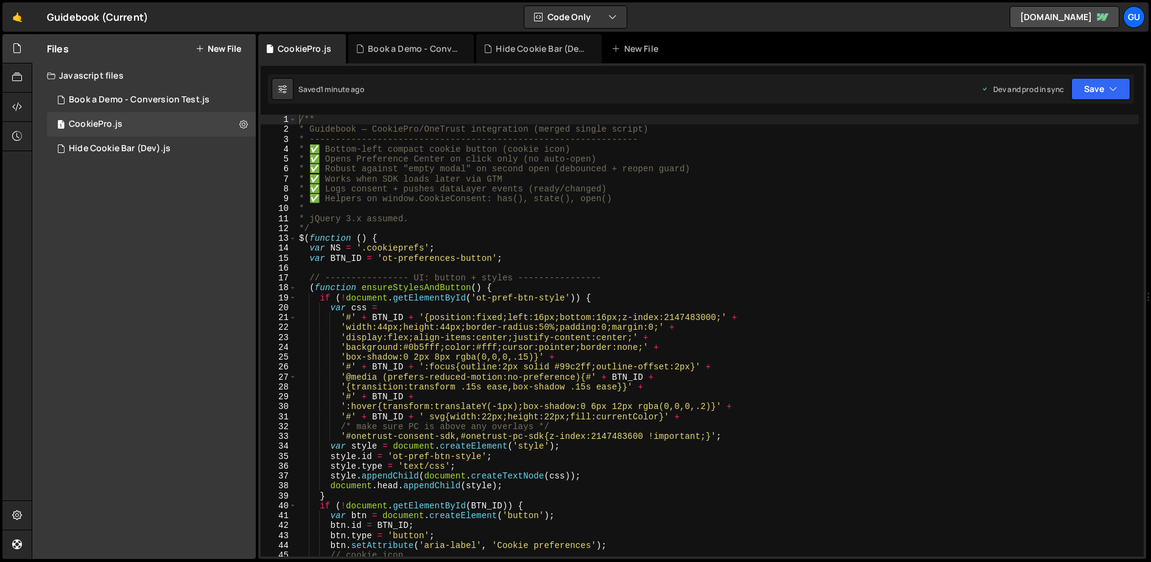
click at [380, 175] on div "/** * Guidebook — CookiePro/OneTrust integration (merged single script) * -----…" at bounding box center [718, 346] width 843 height 462
type textarea "});"
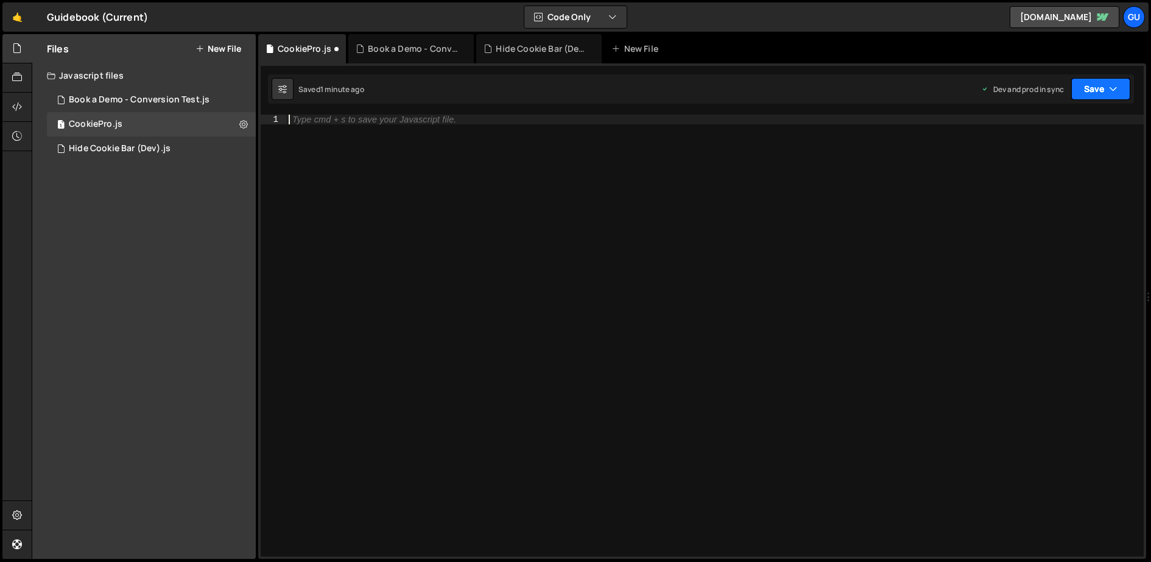
click at [1023, 91] on button "Save" at bounding box center [1101, 89] width 59 height 22
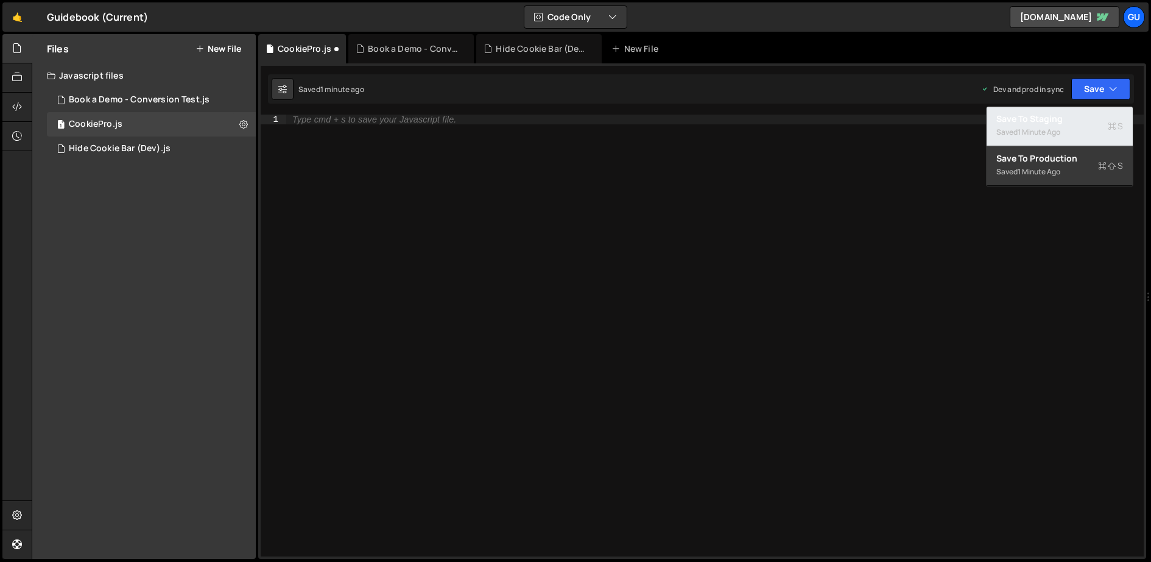
click at [1023, 122] on div "Save to Staging S" at bounding box center [1060, 119] width 127 height 12
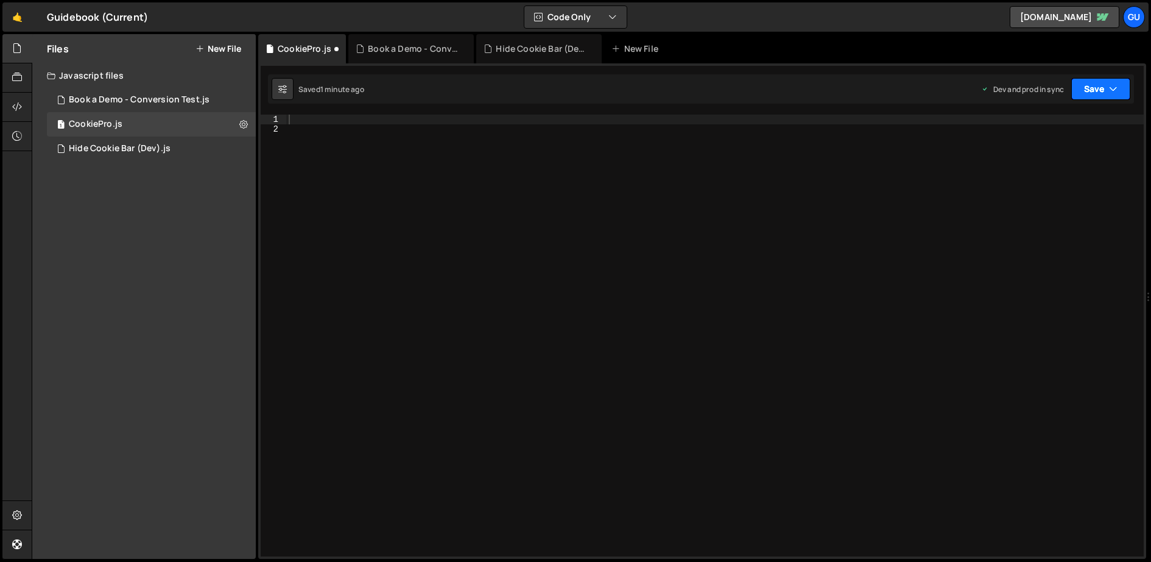
click at [1023, 91] on button "Save" at bounding box center [1101, 89] width 59 height 22
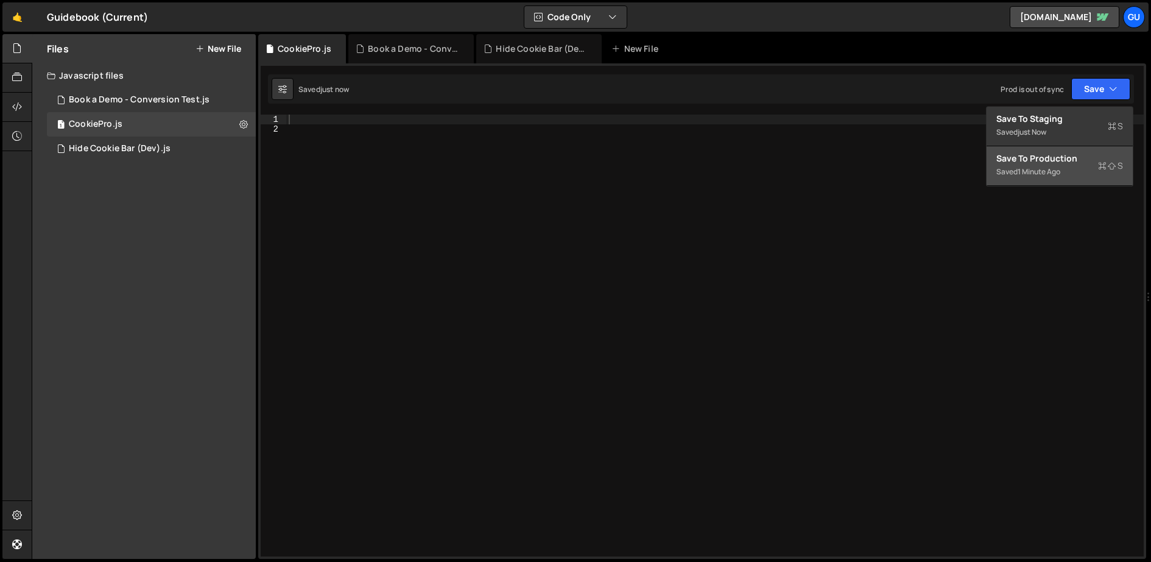
click at [1023, 164] on div "Saved 1 minute ago" at bounding box center [1060, 171] width 127 height 15
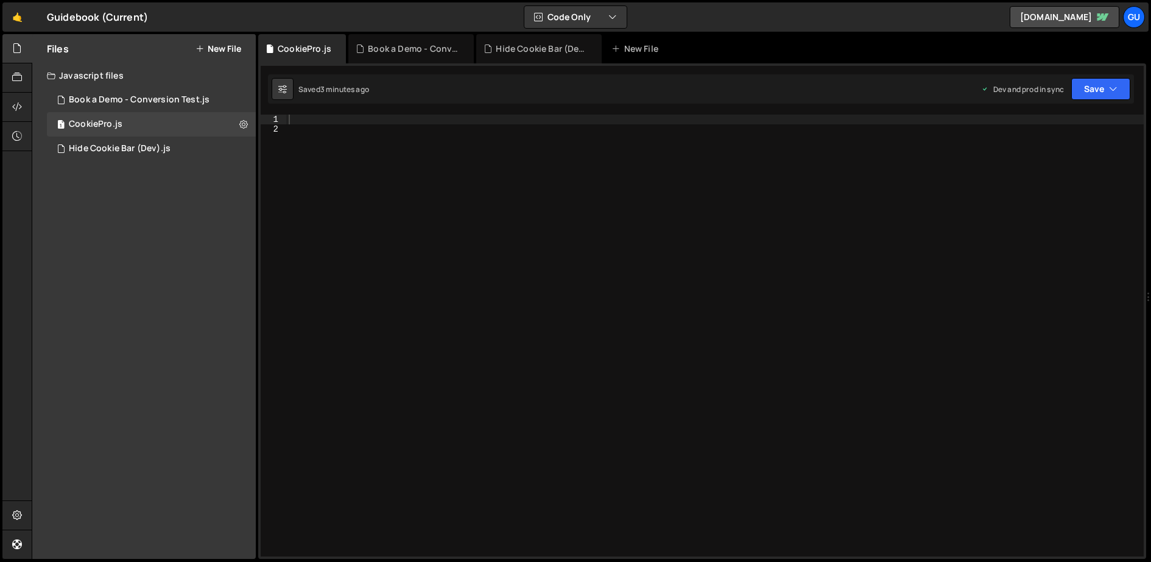
click at [319, 130] on div at bounding box center [715, 346] width 858 height 462
click at [329, 122] on div at bounding box center [715, 346] width 858 height 462
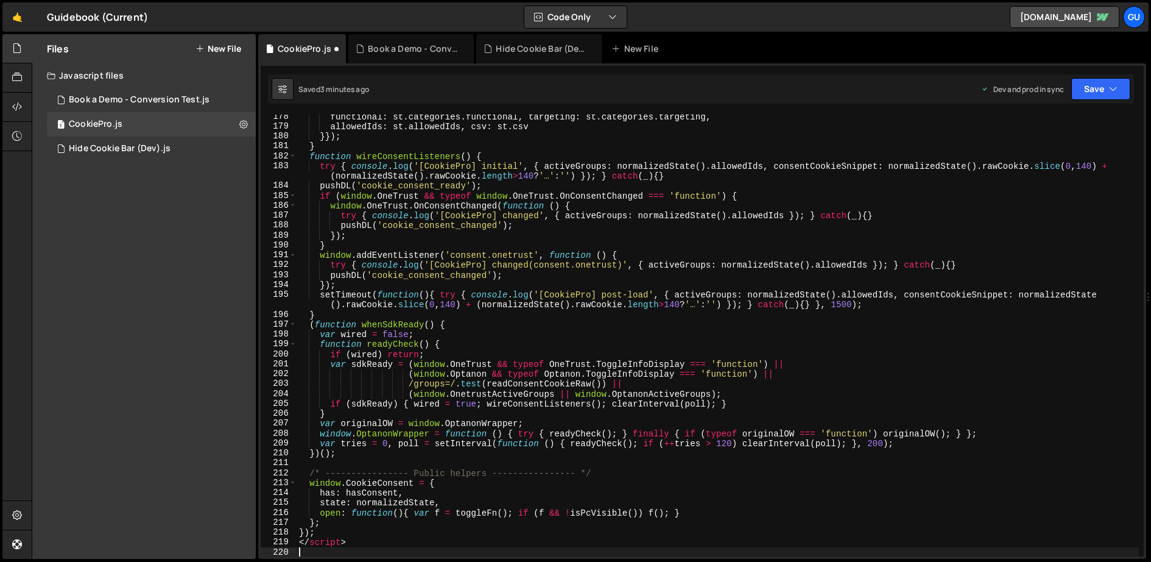
scroll to position [1765, 0]
click at [1023, 90] on button "Save" at bounding box center [1101, 89] width 59 height 22
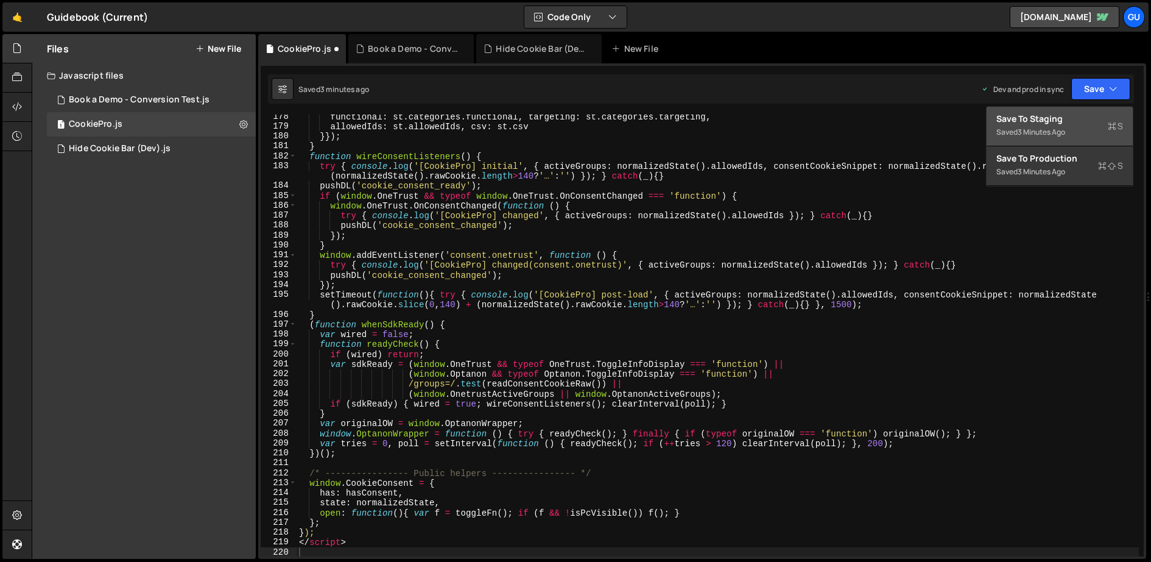
click at [1023, 130] on div "3 minutes ago" at bounding box center [1042, 132] width 48 height 10
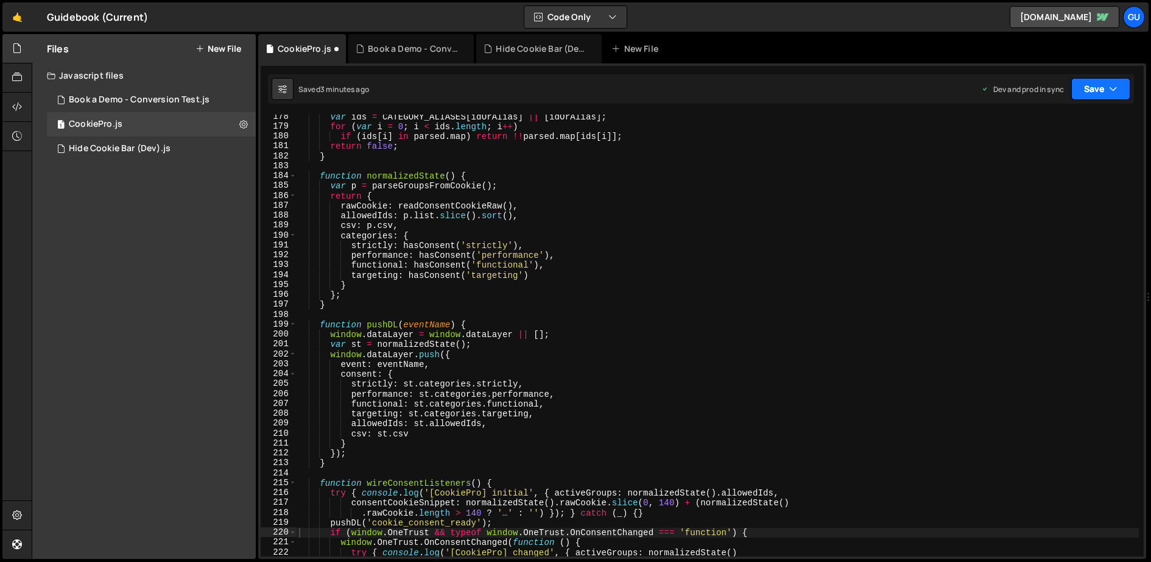
click at [1023, 92] on button "Save" at bounding box center [1101, 89] width 59 height 22
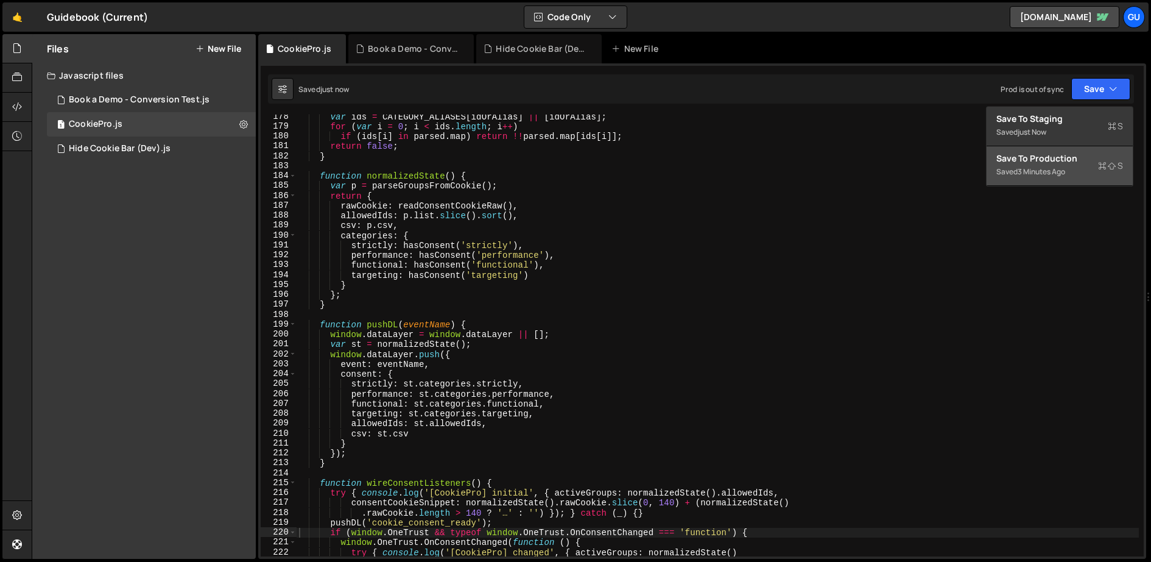
click at [1023, 160] on div "Save to Production S" at bounding box center [1060, 158] width 127 height 12
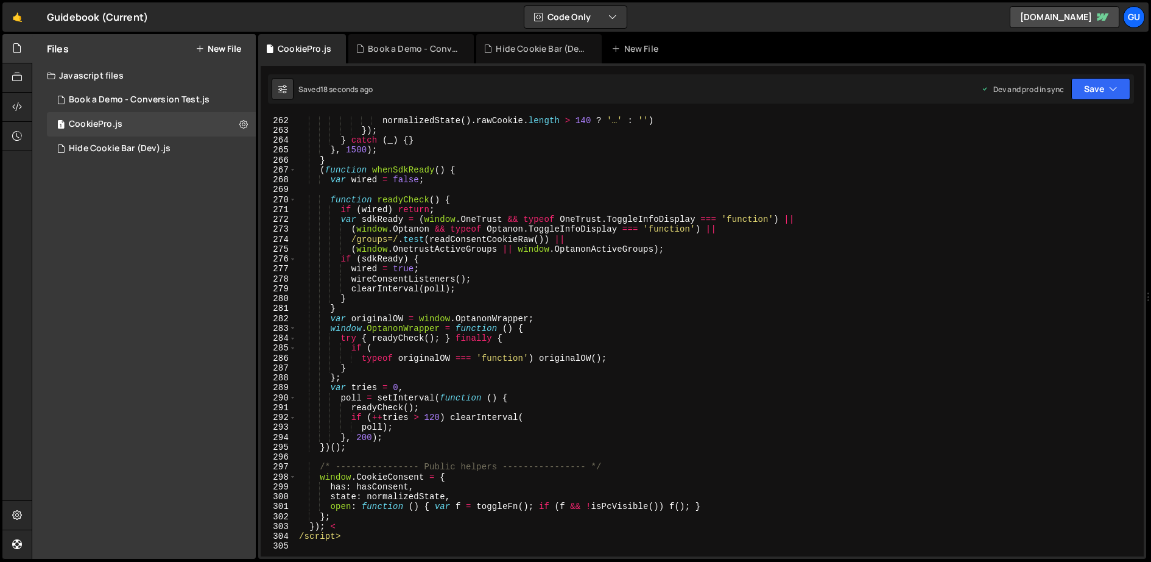
scroll to position [2803, 0]
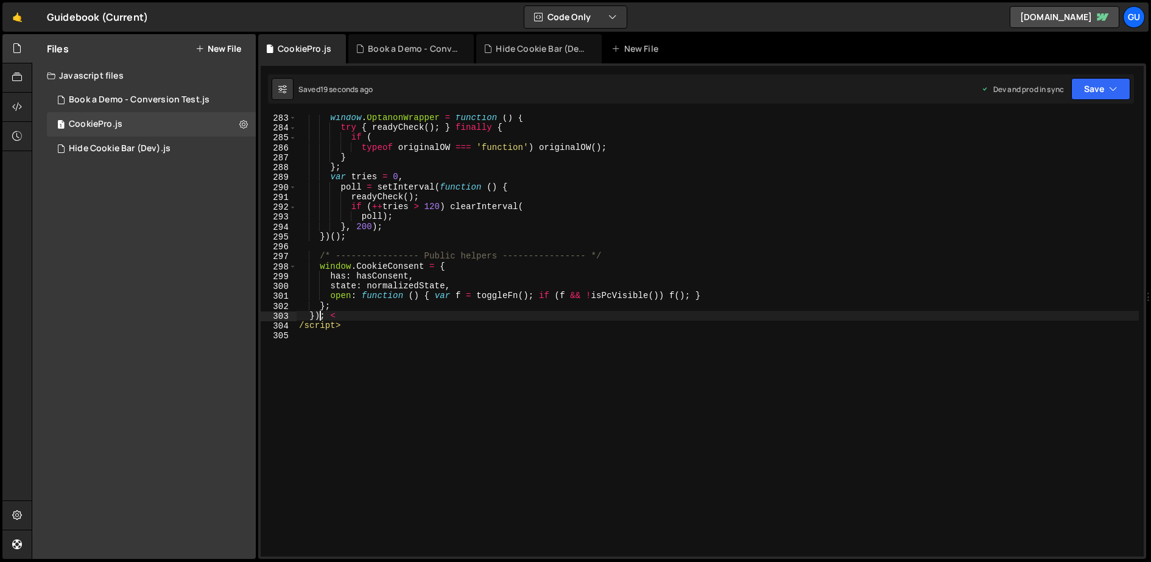
click at [319, 319] on div "window . OptanonWrapper = function ( ) { try { readyCheck ( ) ; } finally { if …" at bounding box center [718, 344] width 843 height 462
click at [320, 330] on div "window . OptanonWrapper = function ( ) { try { readyCheck ( ) ; } finally { if …" at bounding box center [718, 344] width 843 height 462
type textarea "/script>"
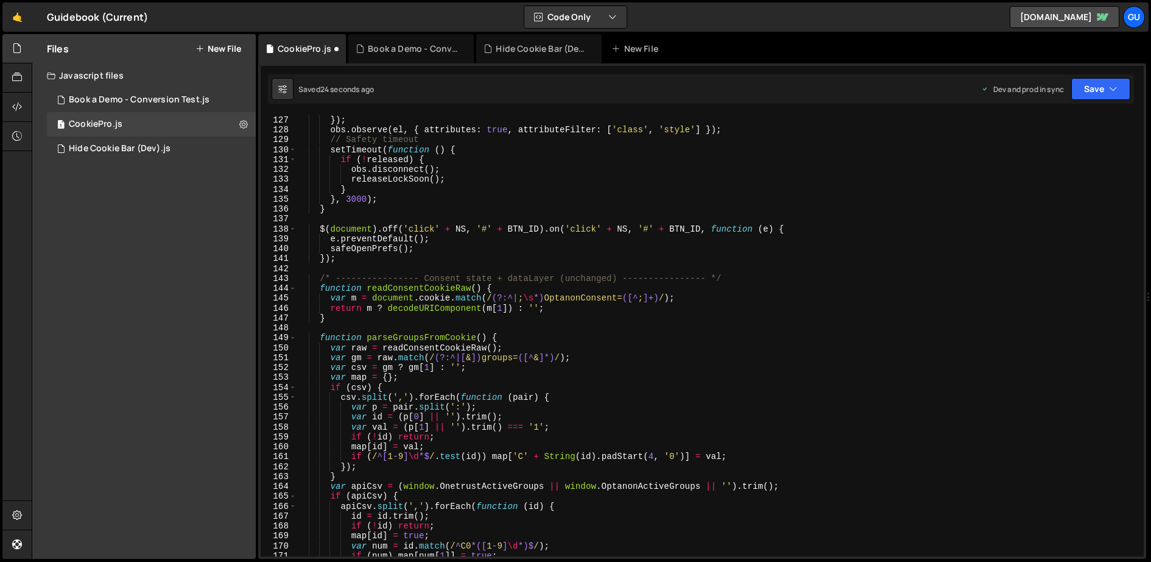
scroll to position [0, 0]
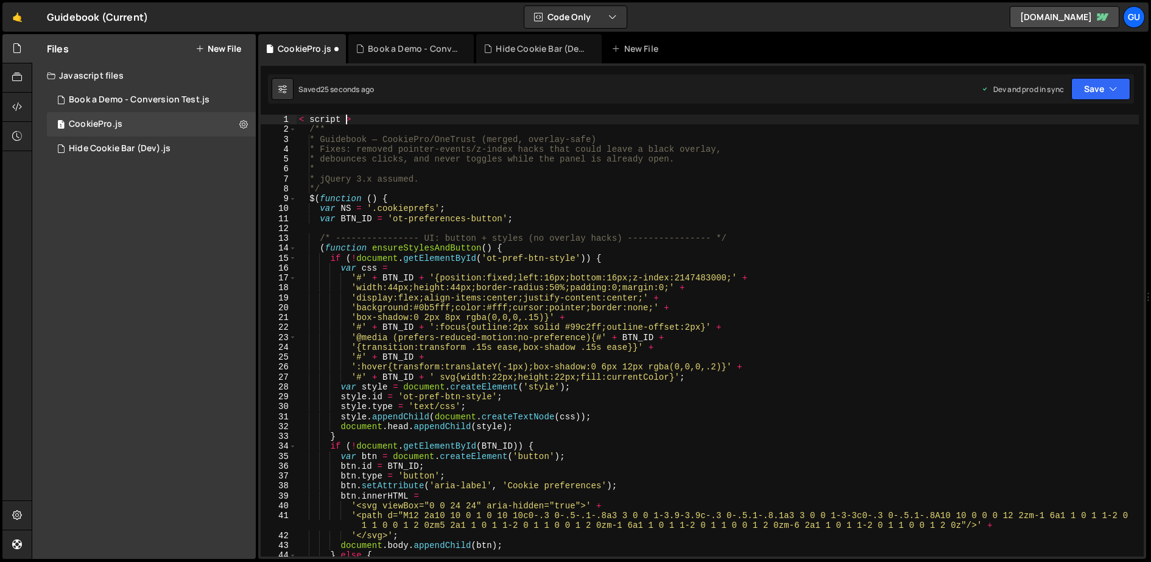
click at [344, 115] on div "< script > /** * Guidebook — CookiePro/OneTrust (merged, overlay-safe) * Fixes:…" at bounding box center [718, 346] width 843 height 462
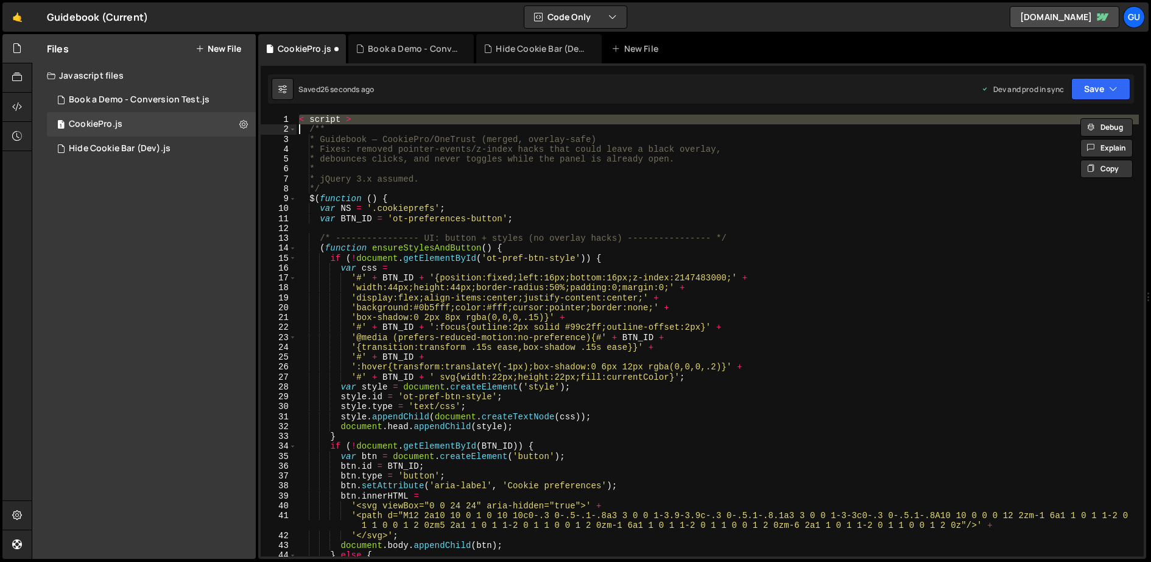
click at [344, 115] on div "< script > /** * Guidebook — CookiePro/OneTrust (merged, overlay-safe) * Fixes:…" at bounding box center [718, 346] width 843 height 462
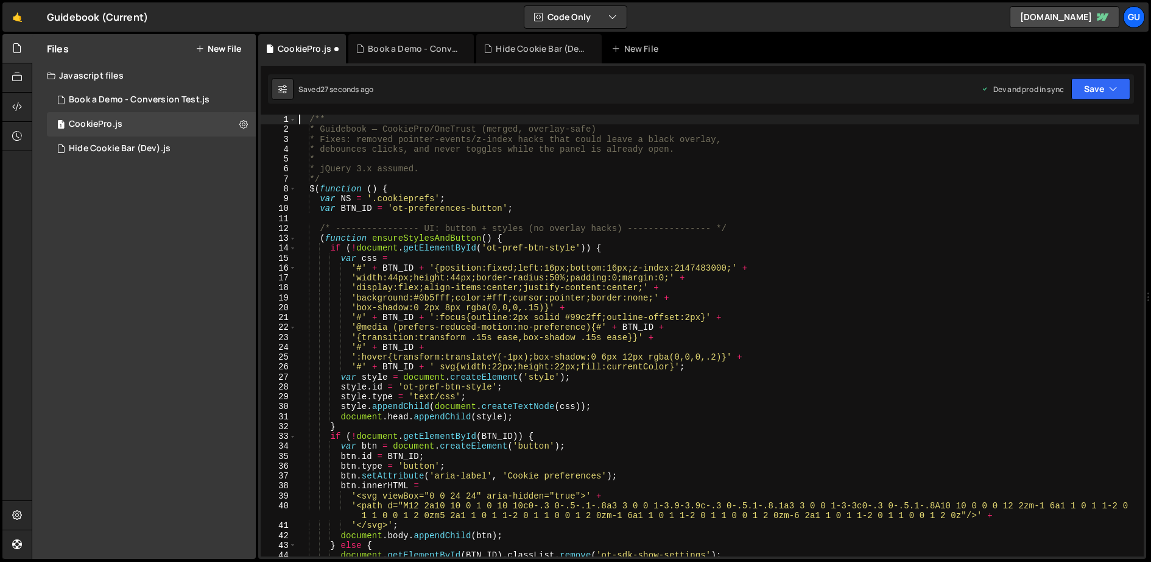
click at [1023, 72] on div "1 2 3 4 5 6 7 8 9 10 11 12 13 14 15 16 17 18 19 20 21 22 23 24 25 26 27 28 29 3…" at bounding box center [702, 310] width 888 height 495
click at [1023, 78] on button "Save" at bounding box center [1101, 89] width 59 height 22
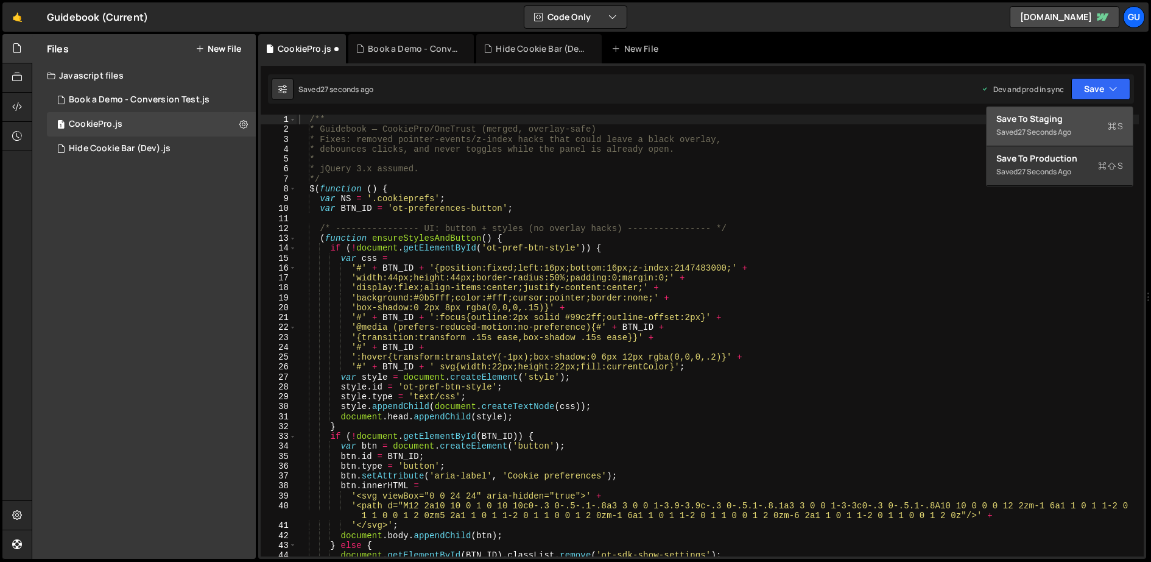
click at [1023, 107] on button "Save to Staging S Saved 27 seconds ago" at bounding box center [1060, 127] width 146 height 40
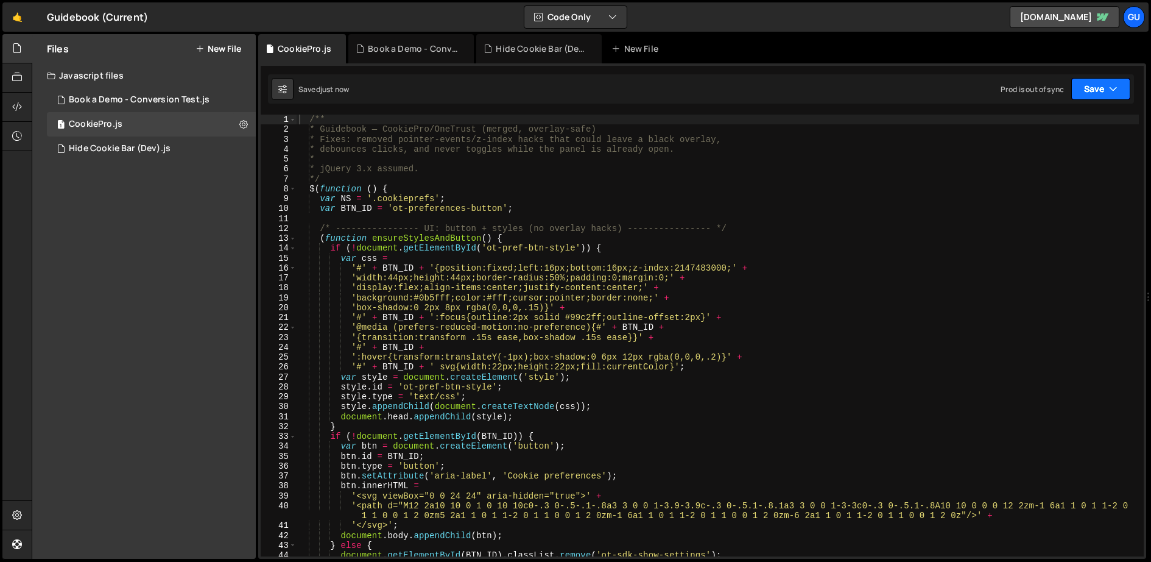
click at [1023, 88] on icon "button" at bounding box center [1113, 89] width 9 height 12
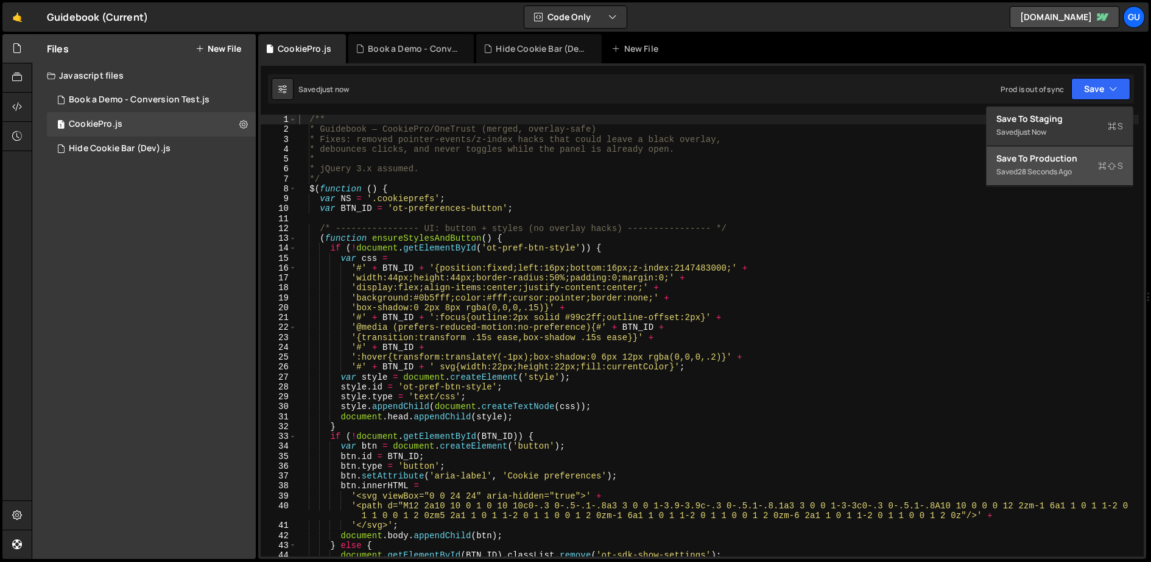
click at [1023, 158] on div "Save to Production S" at bounding box center [1060, 158] width 127 height 12
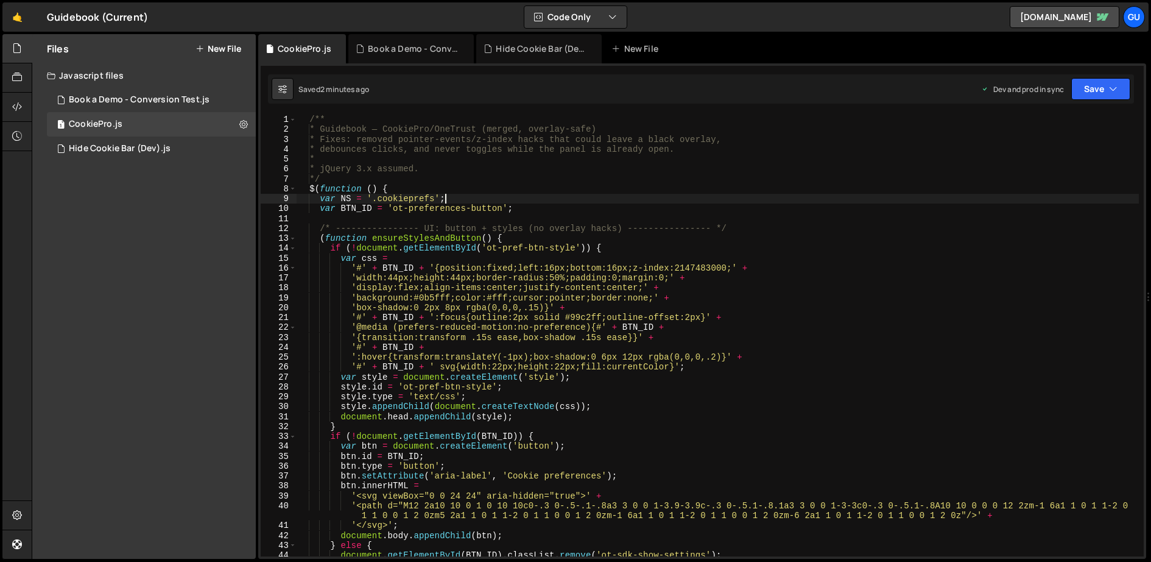
click at [458, 194] on div "/** * Guidebook — CookiePro/OneTrust (merged, overlay-safe) * Fixes: removed po…" at bounding box center [718, 346] width 843 height 462
type textarea "});"
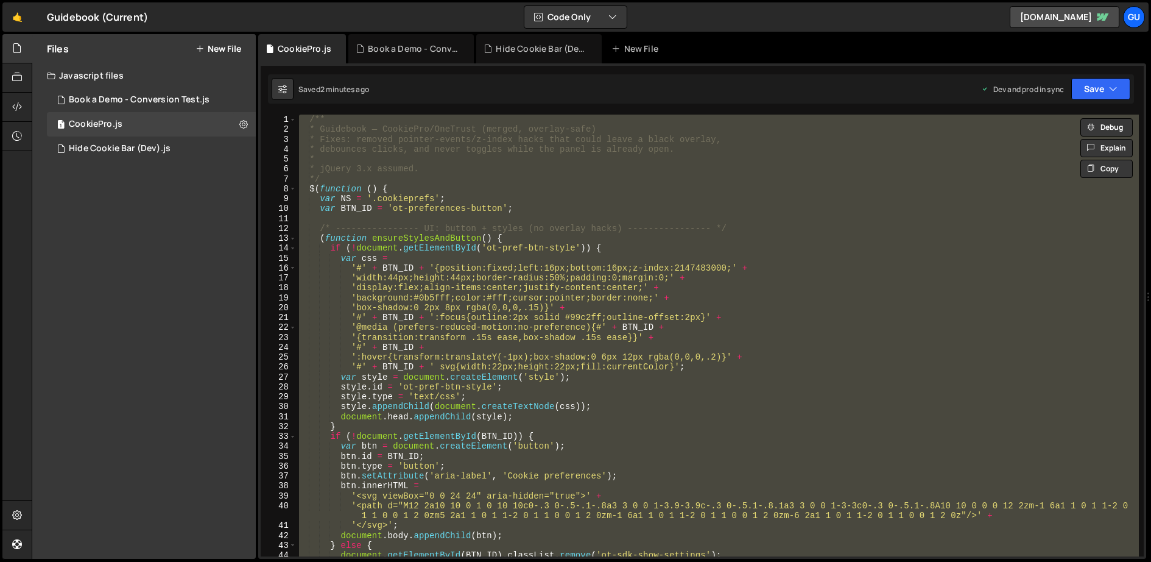
paste textarea
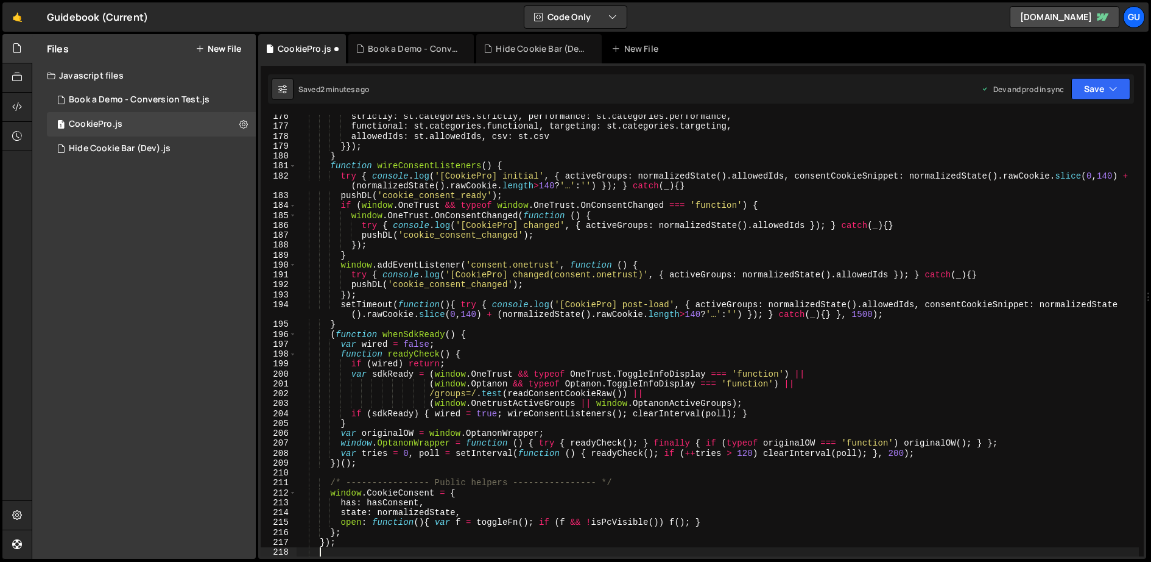
scroll to position [1745, 0]
click at [1023, 91] on icon "button" at bounding box center [1113, 89] width 9 height 12
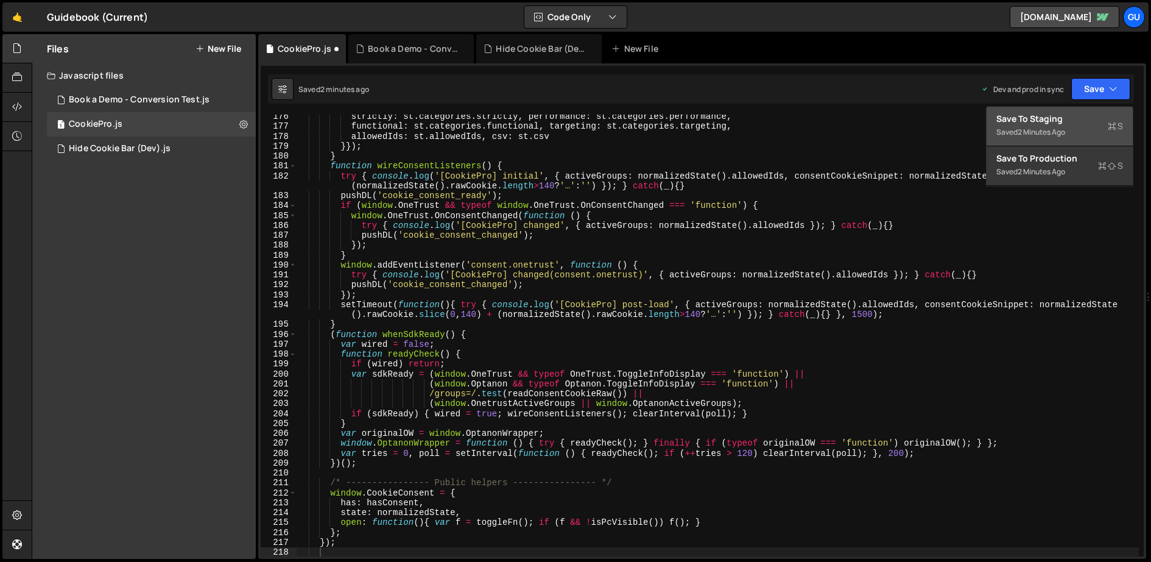
click at [1023, 132] on div "2 minutes ago" at bounding box center [1042, 132] width 48 height 10
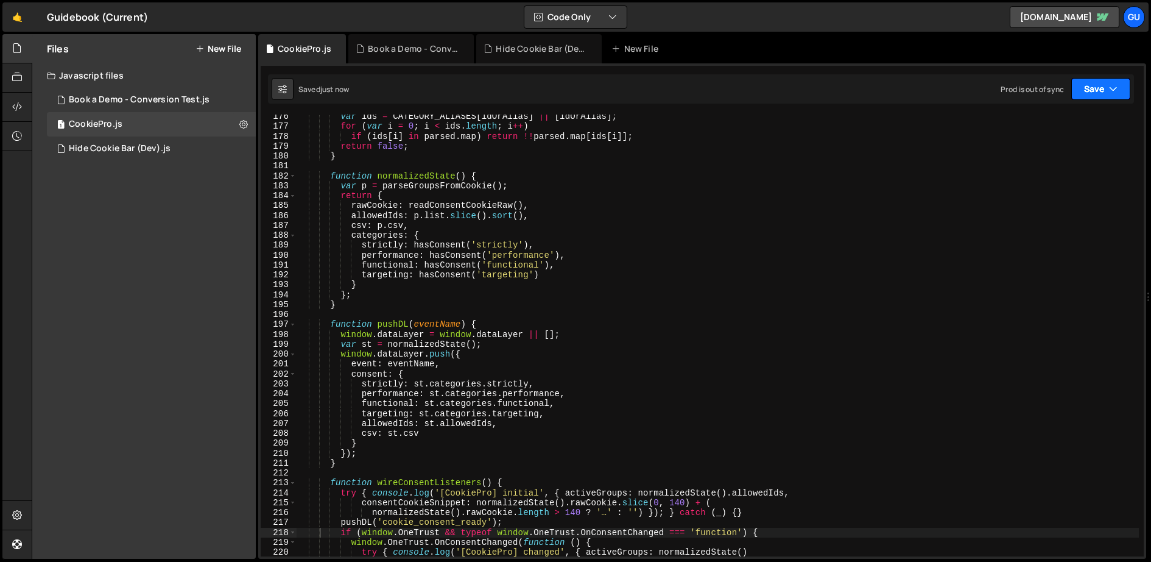
click at [1023, 87] on button "Save" at bounding box center [1101, 89] width 59 height 22
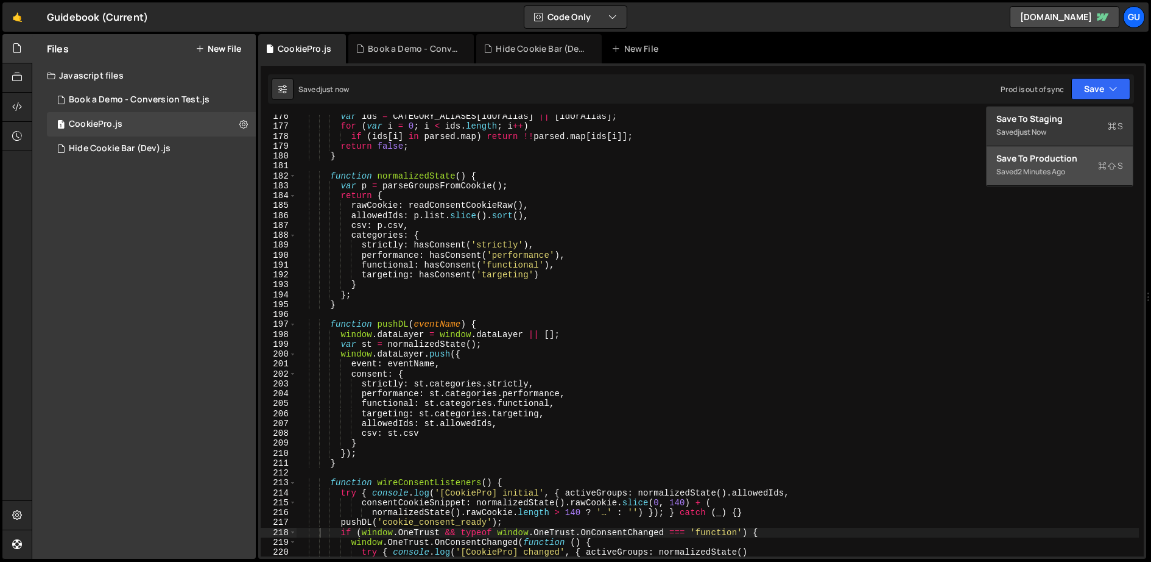
click at [1023, 168] on div "2 minutes ago" at bounding box center [1042, 171] width 48 height 10
